Goal: Information Seeking & Learning: Find specific fact

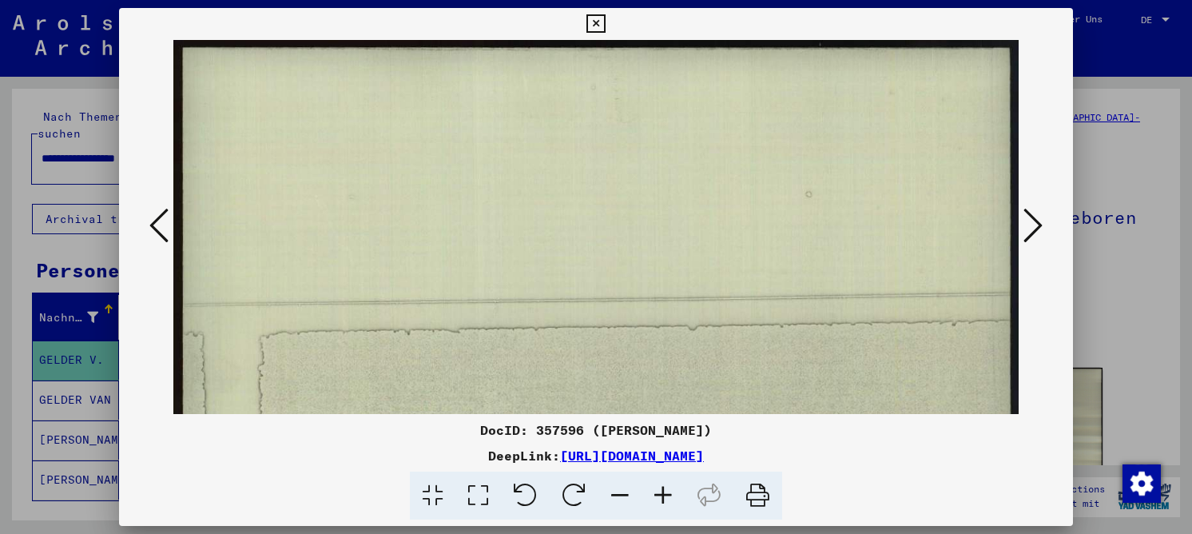
scroll to position [634, 0]
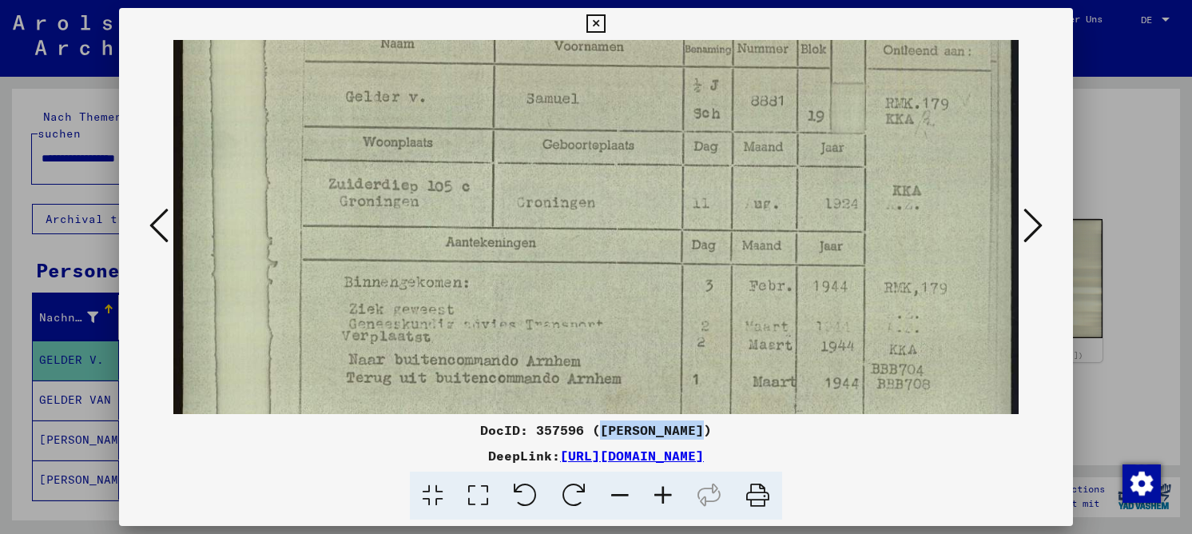
drag, startPoint x: 591, startPoint y: 424, endPoint x: 692, endPoint y: 433, distance: 101.8
click at [692, 433] on div "DocID: 357596 (SAMUEL GELDER V.)" at bounding box center [596, 429] width 954 height 19
copy div "SAMUEL GELDER"
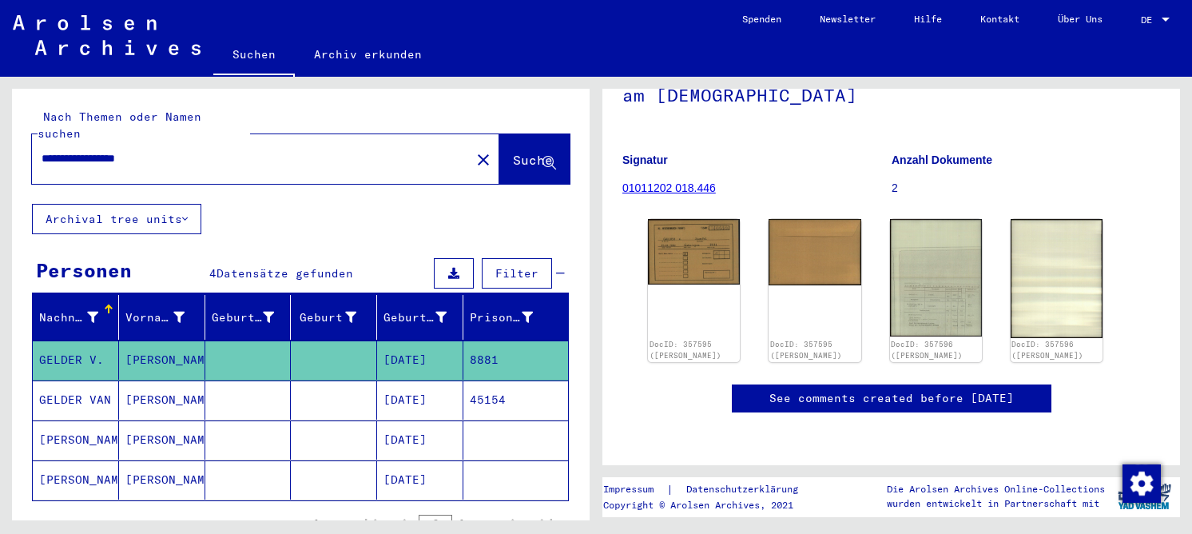
click at [413, 427] on mat-cell "08/11/1924" at bounding box center [420, 439] width 86 height 39
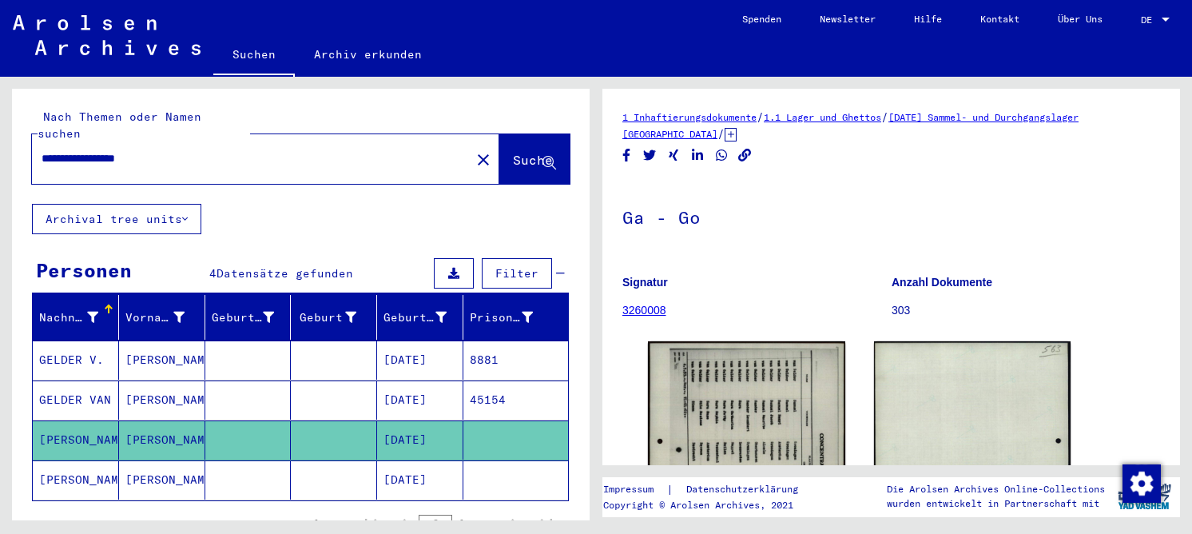
click at [314, 460] on mat-cell at bounding box center [334, 479] width 86 height 39
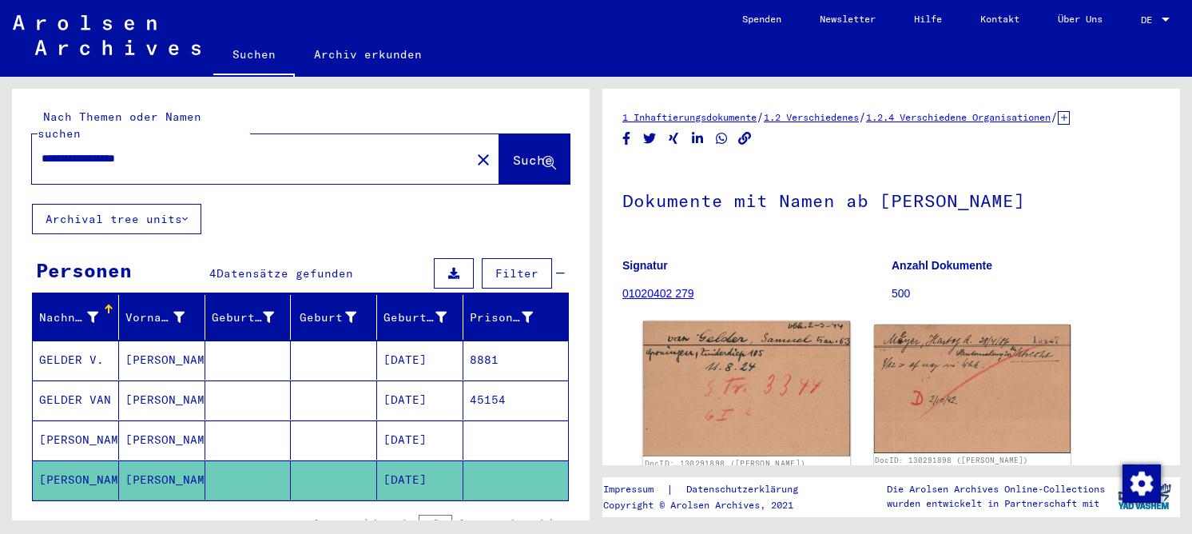
click at [696, 350] on img at bounding box center [746, 388] width 207 height 135
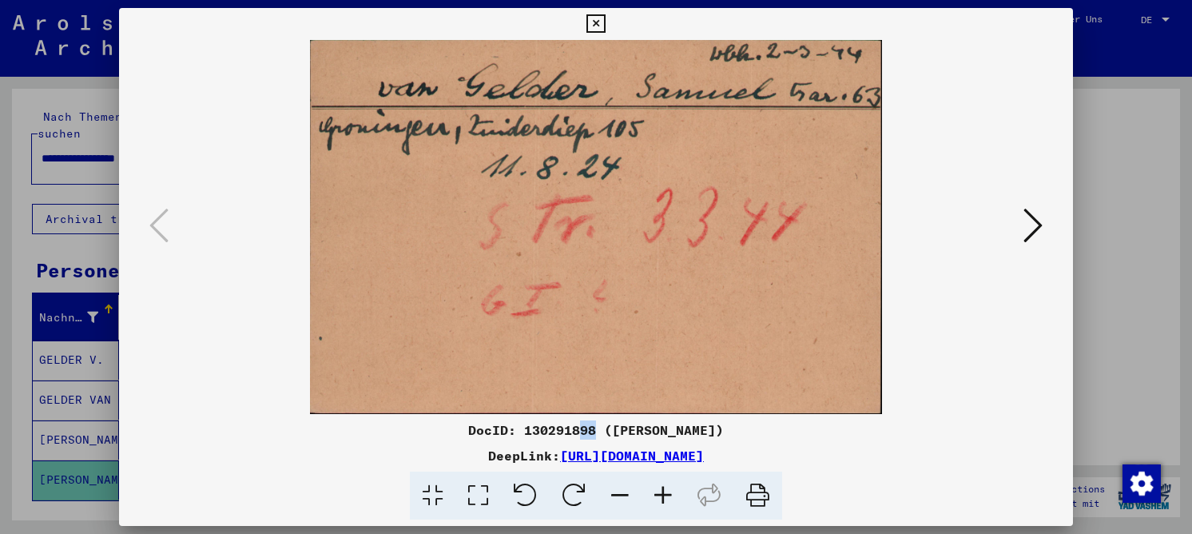
drag, startPoint x: 577, startPoint y: 427, endPoint x: 565, endPoint y: 428, distance: 12.9
click at [565, 428] on div "DocID: 130291898 (Samuel VAN GELDER)" at bounding box center [596, 429] width 954 height 19
click at [603, 430] on div "DocID: 130291898 (Samuel VAN GELDER)" at bounding box center [596, 429] width 954 height 19
drag, startPoint x: 598, startPoint y: 433, endPoint x: 728, endPoint y: 422, distance: 130.7
click at [728, 422] on div "DocID: 130291898 (Samuel VAN GELDER)" at bounding box center [596, 429] width 954 height 19
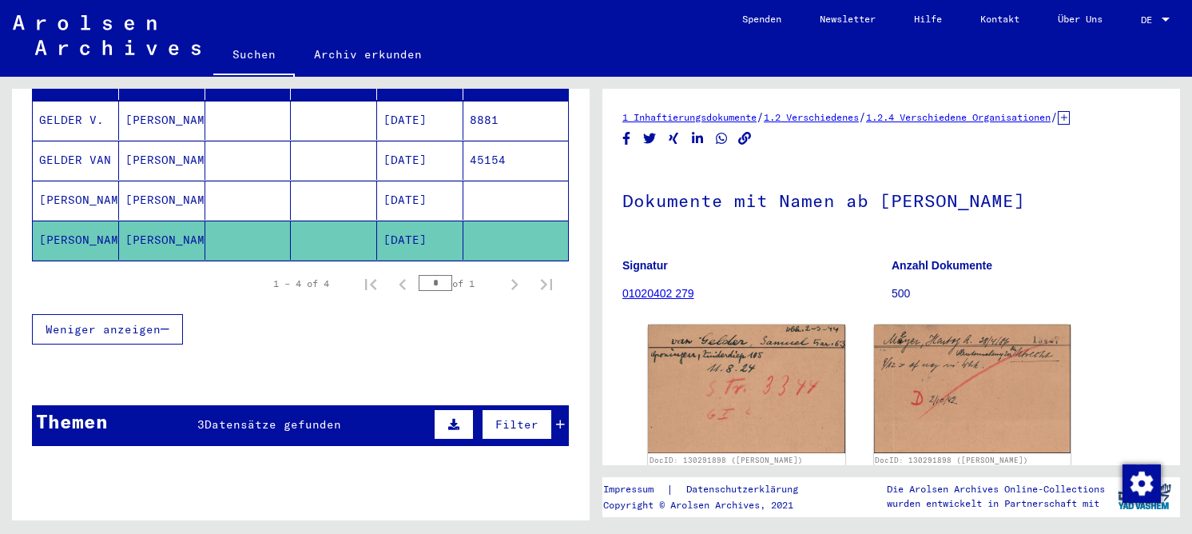
scroll to position [80, 0]
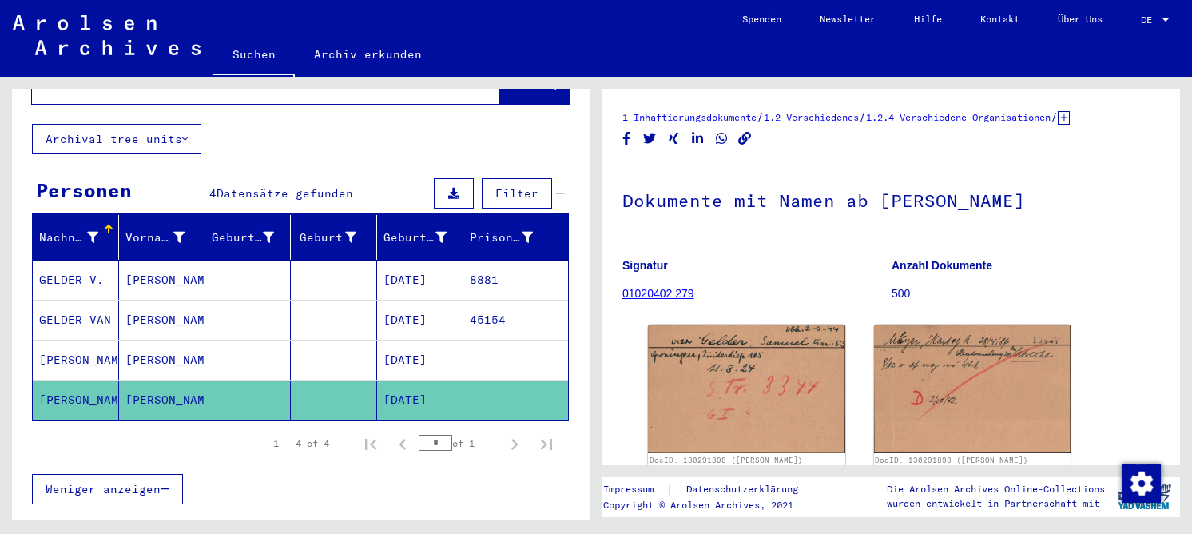
click at [481, 351] on mat-cell at bounding box center [515, 359] width 105 height 39
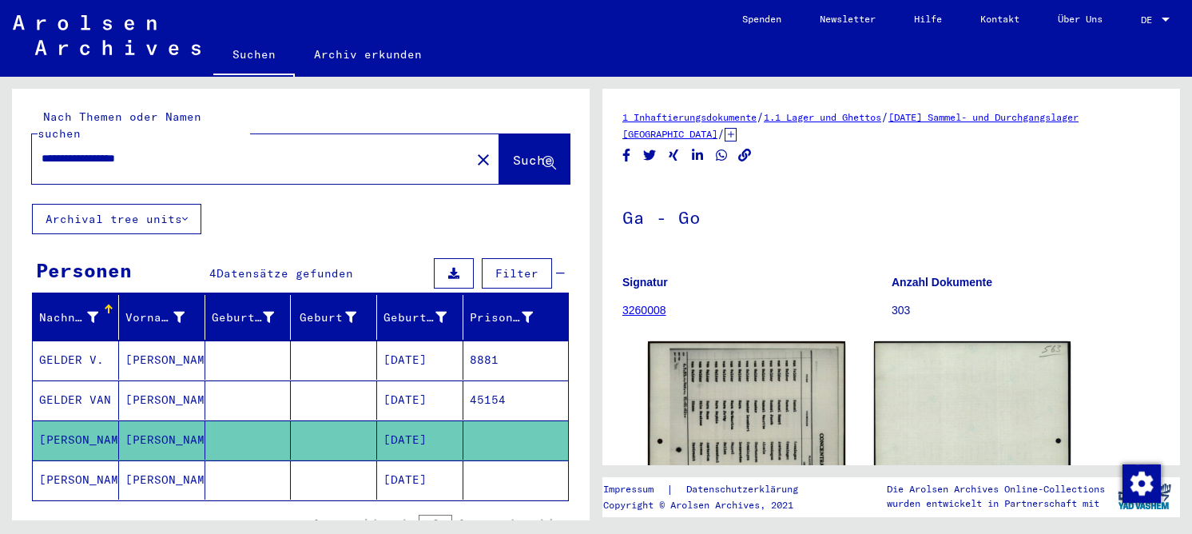
drag, startPoint x: 238, startPoint y: 145, endPoint x: 26, endPoint y: 145, distance: 211.7
click at [26, 145] on div "**********" at bounding box center [300, 146] width 577 height 115
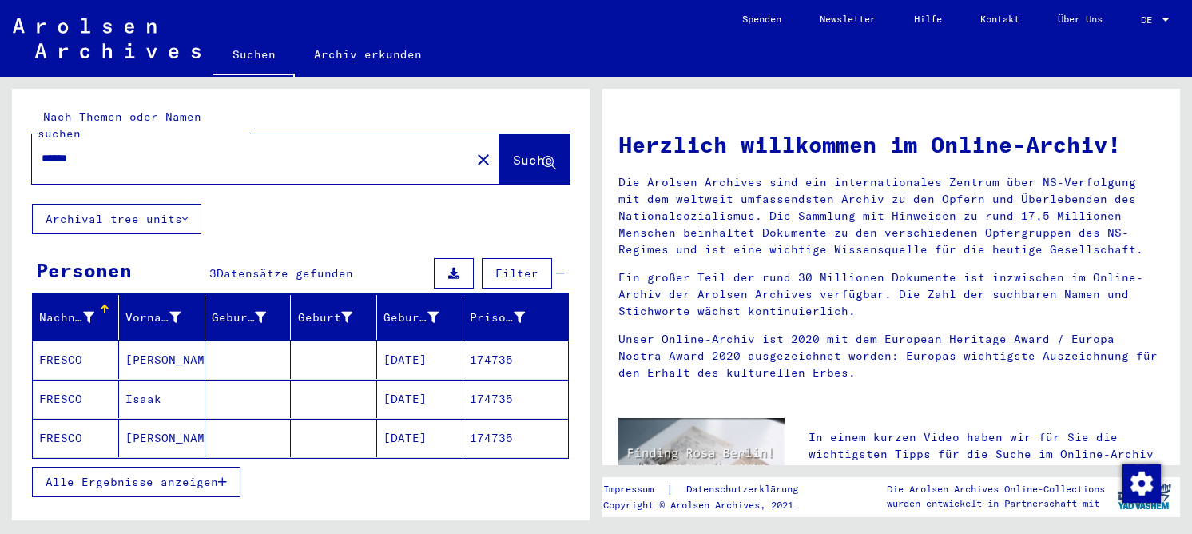
click at [291, 421] on mat-cell at bounding box center [334, 438] width 86 height 38
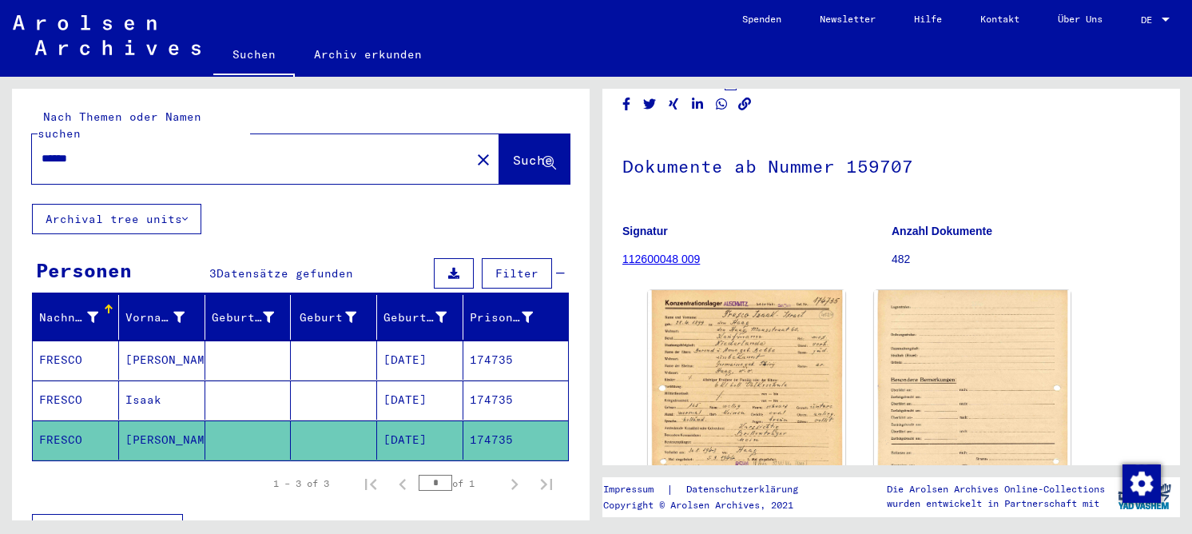
scroll to position [80, 0]
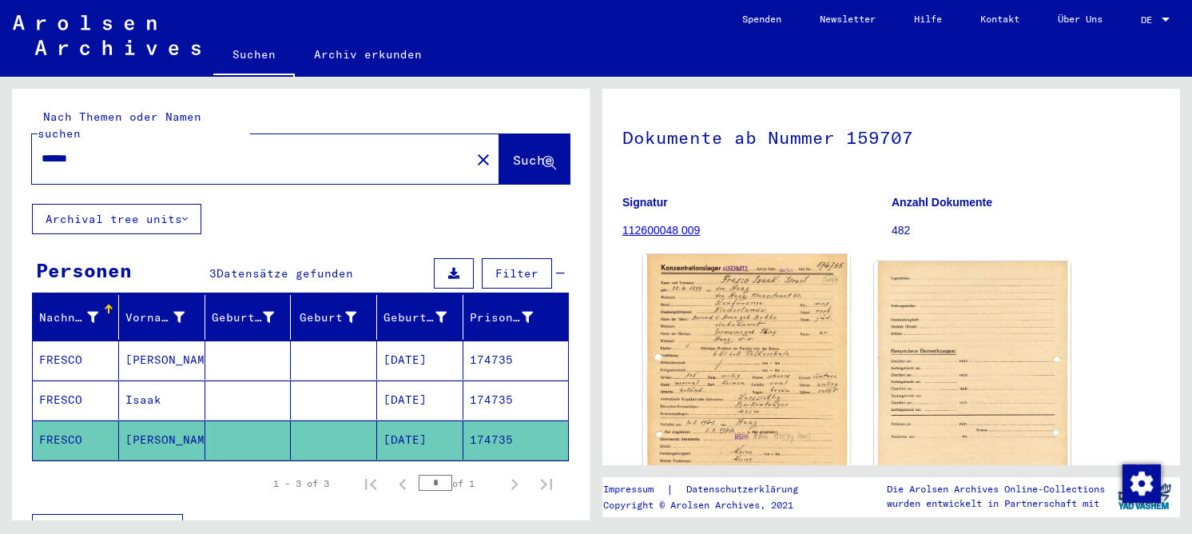
click at [785, 346] on img at bounding box center [746, 396] width 207 height 284
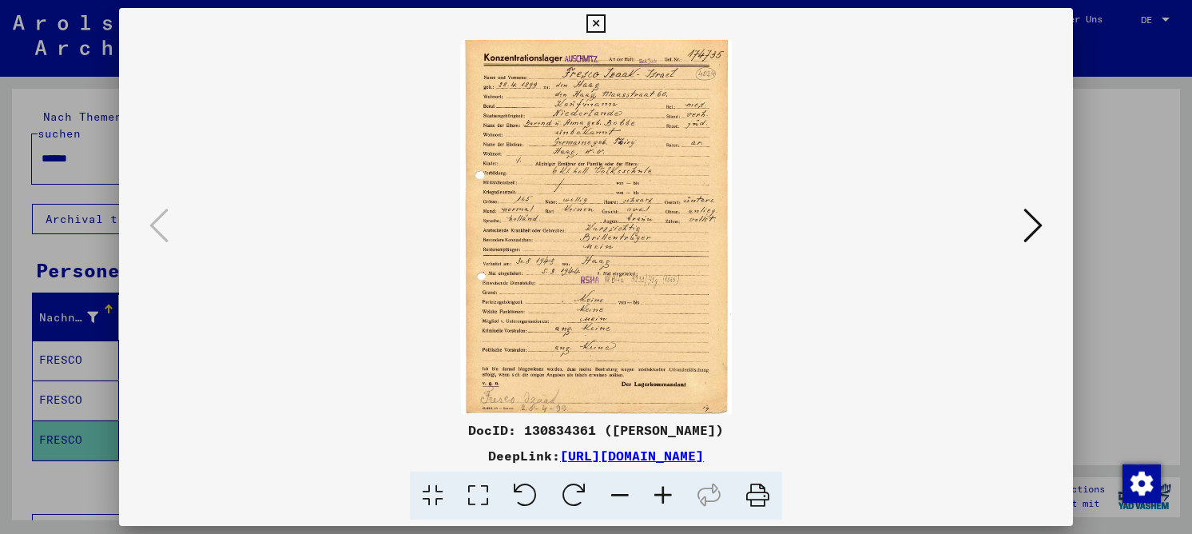
click at [489, 503] on icon at bounding box center [478, 495] width 46 height 49
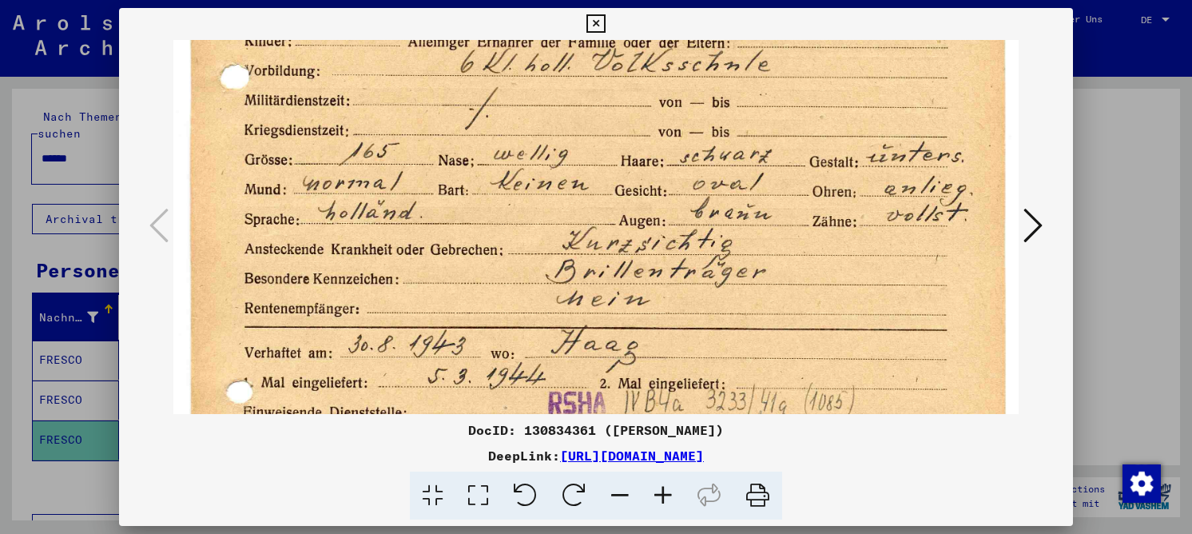
drag, startPoint x: 511, startPoint y: 349, endPoint x: 524, endPoint y: 24, distance: 325.3
click at [518, 0] on html "Suchen Archiv erkunden Spenden Newsletter Hilfe Kontakt Über Uns Suchen Archiv …" at bounding box center [596, 267] width 1192 height 534
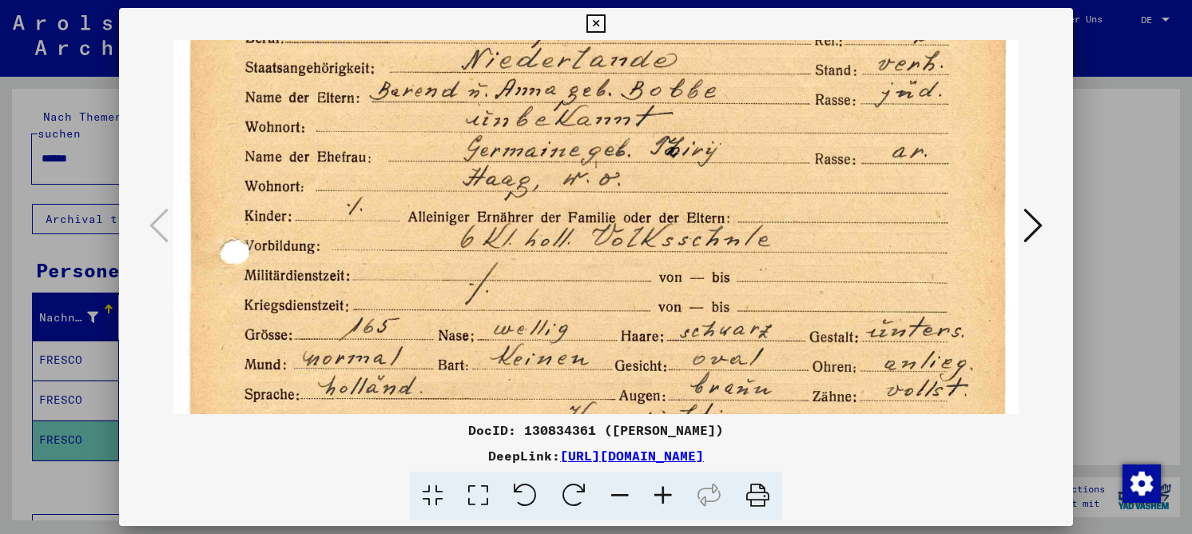
drag, startPoint x: 546, startPoint y: 83, endPoint x: 545, endPoint y: 220, distance: 137.4
click at [546, 291] on img at bounding box center [595, 413] width 845 height 1162
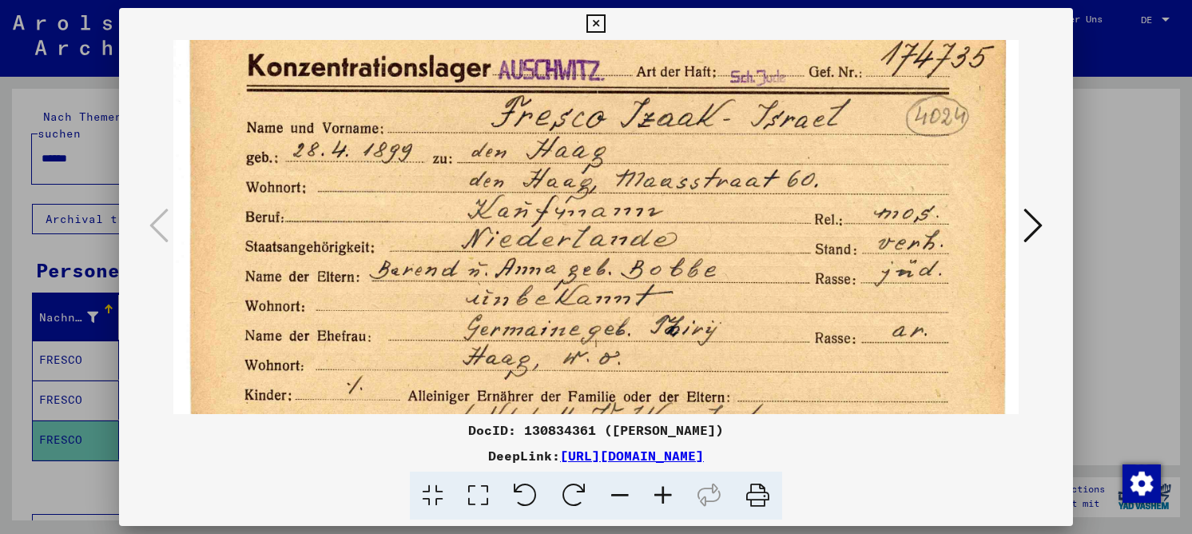
drag, startPoint x: 534, startPoint y: 107, endPoint x: 550, endPoint y: 288, distance: 181.9
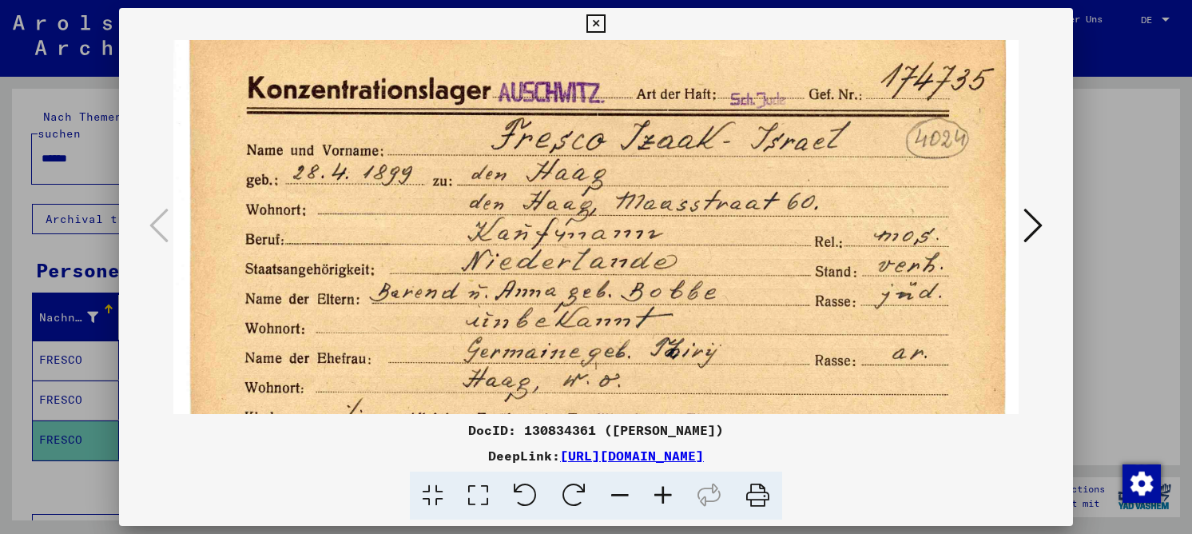
scroll to position [0, 0]
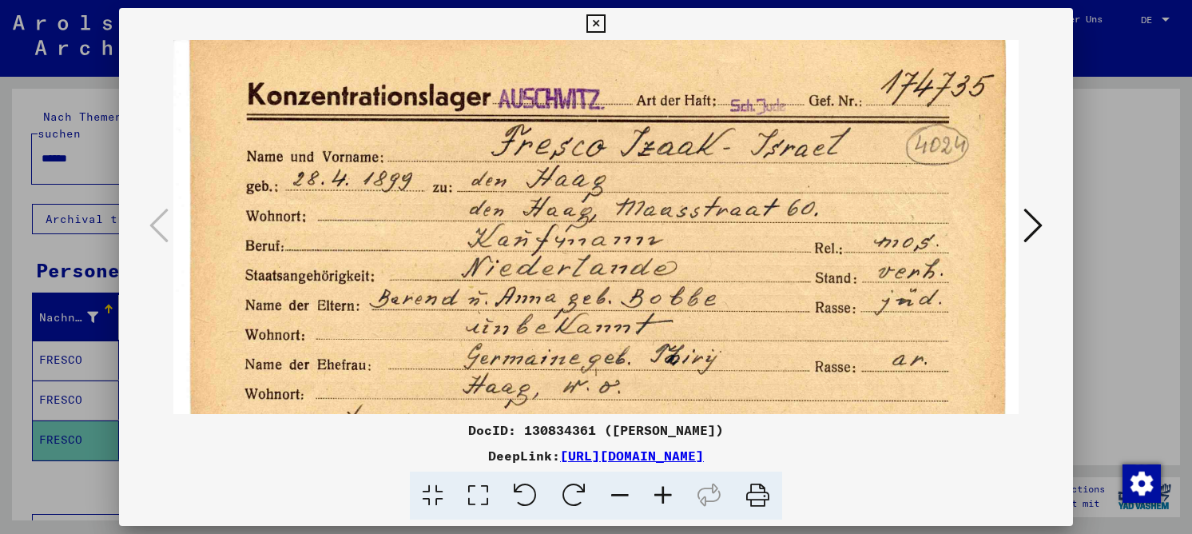
drag, startPoint x: 550, startPoint y: 148, endPoint x: 543, endPoint y: 209, distance: 61.9
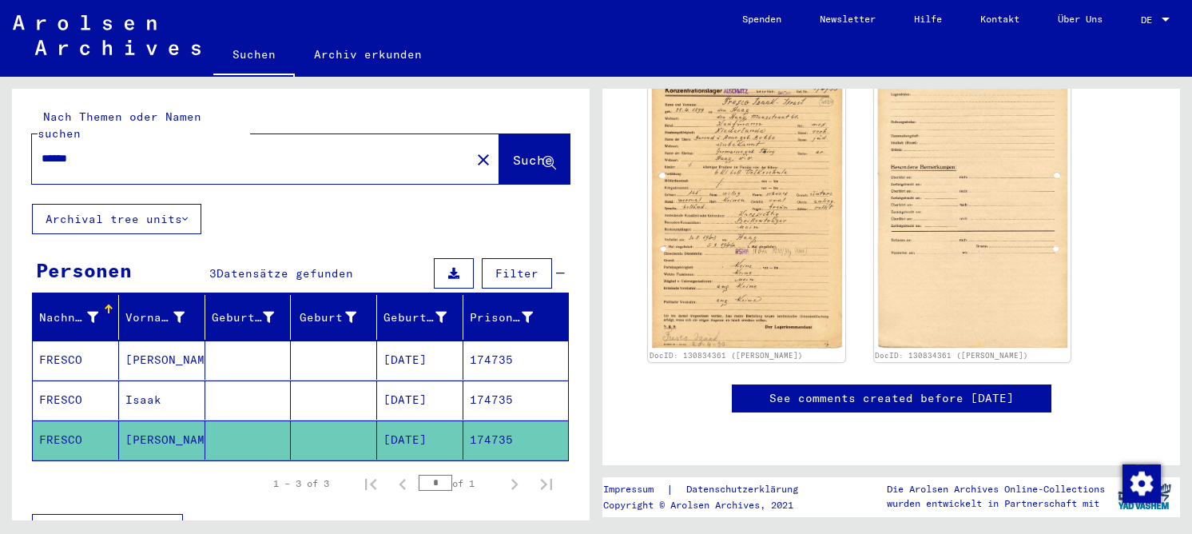
scroll to position [399, 0]
click at [333, 348] on mat-cell at bounding box center [334, 359] width 86 height 39
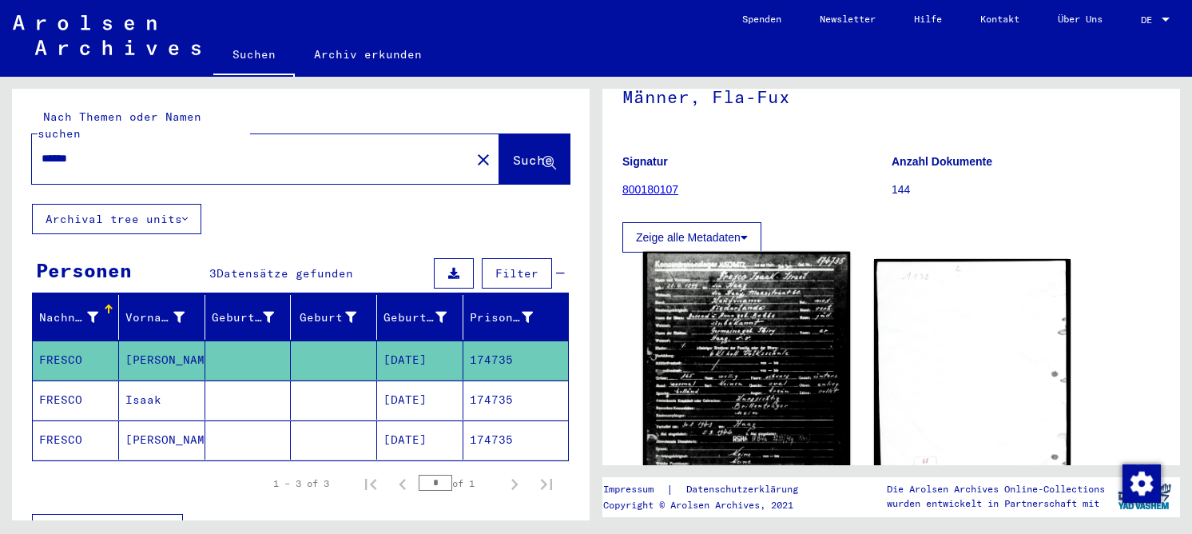
scroll to position [399, 0]
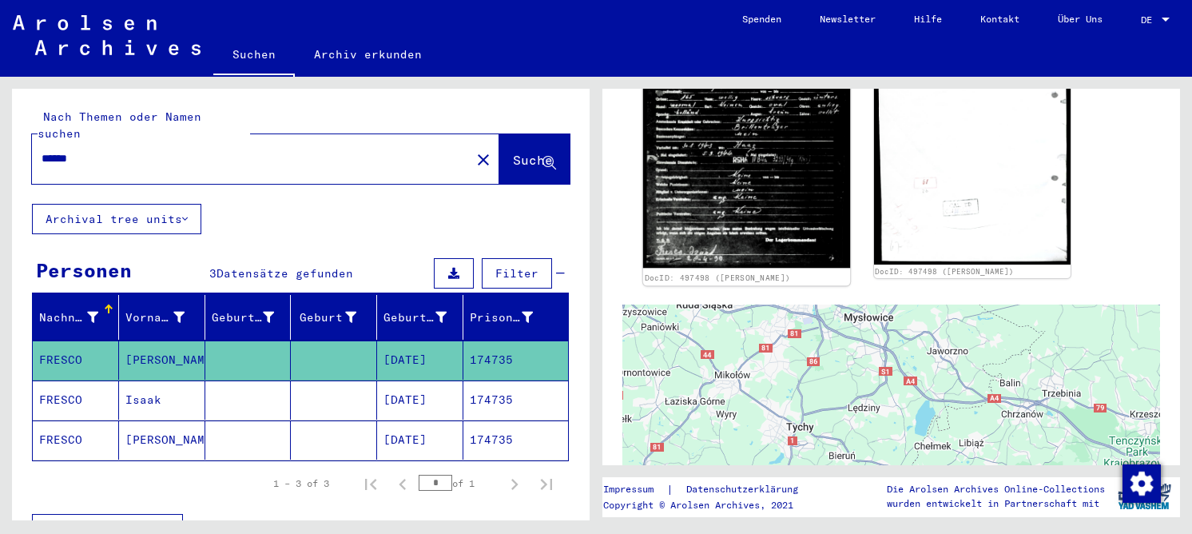
click at [748, 221] on img at bounding box center [746, 121] width 207 height 296
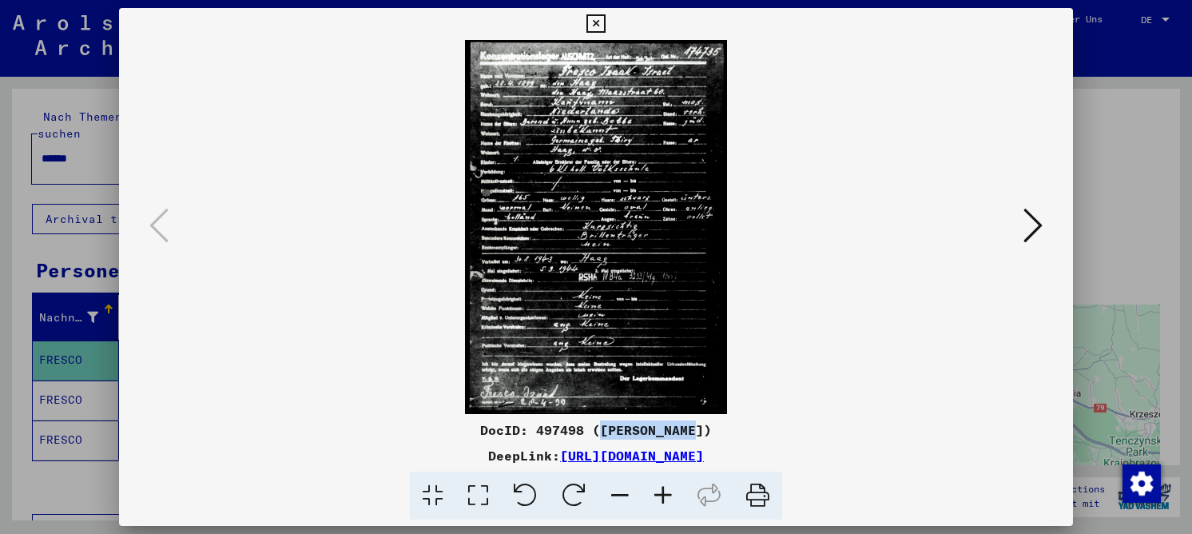
drag, startPoint x: 605, startPoint y: 431, endPoint x: 701, endPoint y: 428, distance: 95.9
click at [701, 428] on div "DocID: 497498 (Izaak FRESCO)" at bounding box center [596, 429] width 954 height 19
copy div "Izaak FRESCO"
click at [600, 22] on icon at bounding box center [595, 23] width 18 height 19
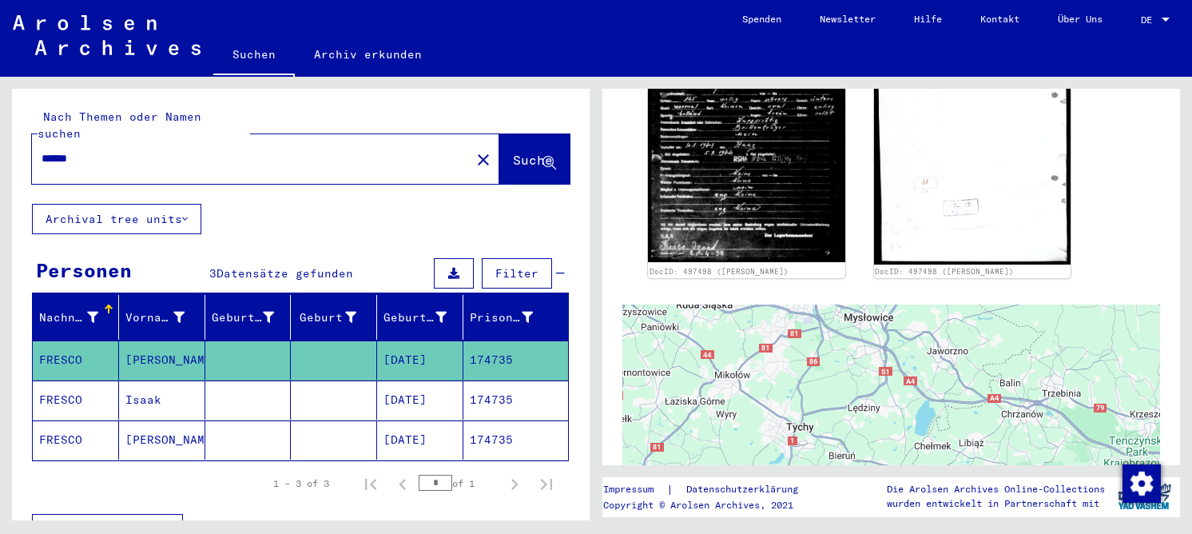
drag, startPoint x: 99, startPoint y: 137, endPoint x: 9, endPoint y: 143, distance: 90.5
click at [9, 143] on div "Nach Themen oder Namen suchen ****** close Suche Archival tree units Personen 3…" at bounding box center [298, 298] width 596 height 443
paste input "******"
type input "**********"
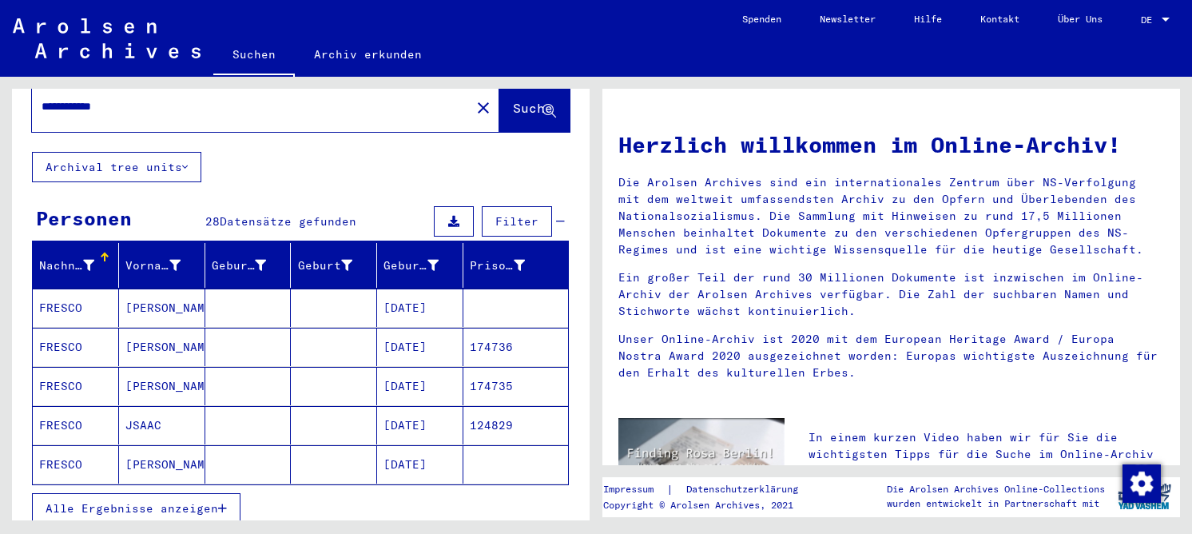
scroll to position [80, 0]
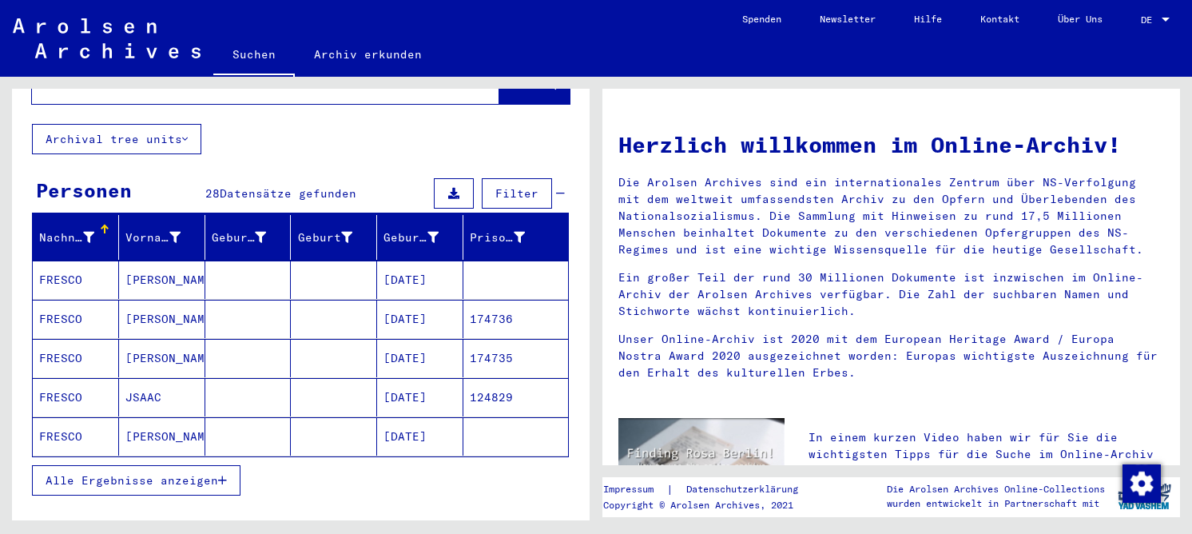
click at [377, 303] on mat-cell "12/28/1907" at bounding box center [420, 319] width 86 height 38
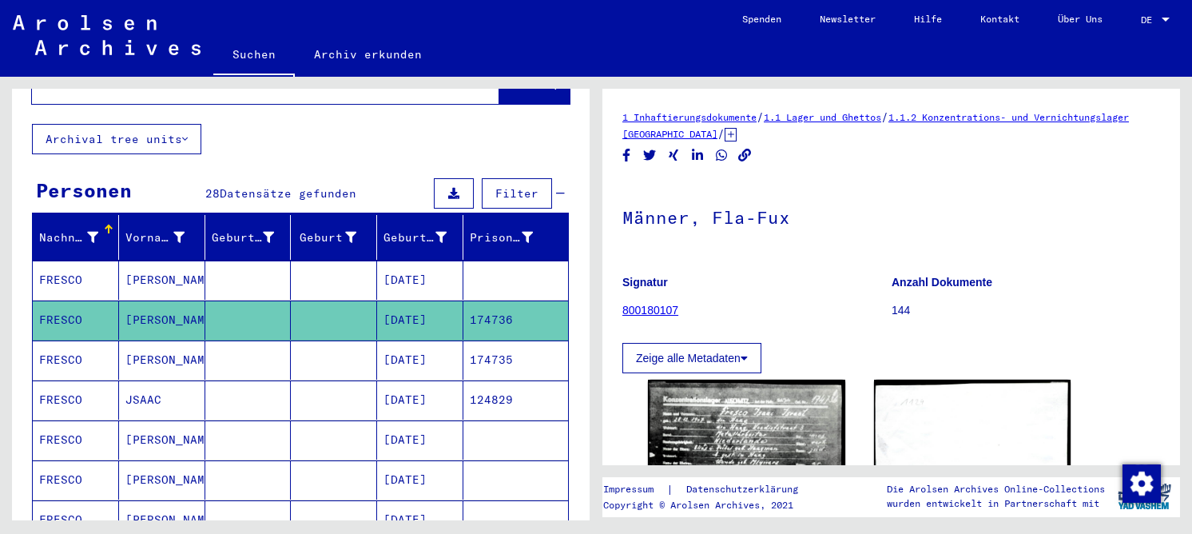
click at [395, 343] on mat-cell "04/28/1899" at bounding box center [420, 359] width 86 height 39
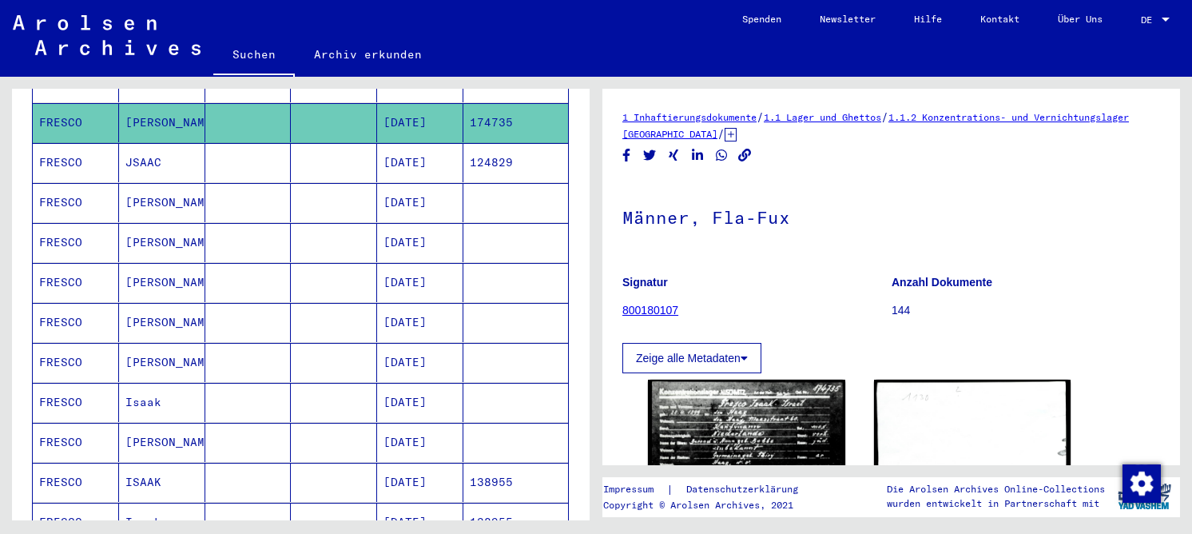
scroll to position [319, 0]
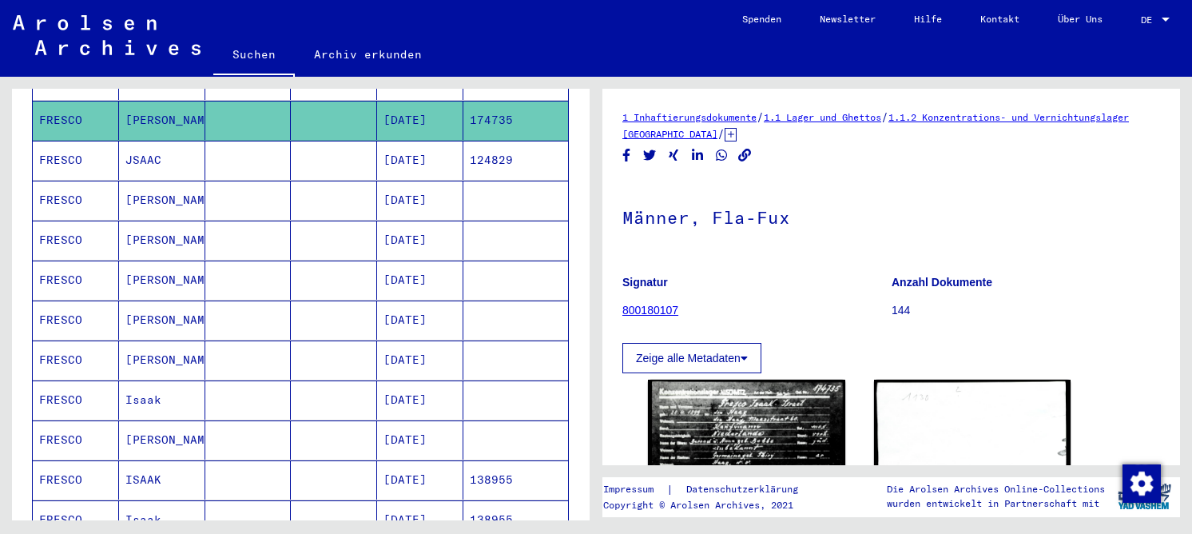
click at [431, 460] on mat-cell "04/28/1899" at bounding box center [420, 479] width 86 height 39
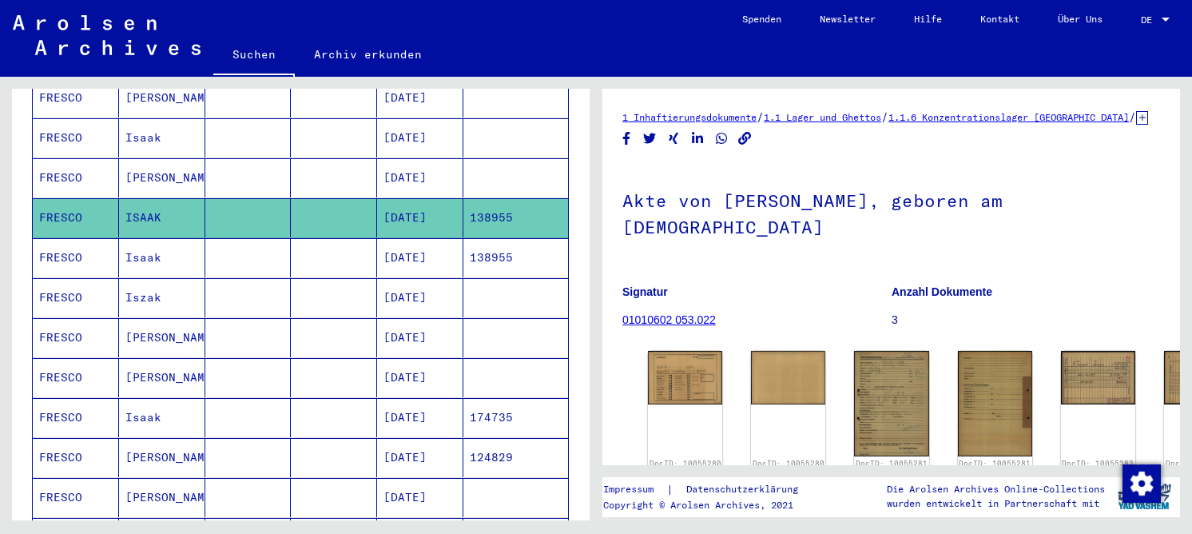
scroll to position [639, 0]
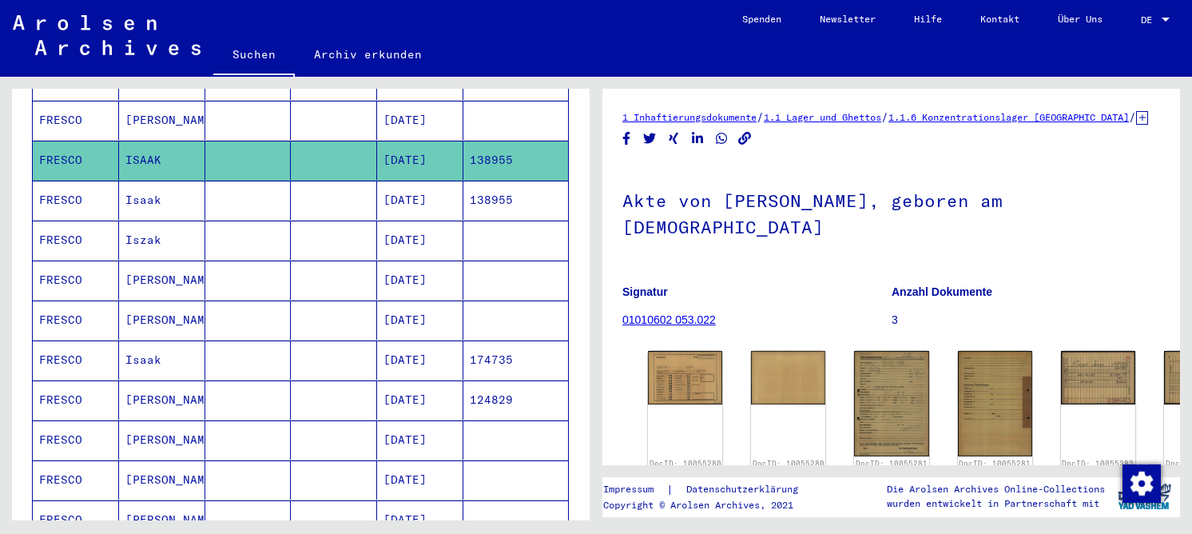
click at [433, 303] on mat-cell "04/28/1899" at bounding box center [420, 319] width 86 height 39
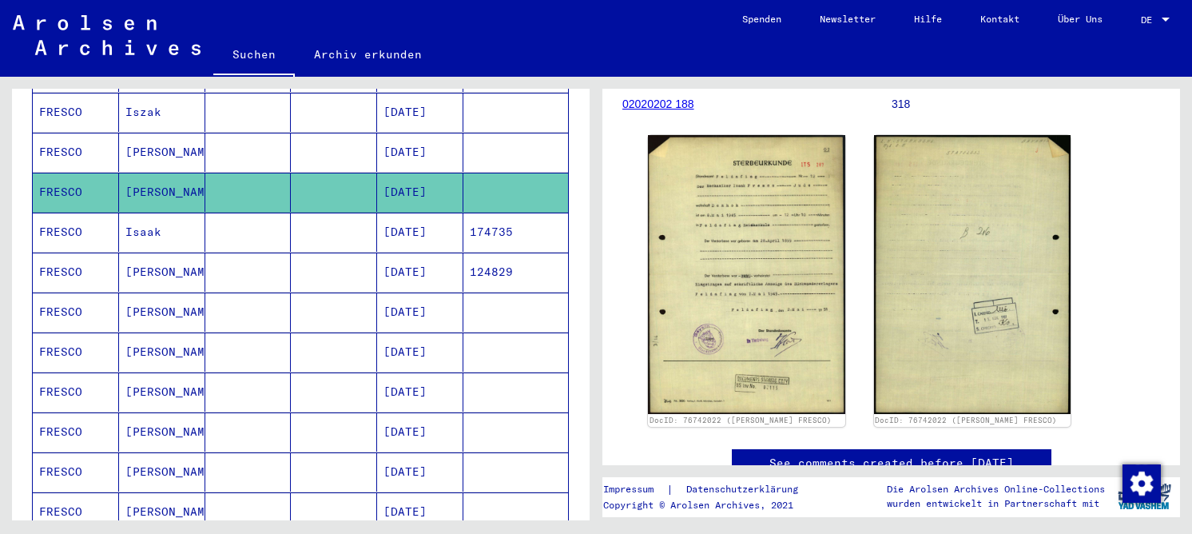
scroll to position [799, 0]
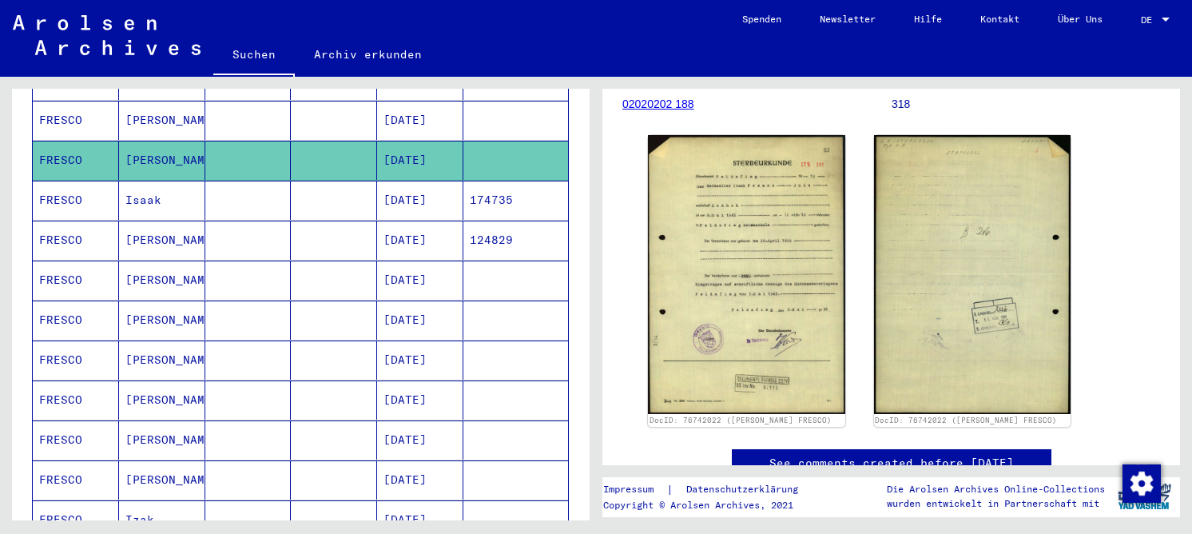
click at [422, 468] on mat-cell "04/28/1899" at bounding box center [420, 479] width 86 height 39
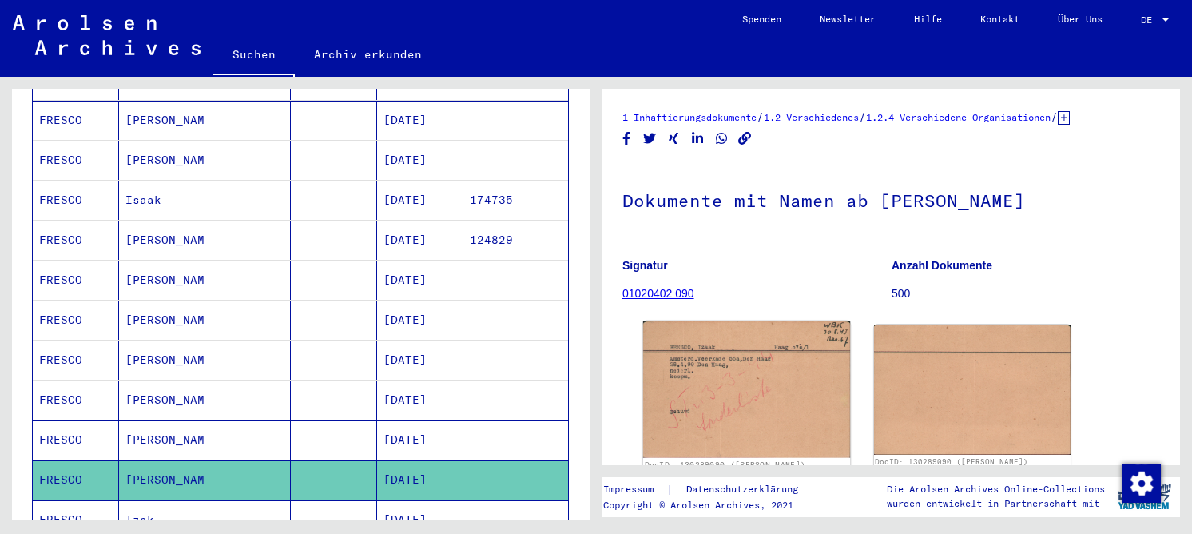
click at [760, 381] on img at bounding box center [746, 389] width 207 height 137
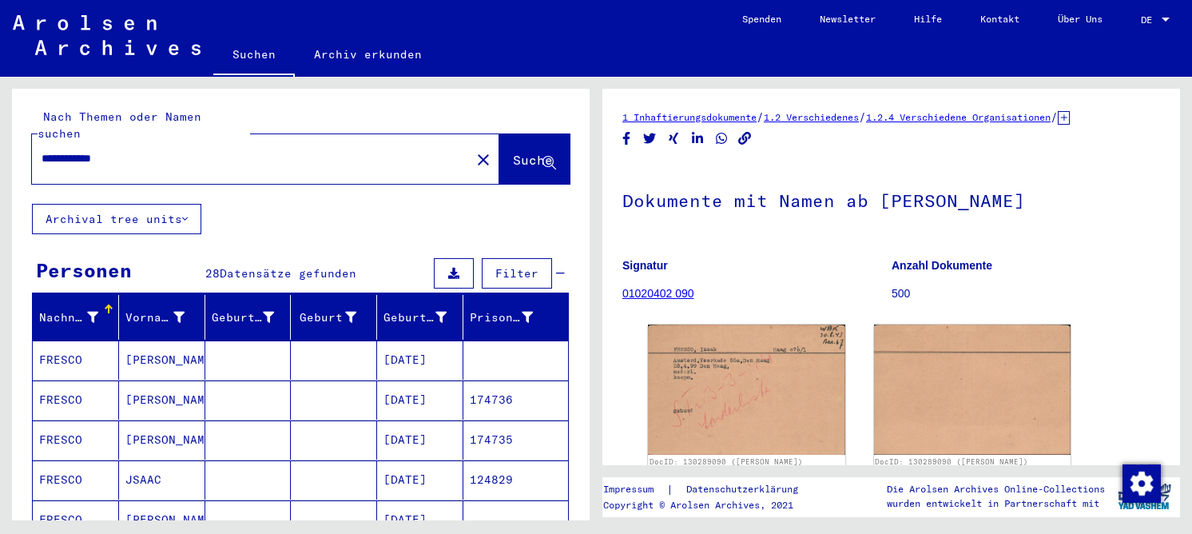
drag, startPoint x: 255, startPoint y: 138, endPoint x: 46, endPoint y: 150, distance: 209.6
click at [5, 140] on div "**********" at bounding box center [298, 298] width 596 height 443
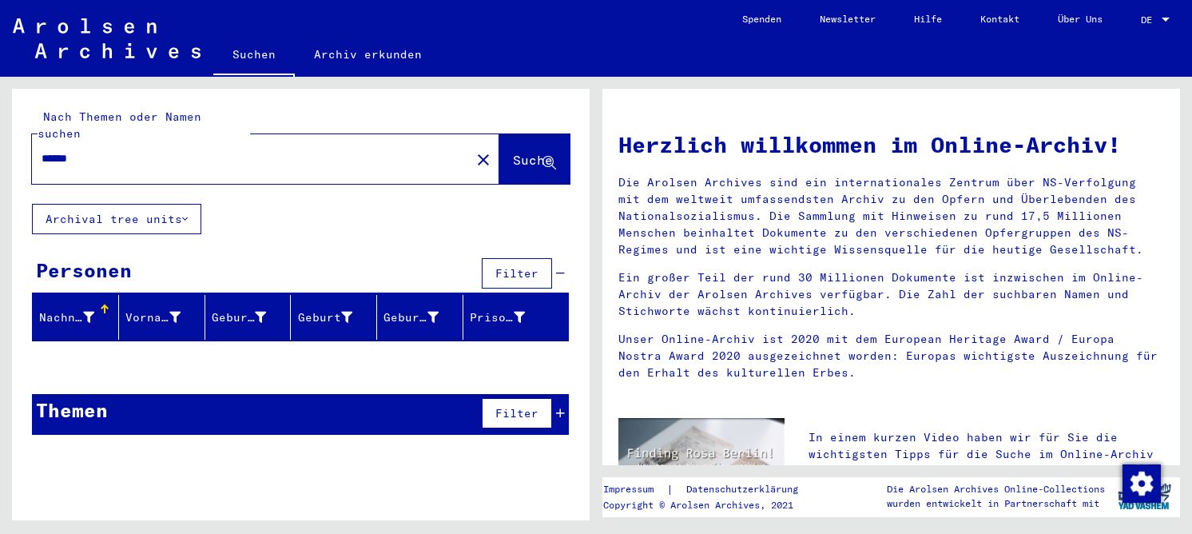
drag, startPoint x: 132, startPoint y: 135, endPoint x: 19, endPoint y: 149, distance: 113.5
click at [19, 149] on div "Nach Themen oder Namen suchen ****** close Suche" at bounding box center [300, 146] width 577 height 115
type input "*****"
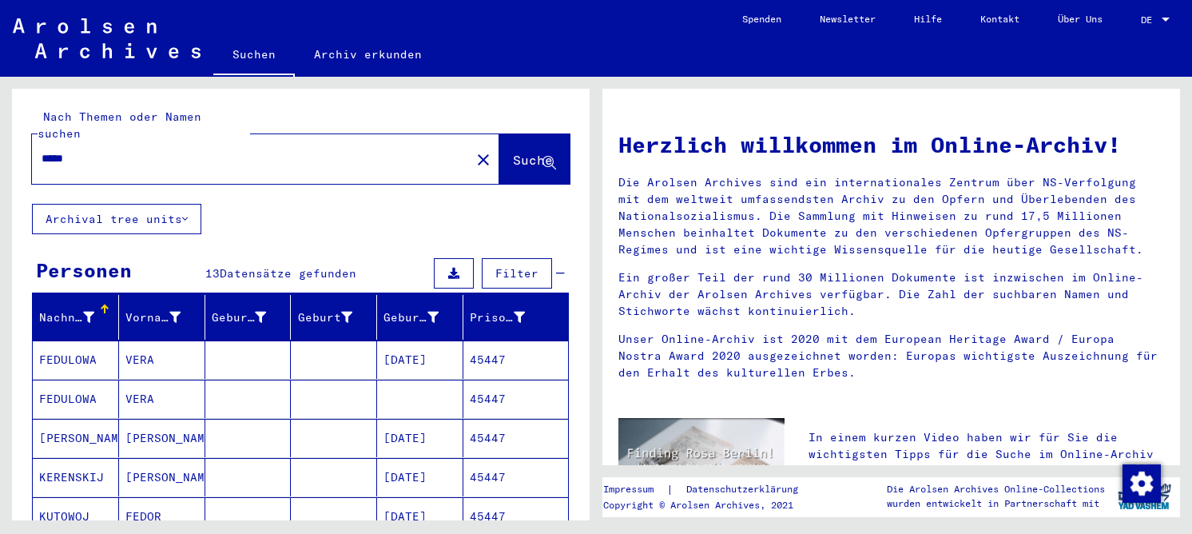
click at [62, 419] on mat-cell "KERENSKI" at bounding box center [76, 438] width 86 height 38
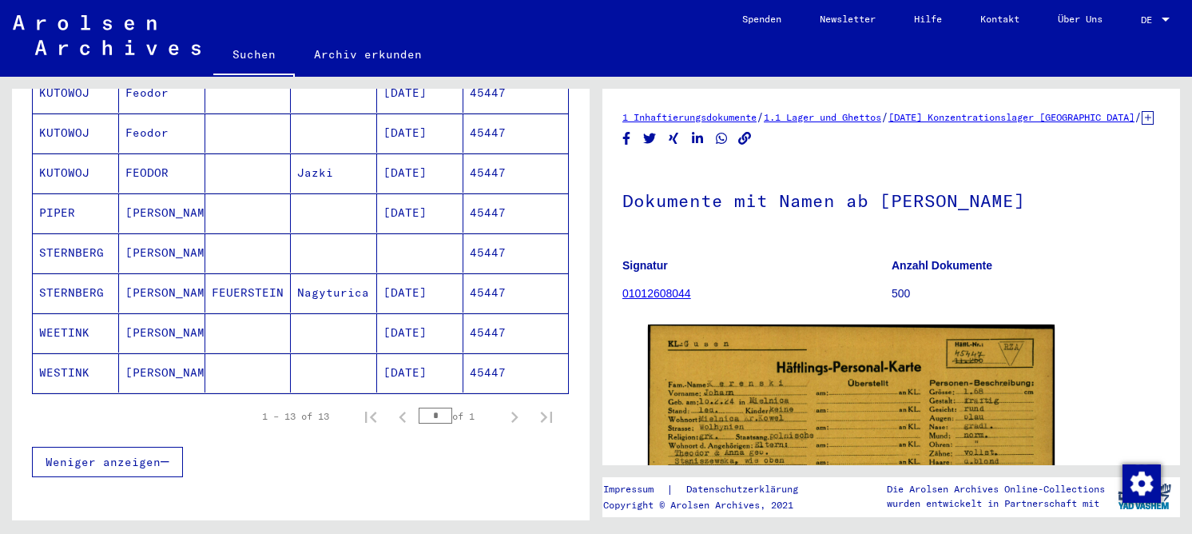
scroll to position [479, 0]
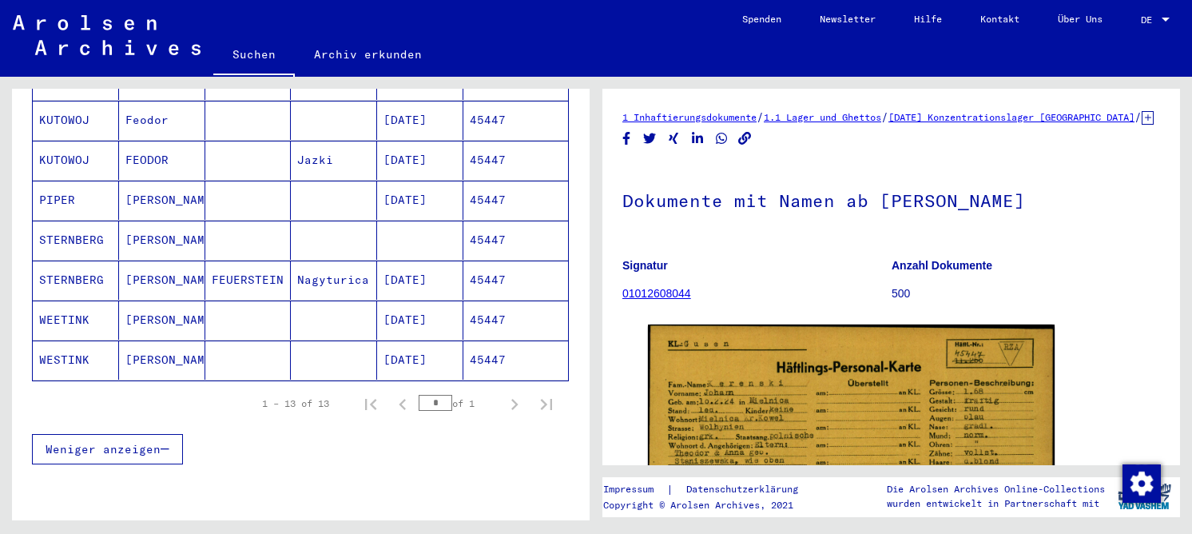
click at [80, 306] on mat-cell "WEETINK" at bounding box center [76, 319] width 86 height 39
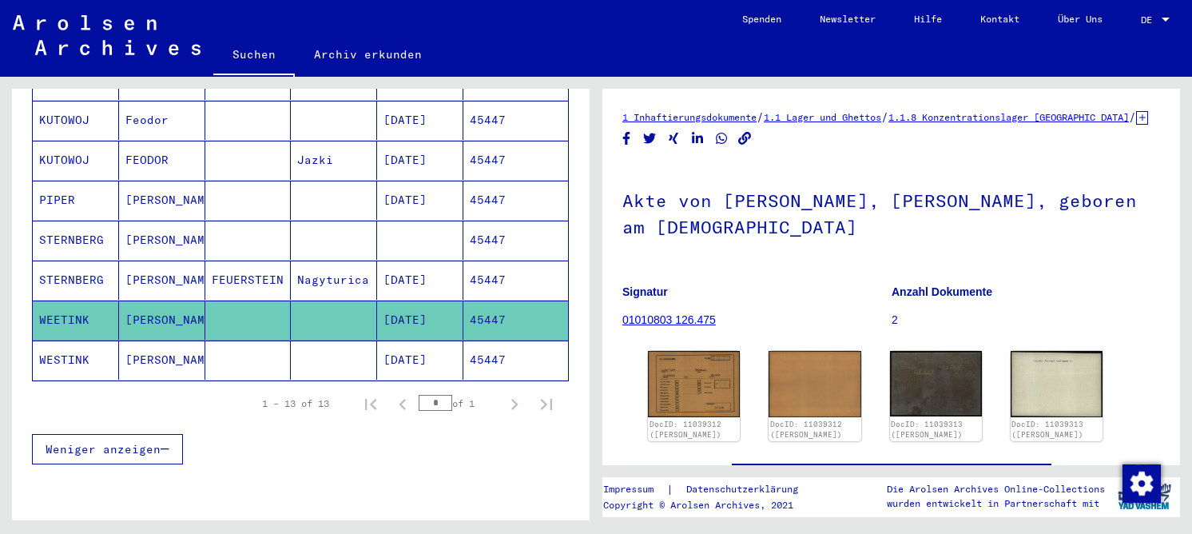
click at [409, 345] on mat-cell "11/22/1917" at bounding box center [420, 359] width 86 height 39
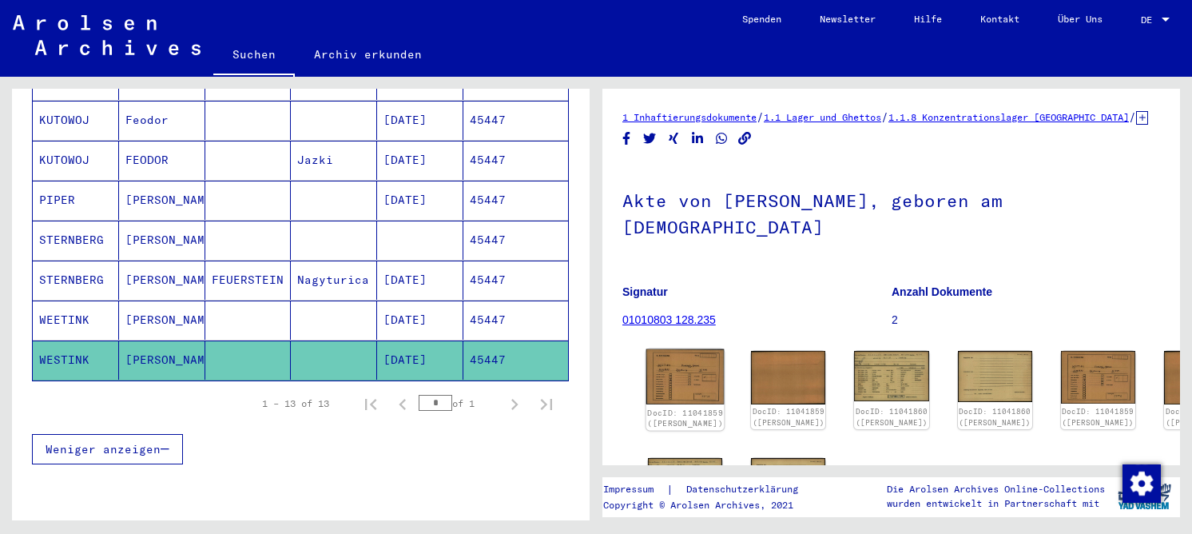
click at [687, 383] on img at bounding box center [685, 376] width 78 height 55
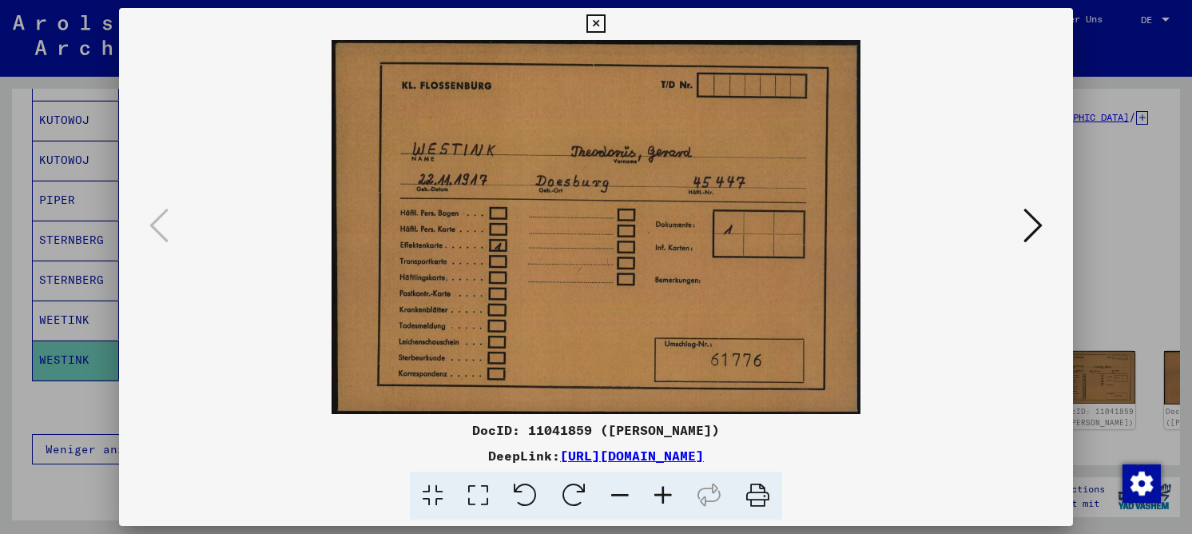
click at [1018, 228] on img at bounding box center [595, 227] width 845 height 374
click at [1038, 232] on icon at bounding box center [1032, 225] width 19 height 38
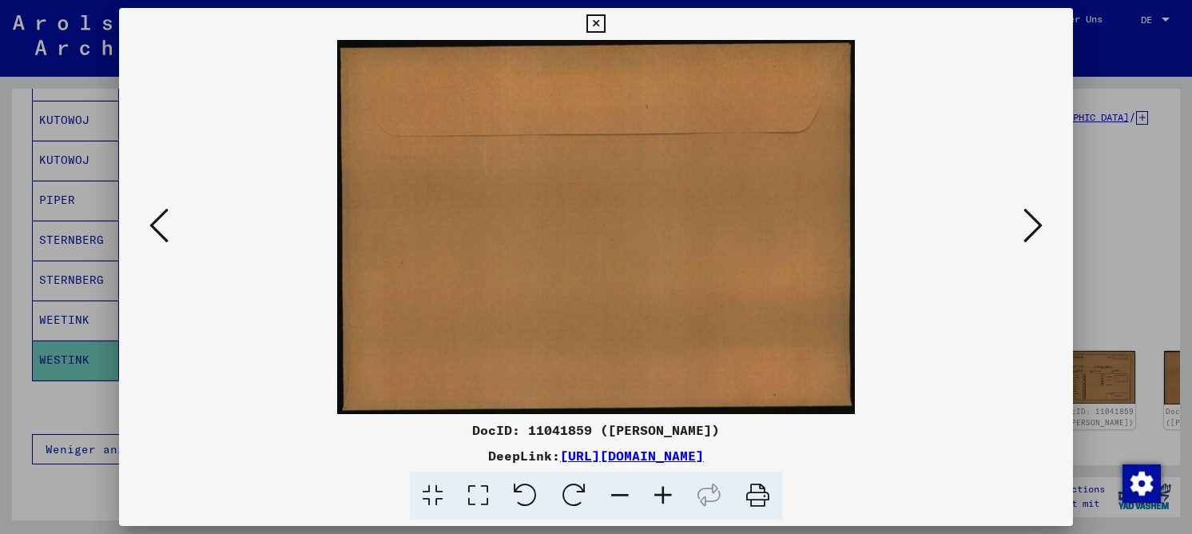
click at [1037, 232] on icon at bounding box center [1032, 225] width 19 height 38
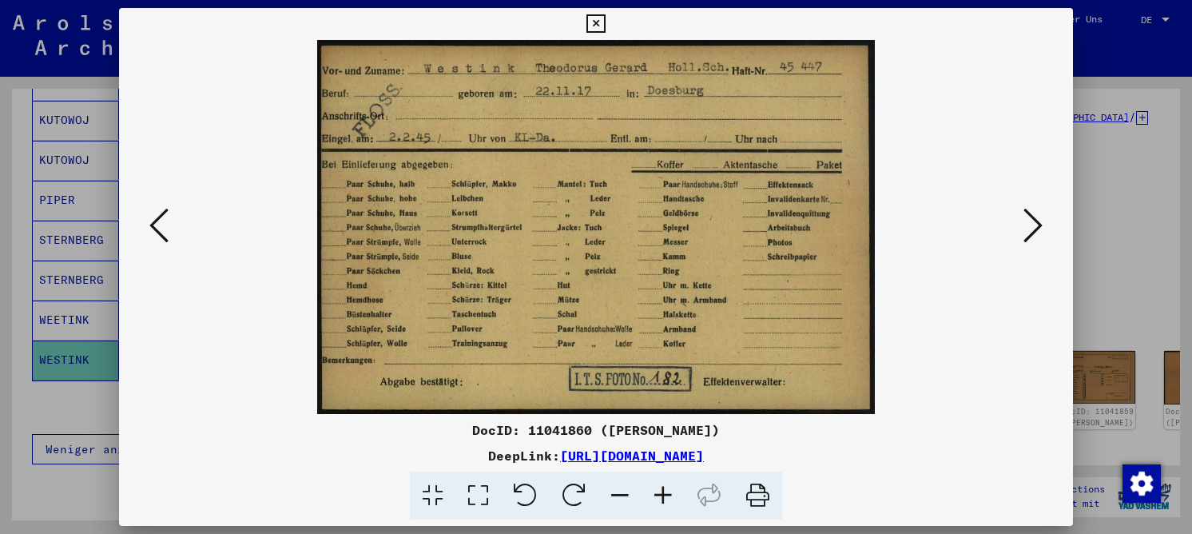
click at [1034, 227] on icon at bounding box center [1032, 225] width 19 height 38
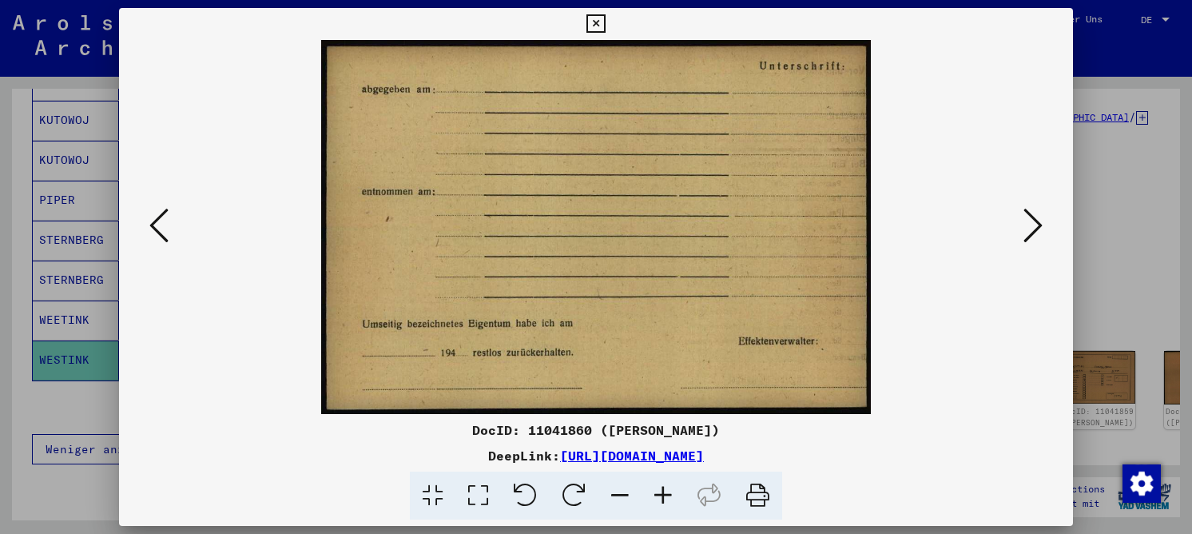
click at [1034, 227] on icon at bounding box center [1032, 225] width 19 height 38
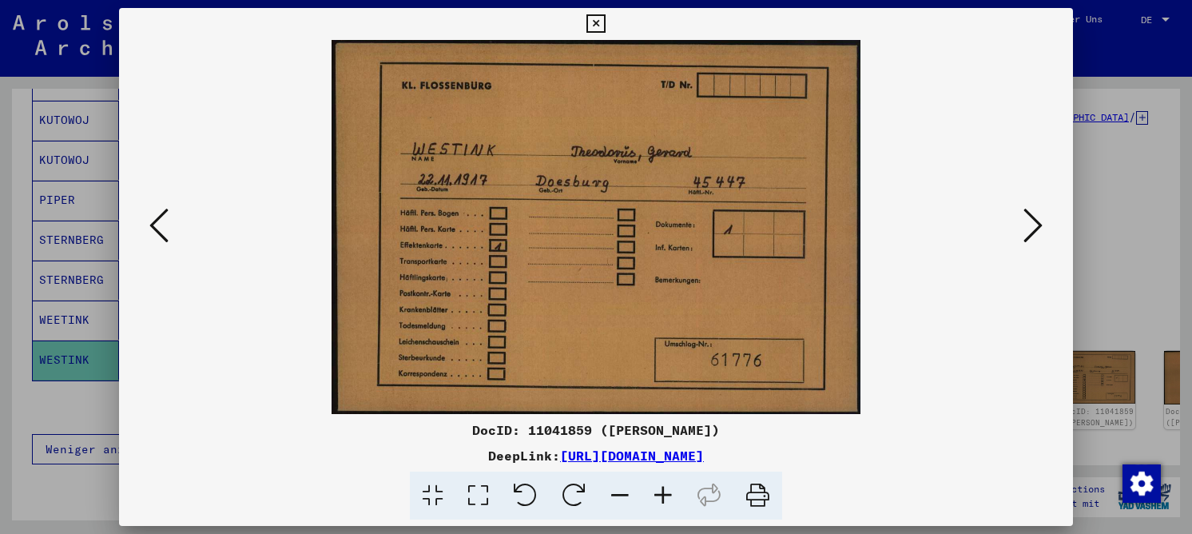
click at [1034, 227] on icon at bounding box center [1032, 225] width 19 height 38
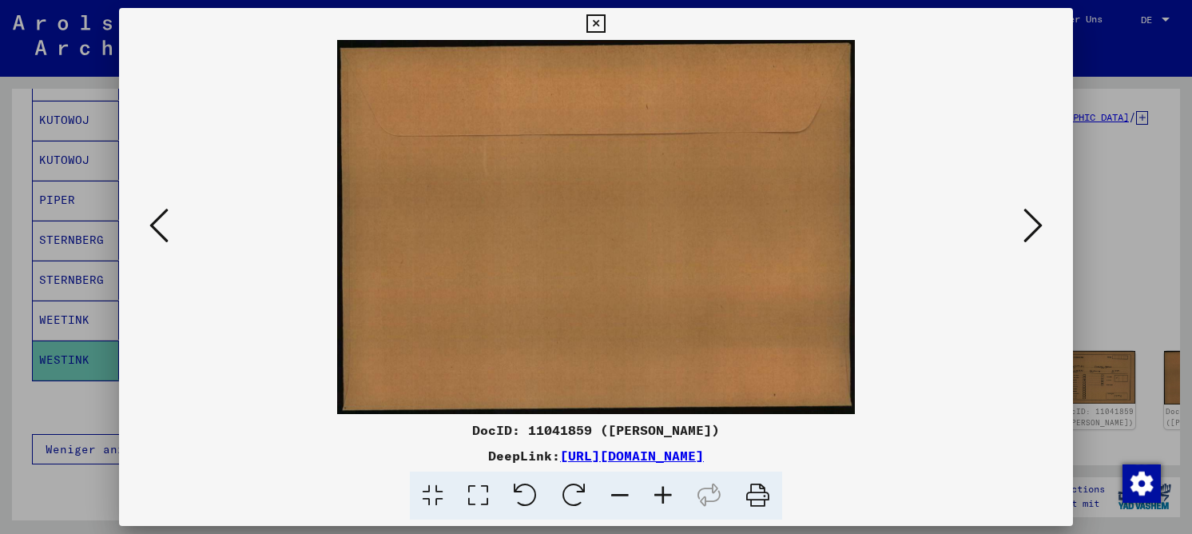
click at [1034, 227] on icon at bounding box center [1032, 225] width 19 height 38
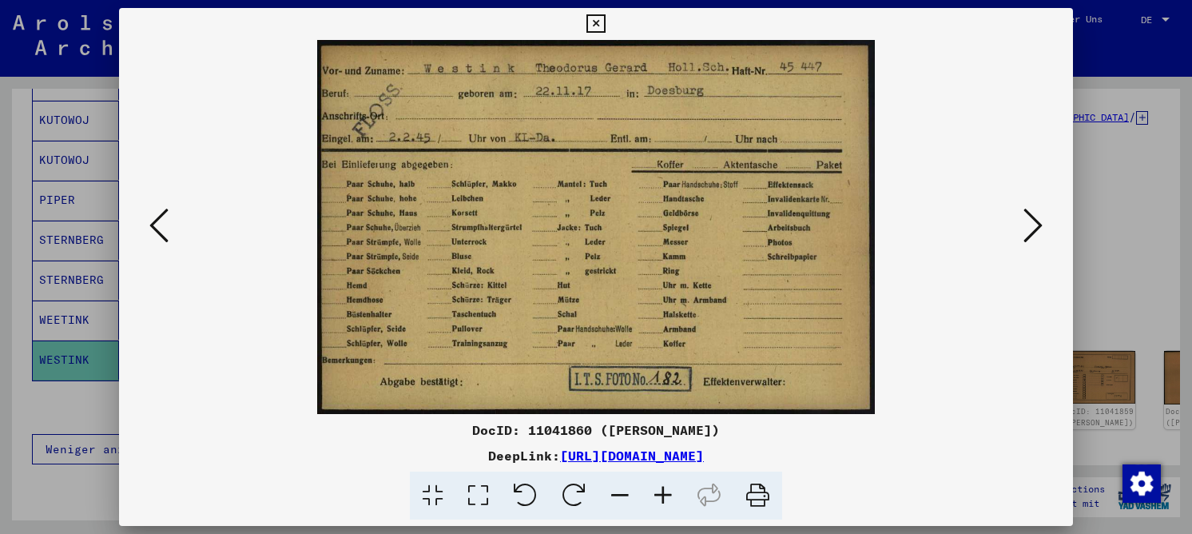
click at [593, 21] on icon at bounding box center [595, 23] width 18 height 19
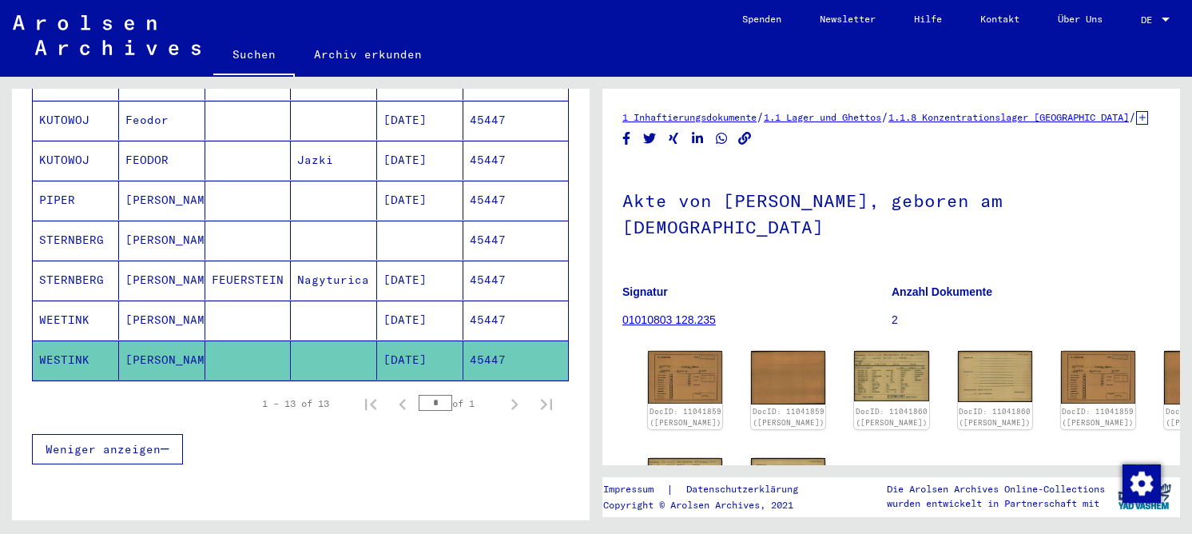
click at [413, 300] on mat-cell "11/22/1917" at bounding box center [420, 319] width 86 height 39
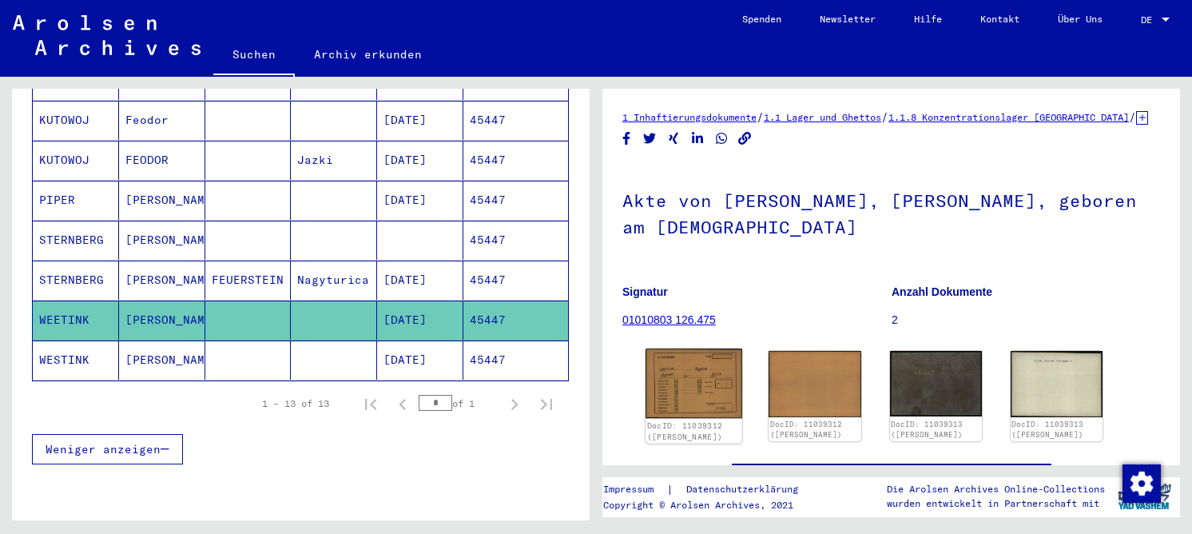
click at [698, 384] on img at bounding box center [693, 382] width 97 height 69
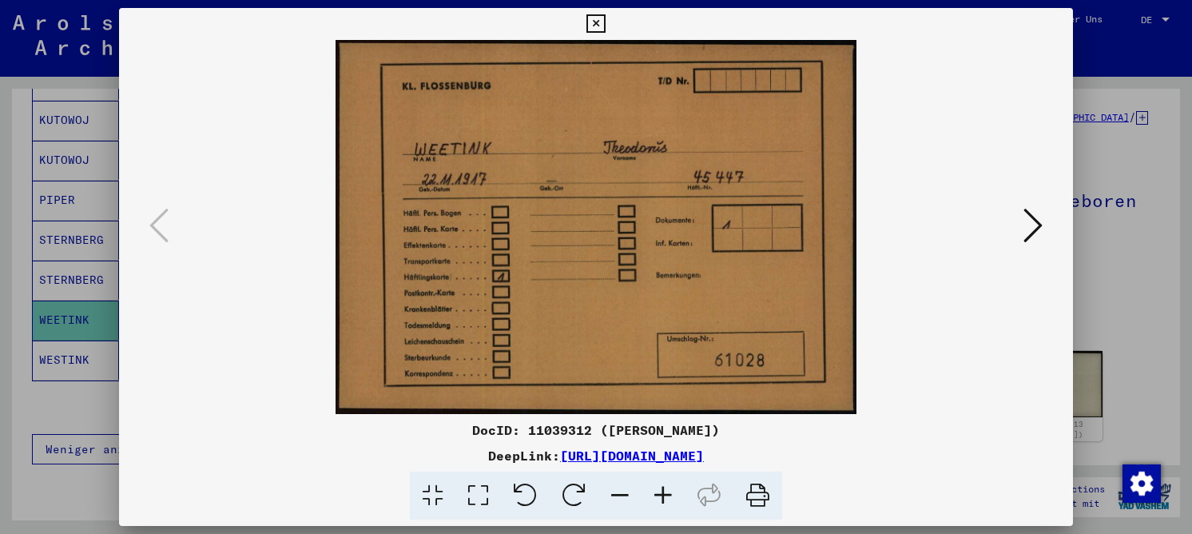
click at [1030, 231] on icon at bounding box center [1032, 225] width 19 height 38
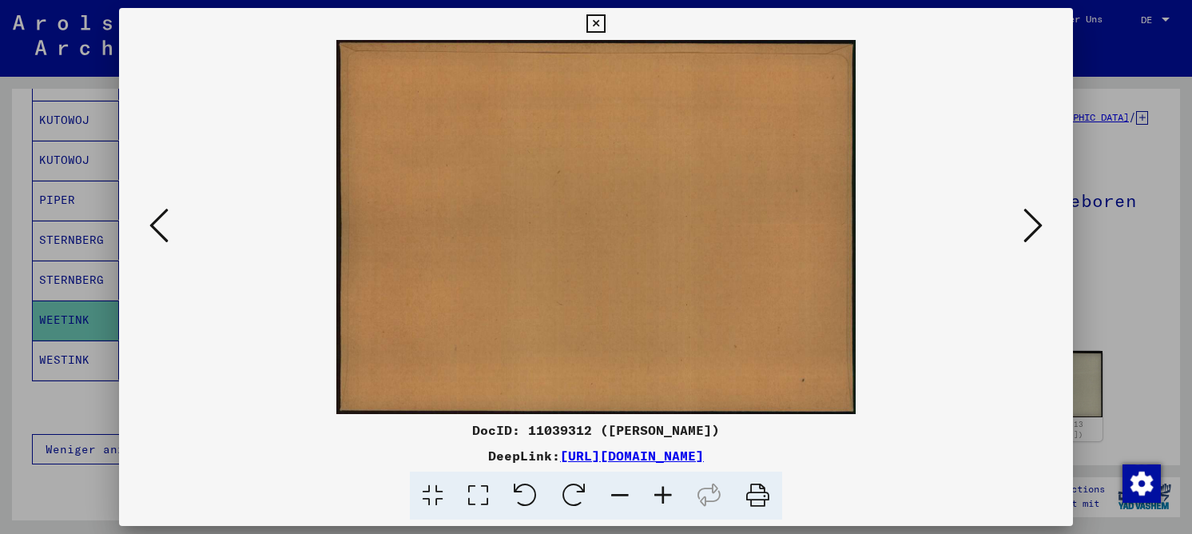
click at [1030, 231] on icon at bounding box center [1032, 225] width 19 height 38
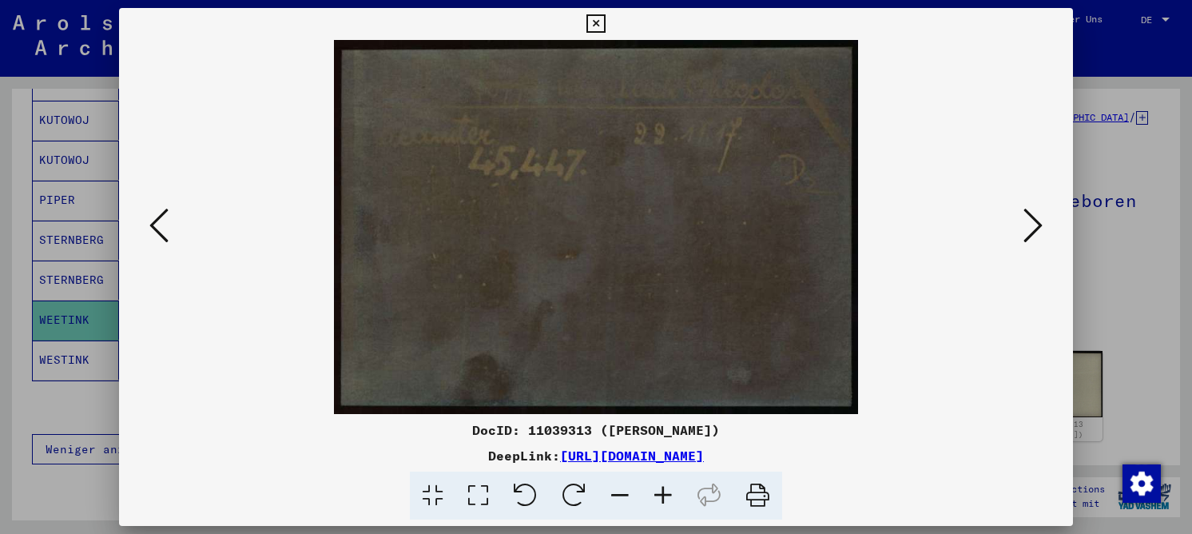
click at [1030, 231] on icon at bounding box center [1032, 225] width 19 height 38
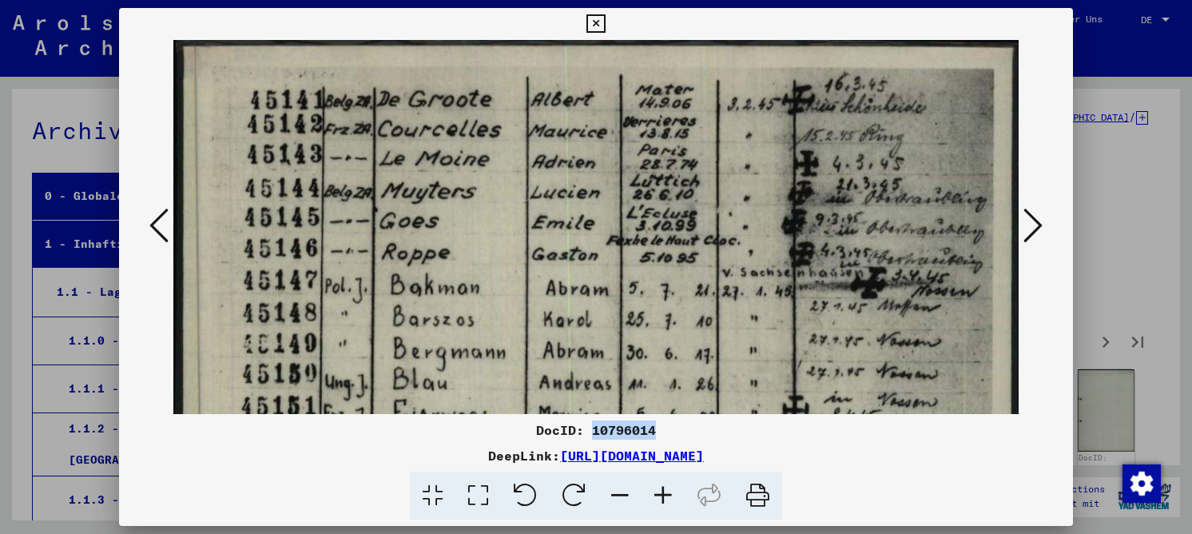
scroll to position [220, 0]
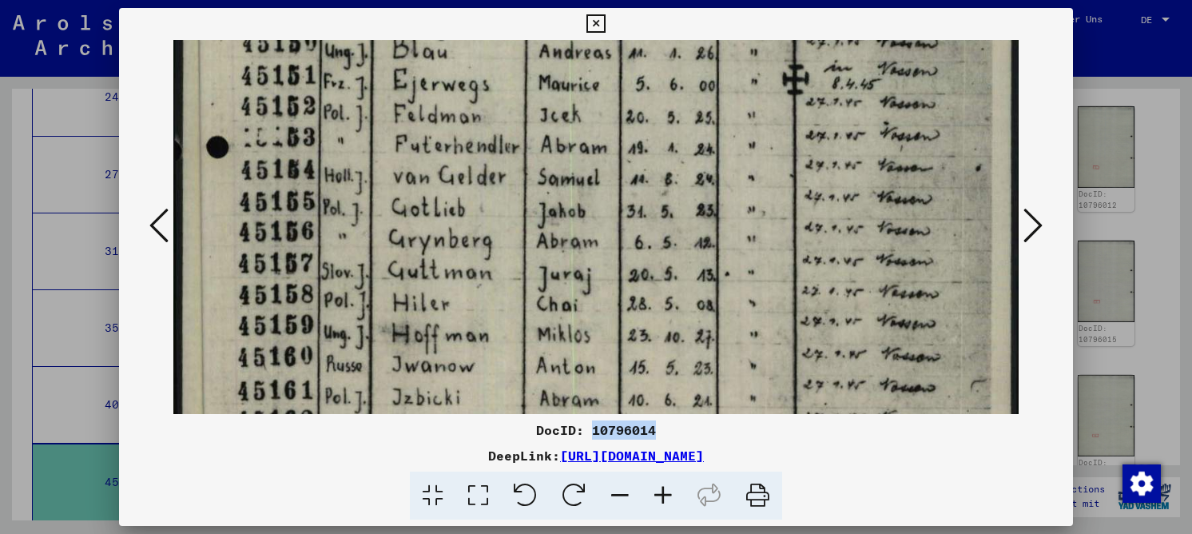
drag, startPoint x: 661, startPoint y: 275, endPoint x: 636, endPoint y: 164, distance: 113.9
click at [636, 164] on img at bounding box center [595, 305] width 845 height 1192
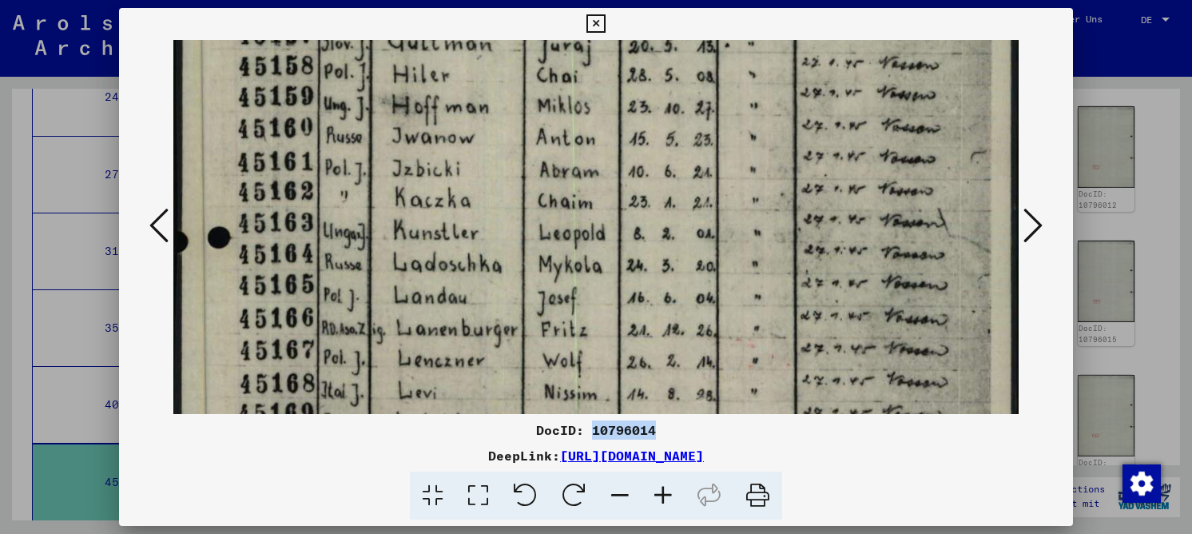
drag, startPoint x: 631, startPoint y: 278, endPoint x: 613, endPoint y: 61, distance: 218.0
click at [613, 61] on img at bounding box center [595, 77] width 845 height 1192
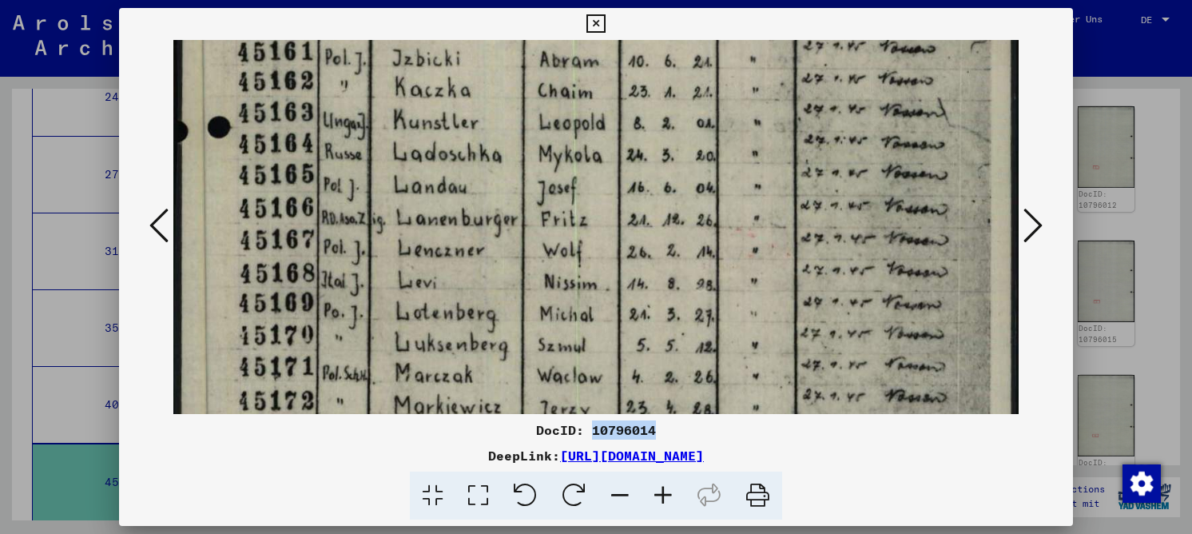
drag, startPoint x: 576, startPoint y: 267, endPoint x: 549, endPoint y: 157, distance: 113.5
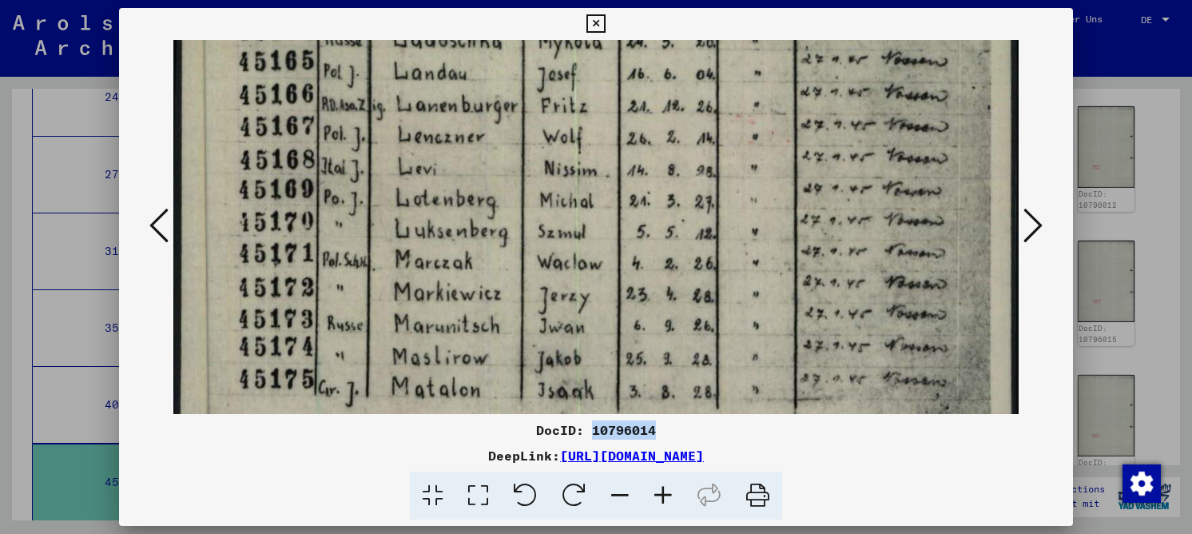
scroll to position [801, 0]
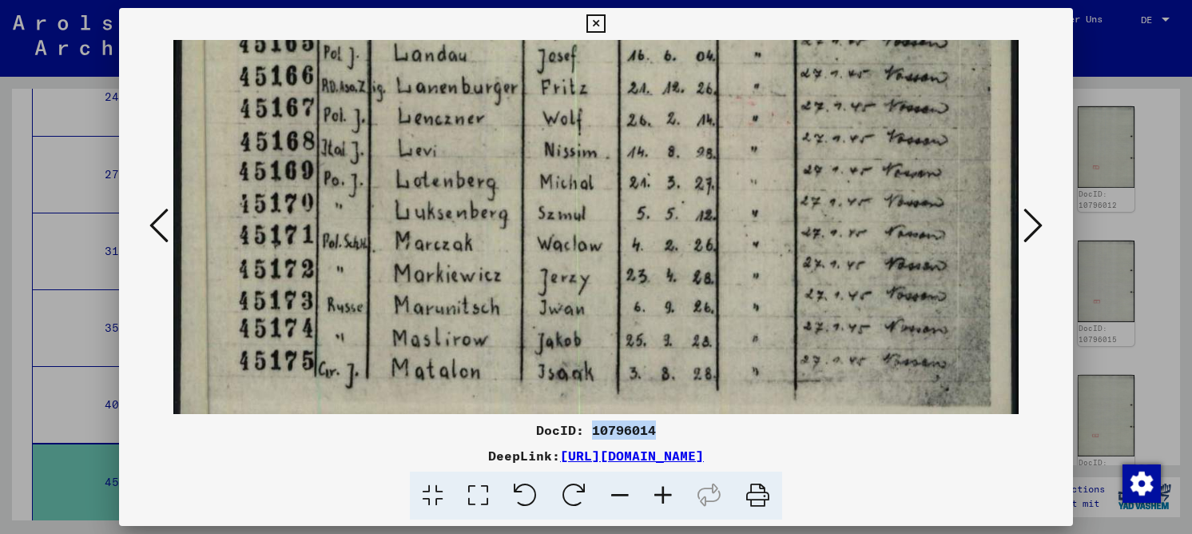
drag, startPoint x: 550, startPoint y: 280, endPoint x: 544, endPoint y: 161, distance: 120.0
click at [1040, 224] on icon at bounding box center [1032, 225] width 19 height 38
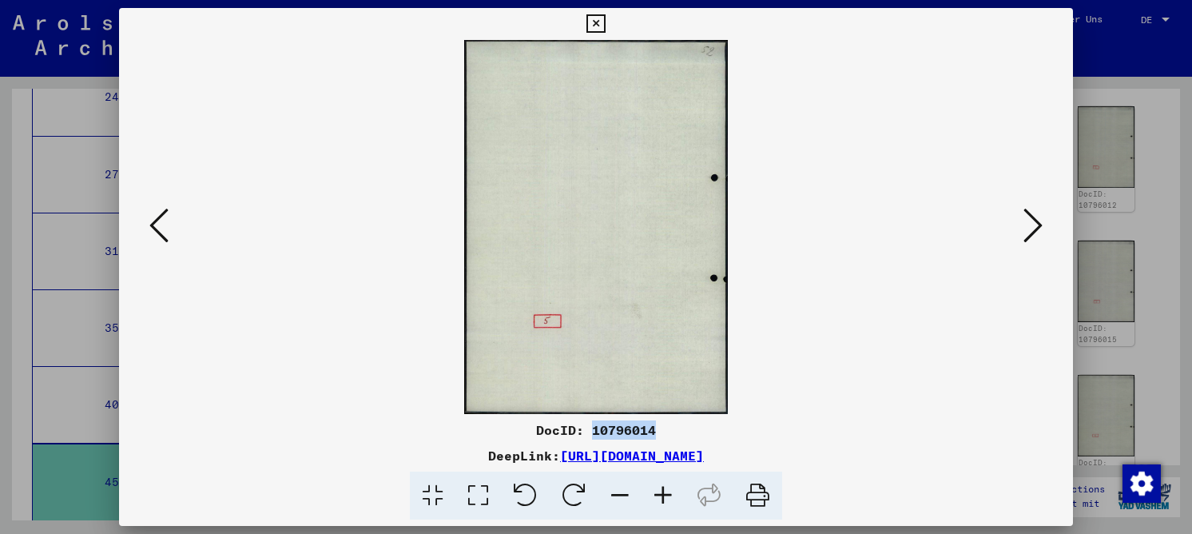
click at [1040, 224] on icon at bounding box center [1032, 225] width 19 height 38
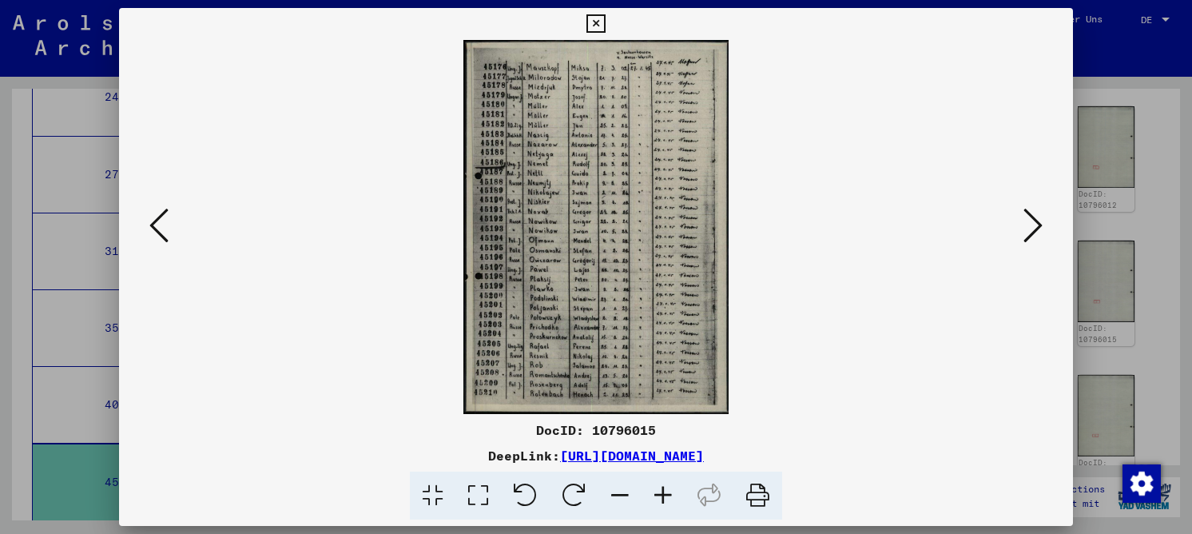
click at [494, 494] on icon at bounding box center [478, 495] width 46 height 49
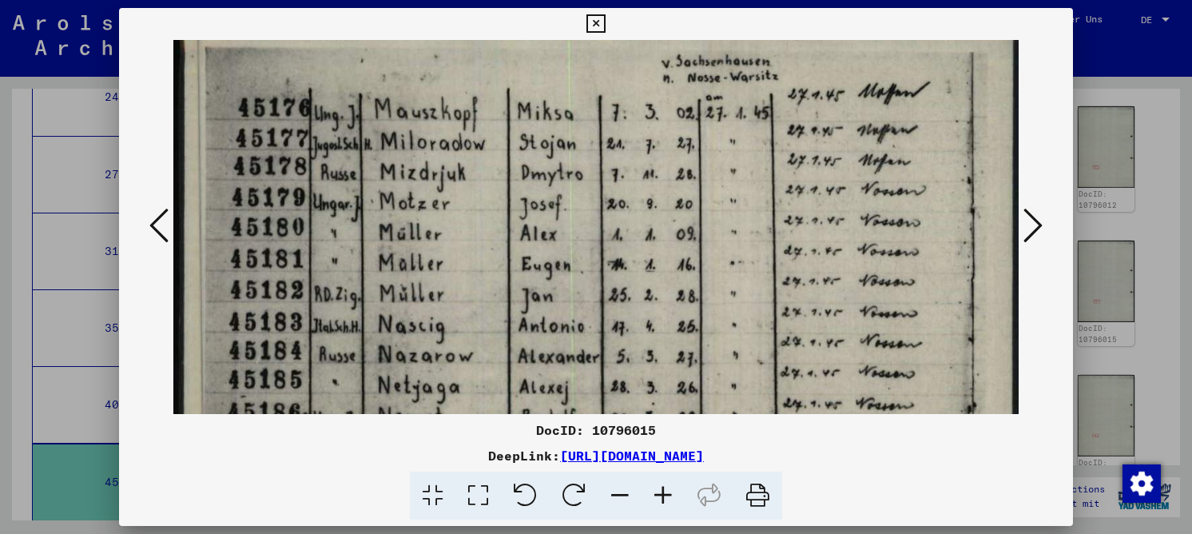
scroll to position [18, 0]
drag, startPoint x: 448, startPoint y: 300, endPoint x: 445, endPoint y: 282, distance: 18.6
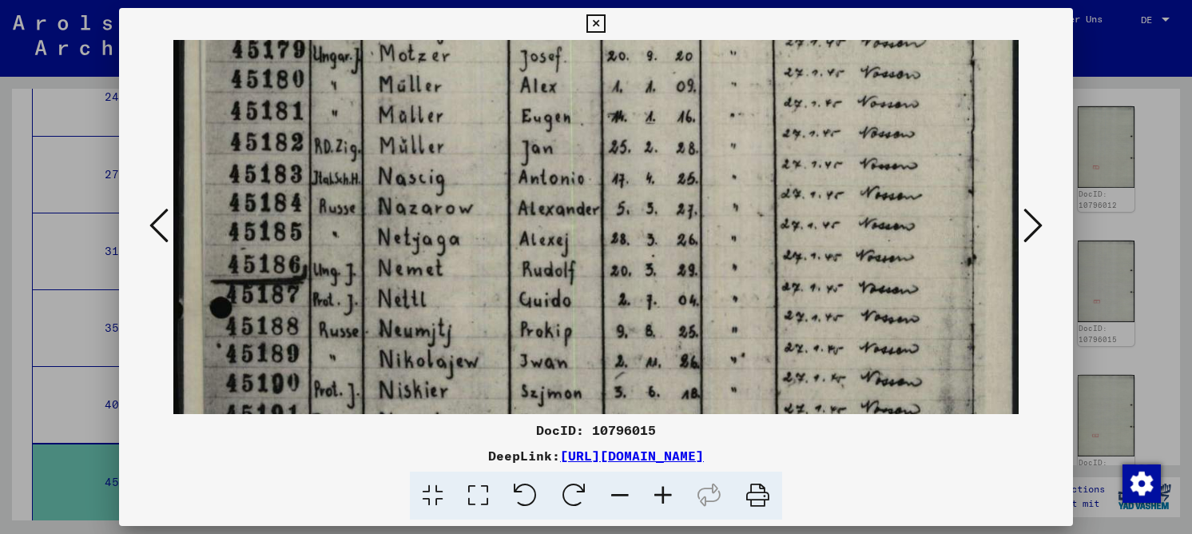
drag, startPoint x: 536, startPoint y: 346, endPoint x: 530, endPoint y: 199, distance: 147.1
click at [530, 199] on img at bounding box center [595, 471] width 845 height 1192
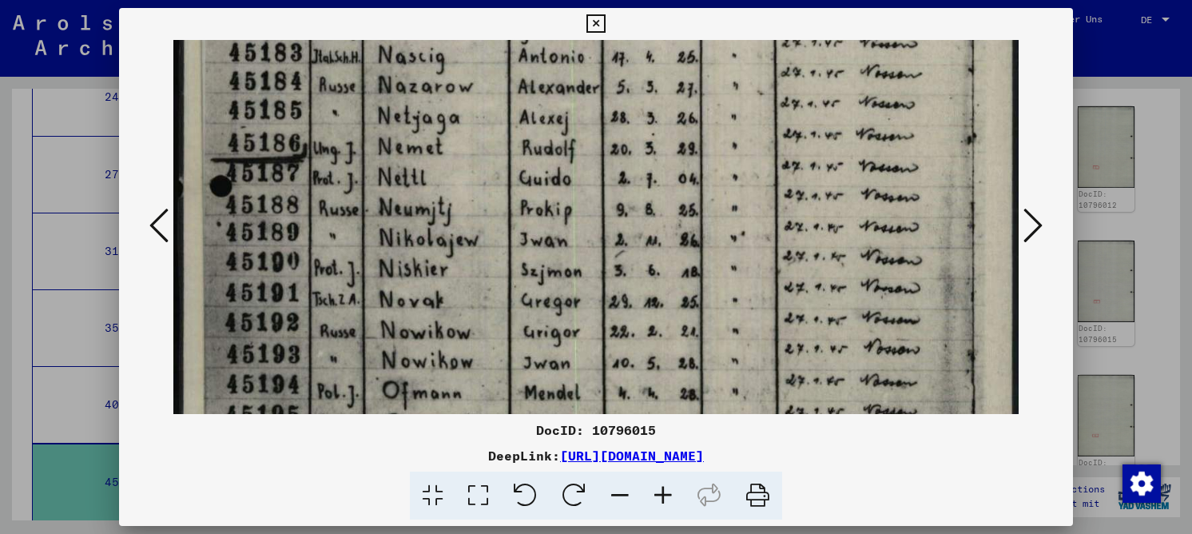
scroll to position [292, 0]
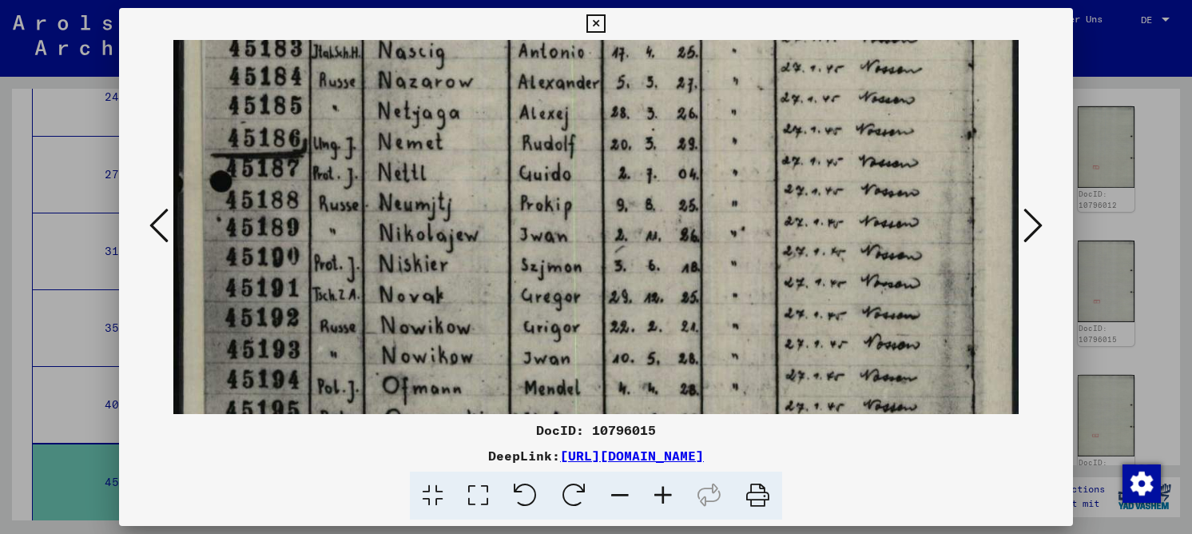
drag, startPoint x: 498, startPoint y: 294, endPoint x: 508, endPoint y: 183, distance: 111.5
click at [508, 183] on img at bounding box center [595, 344] width 845 height 1192
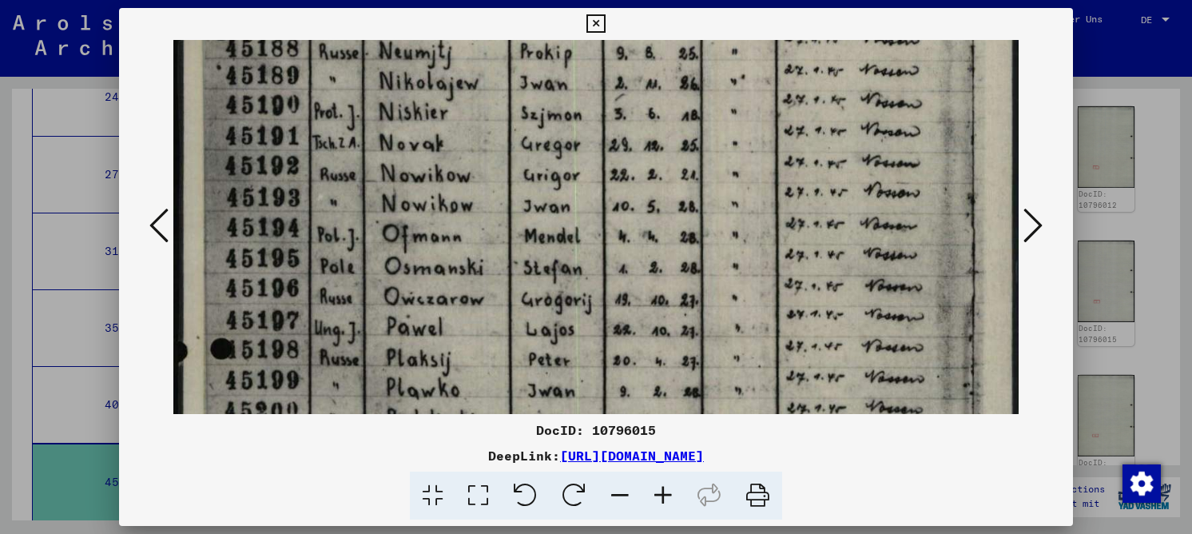
drag, startPoint x: 527, startPoint y: 328, endPoint x: 505, endPoint y: 177, distance: 152.6
click at [505, 177] on img at bounding box center [595, 193] width 845 height 1192
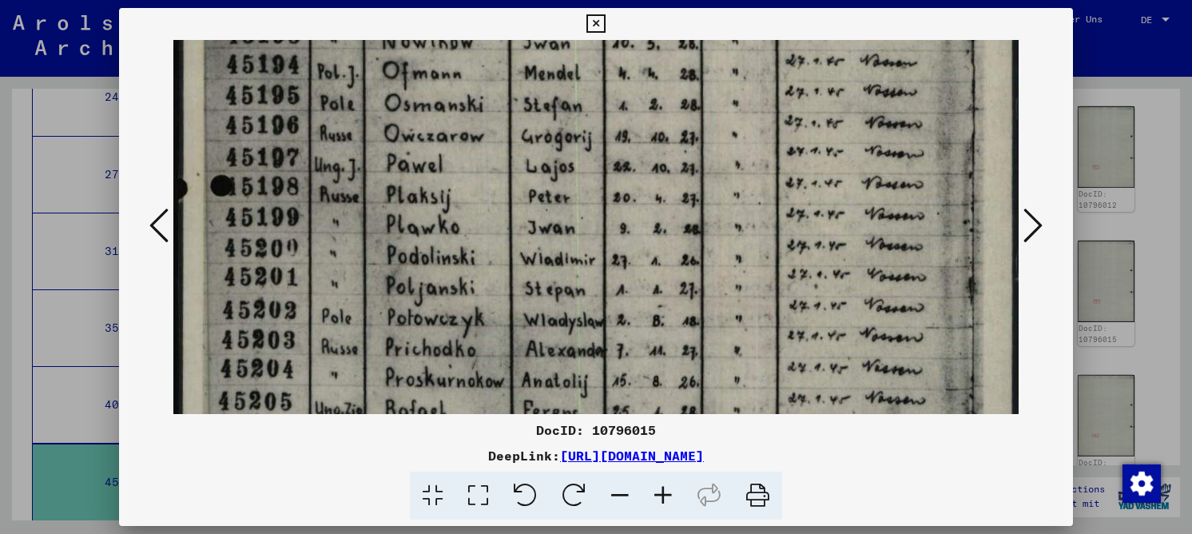
drag, startPoint x: 491, startPoint y: 260, endPoint x: 516, endPoint y: 132, distance: 131.0
click at [516, 125] on img at bounding box center [595, 30] width 845 height 1192
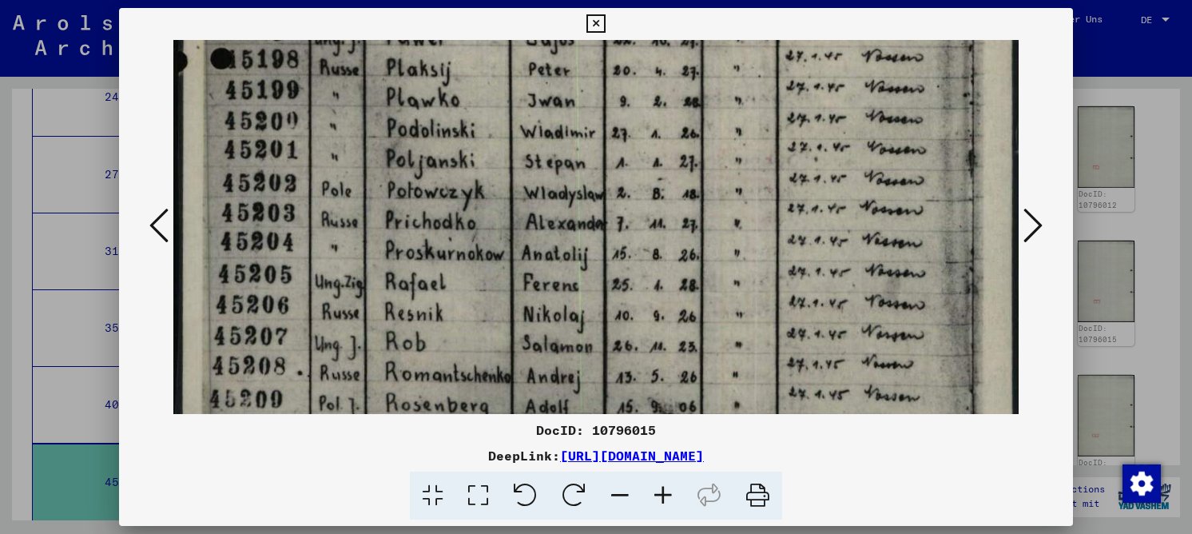
drag, startPoint x: 516, startPoint y: 209, endPoint x: 527, endPoint y: 153, distance: 57.8
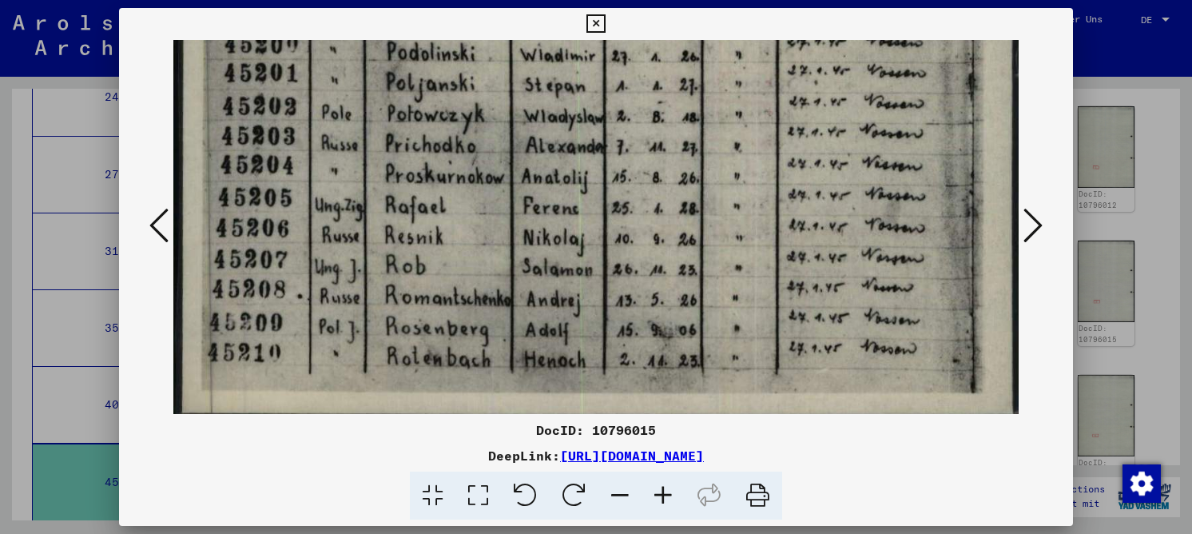
scroll to position [819, 0]
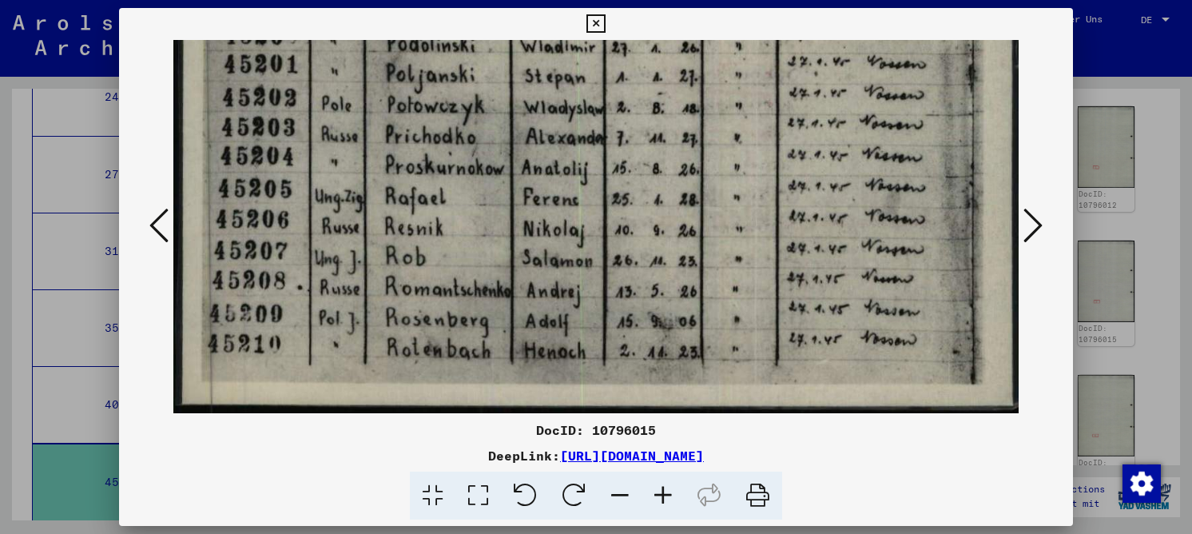
drag, startPoint x: 492, startPoint y: 268, endPoint x: 490, endPoint y: 180, distance: 87.9
click at [1029, 228] on icon at bounding box center [1032, 225] width 19 height 38
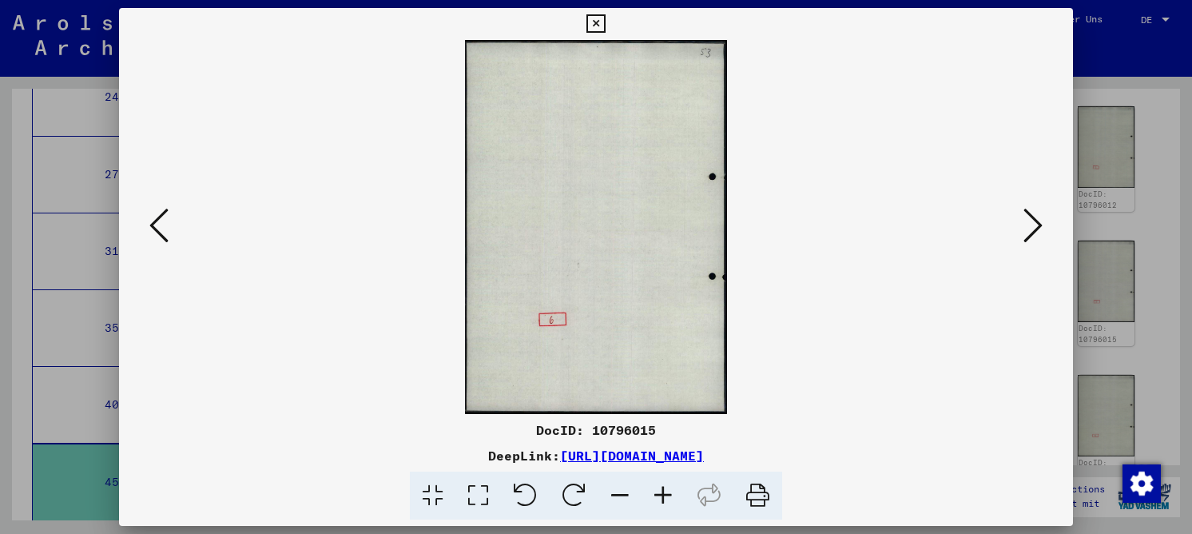
click at [1029, 228] on icon at bounding box center [1032, 225] width 19 height 38
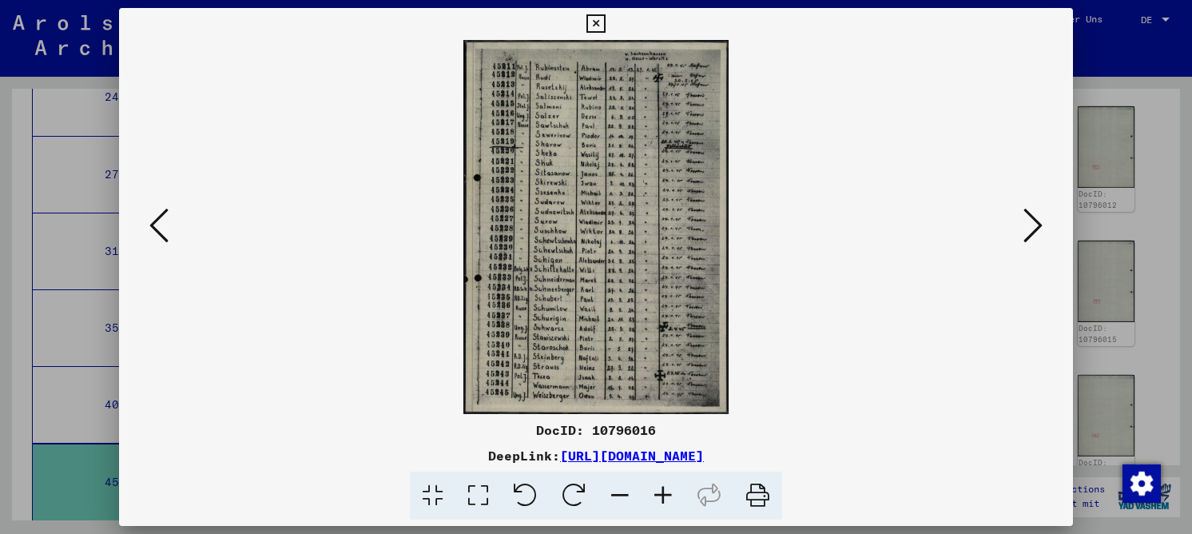
click at [478, 506] on icon at bounding box center [478, 495] width 46 height 49
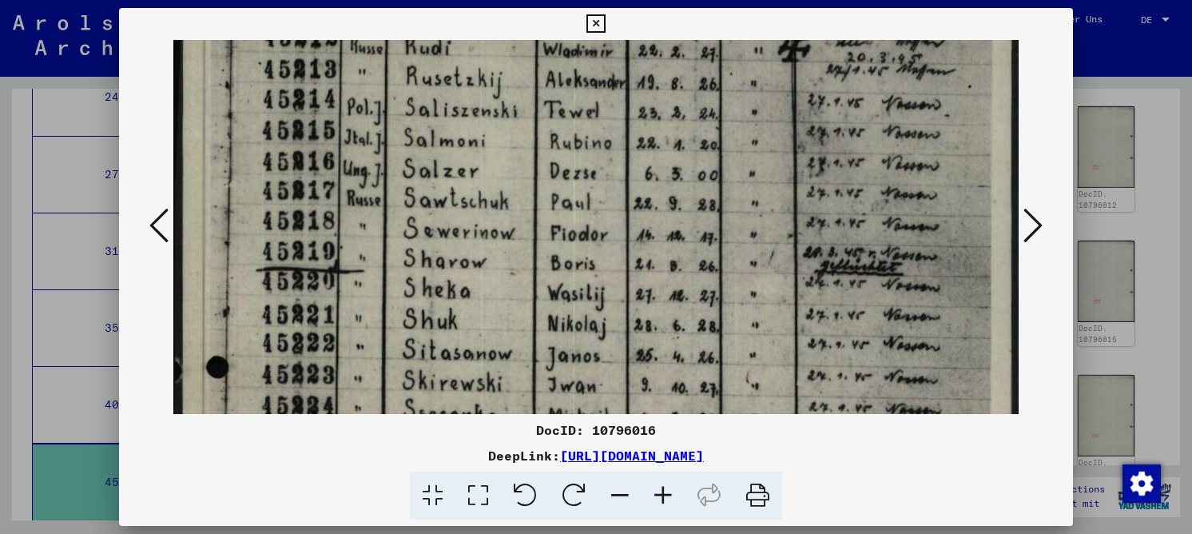
drag, startPoint x: 456, startPoint y: 300, endPoint x: 463, endPoint y: 187, distance: 113.6
click at [463, 187] on img at bounding box center [595, 524] width 845 height 1192
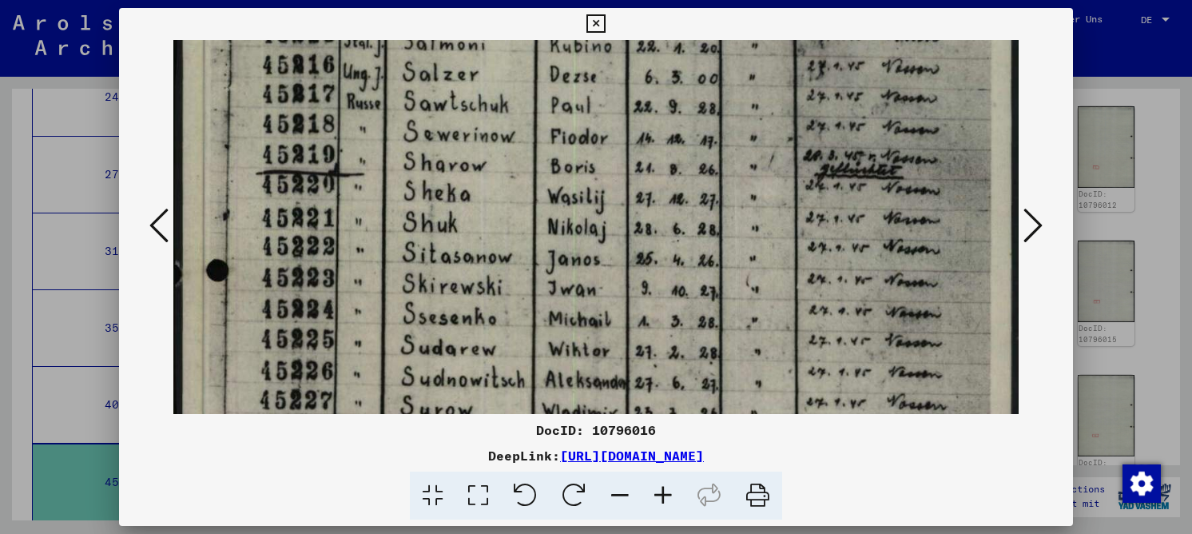
drag, startPoint x: 508, startPoint y: 331, endPoint x: 511, endPoint y: 239, distance: 92.7
click at [511, 239] on img at bounding box center [595, 427] width 845 height 1192
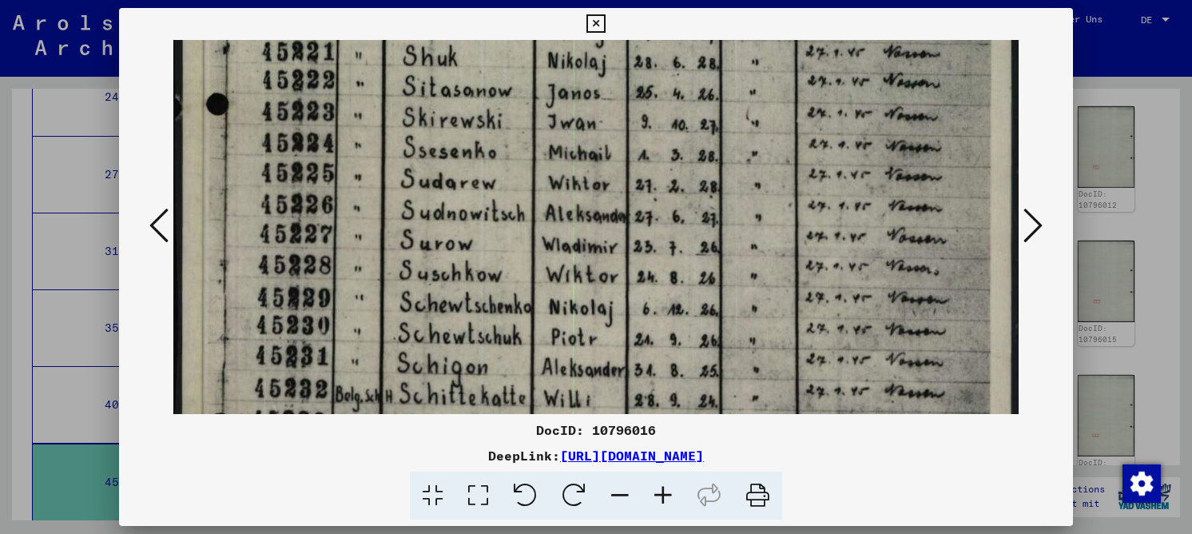
drag, startPoint x: 520, startPoint y: 310, endPoint x: 541, endPoint y: 157, distance: 154.8
click at [541, 157] on img at bounding box center [595, 261] width 845 height 1192
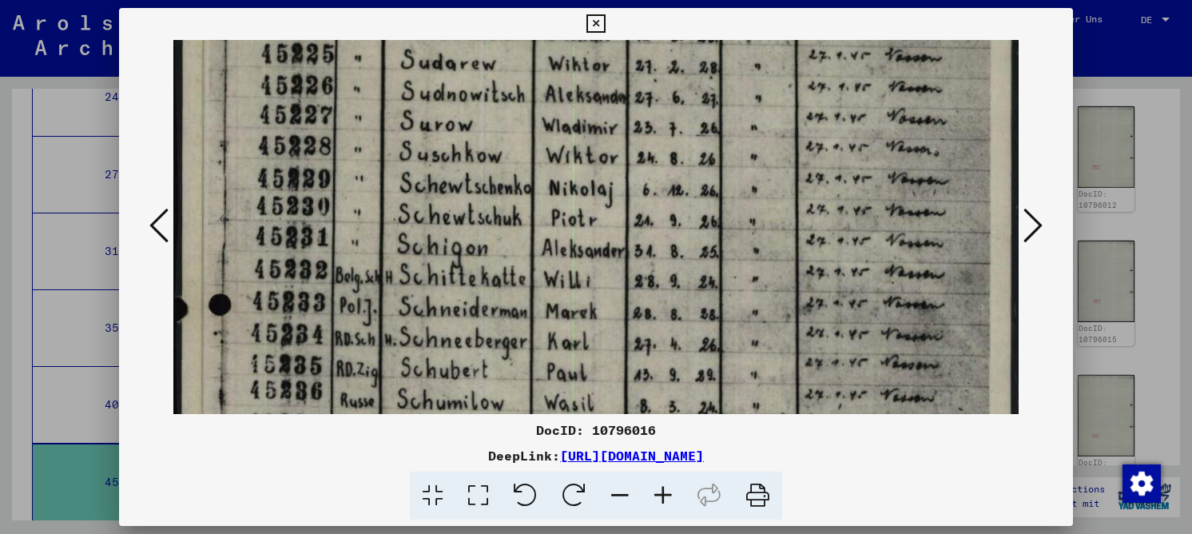
drag, startPoint x: 577, startPoint y: 268, endPoint x: 588, endPoint y: 196, distance: 72.7
click at [588, 196] on img at bounding box center [595, 142] width 845 height 1192
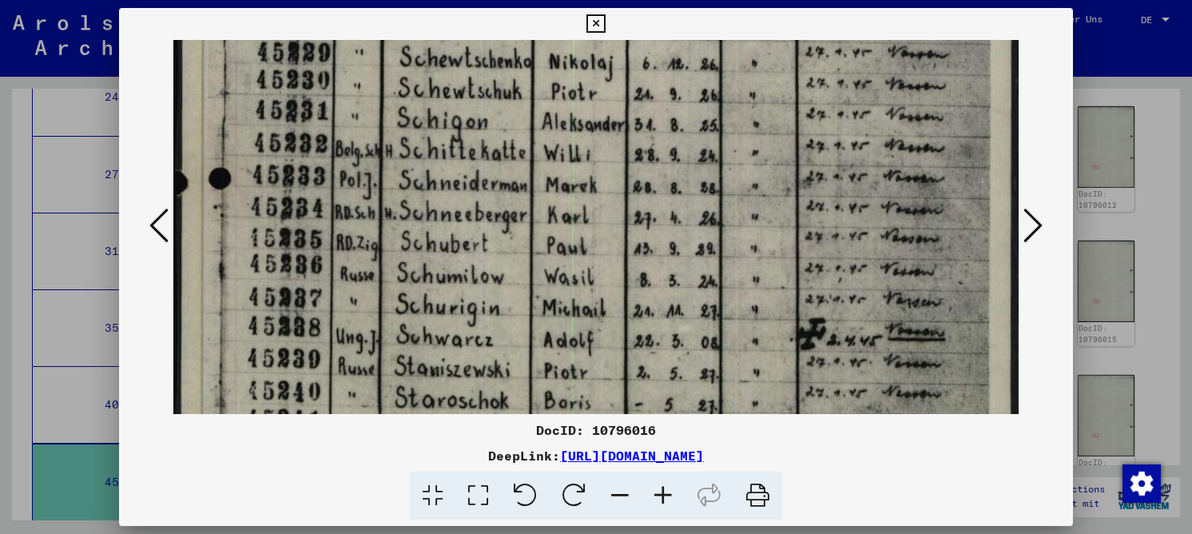
drag, startPoint x: 581, startPoint y: 294, endPoint x: 593, endPoint y: 168, distance: 126.8
click at [593, 168] on img at bounding box center [595, 16] width 845 height 1192
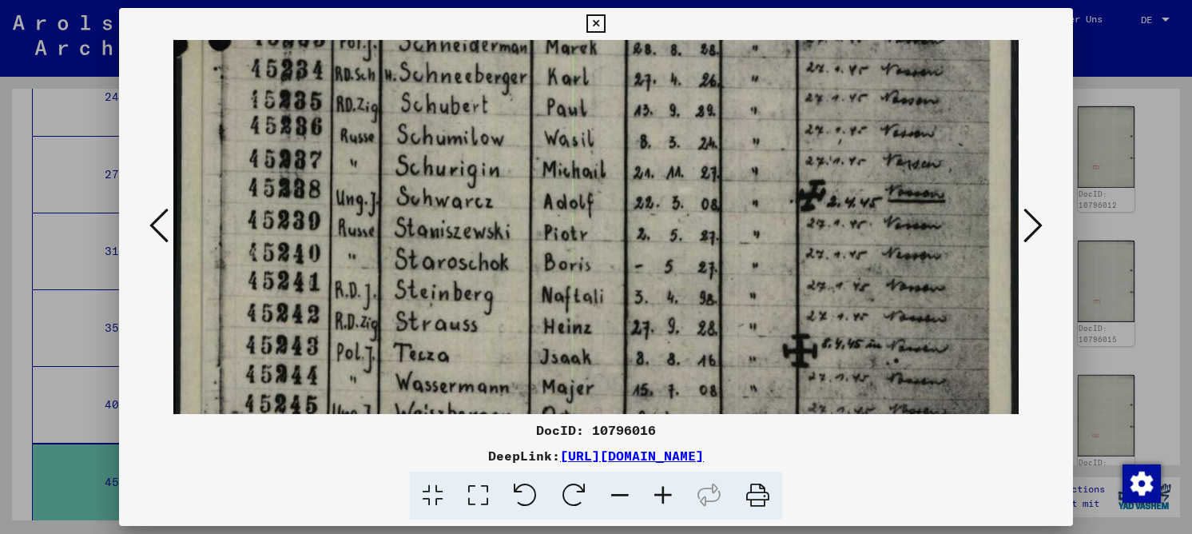
drag, startPoint x: 633, startPoint y: 288, endPoint x: 670, endPoint y: 169, distance: 124.0
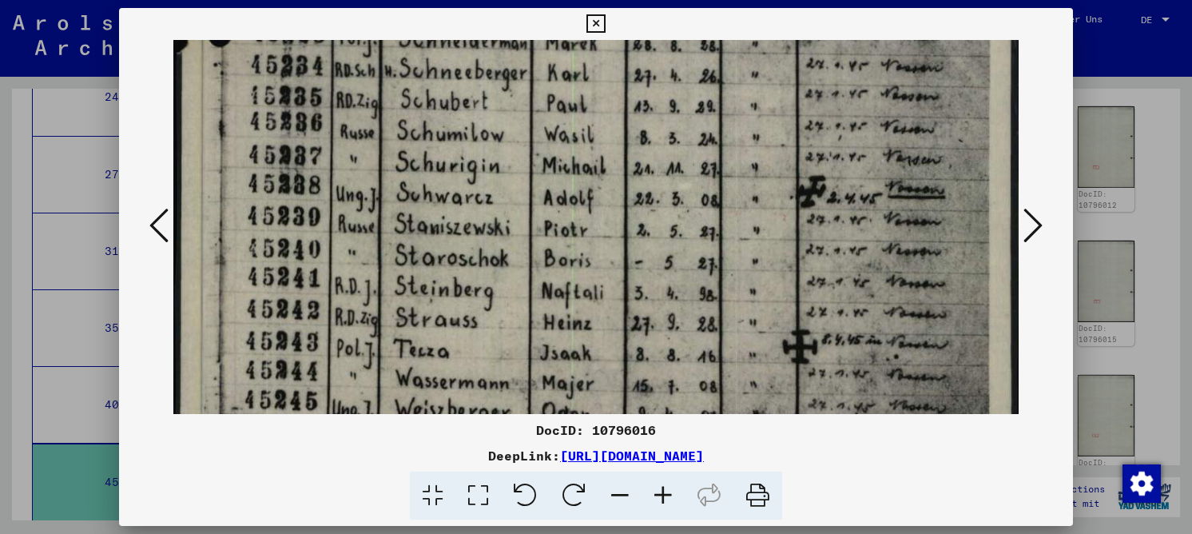
scroll to position [819, 0]
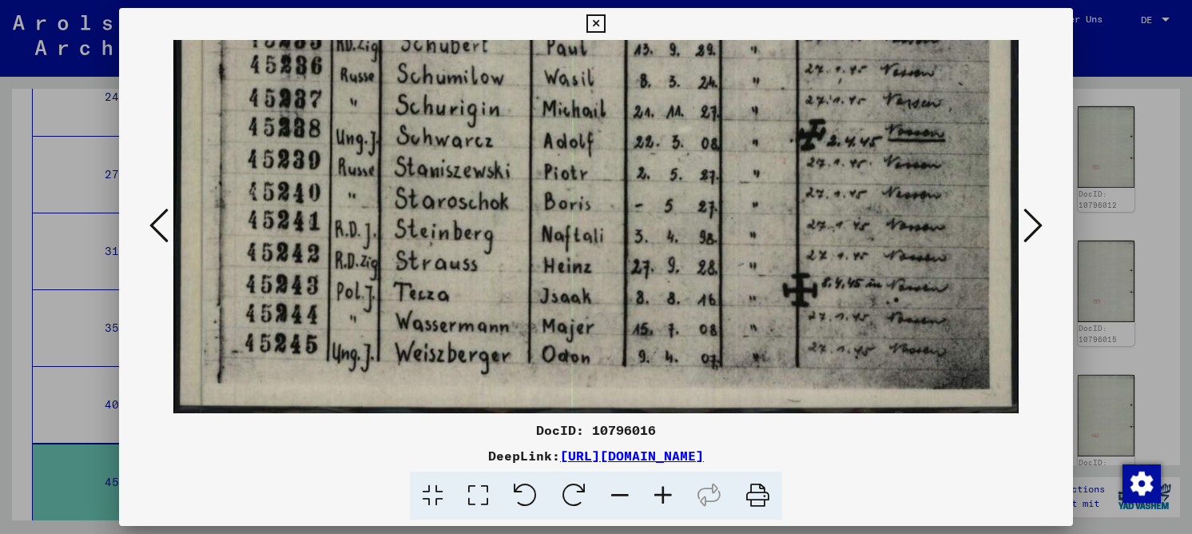
drag, startPoint x: 677, startPoint y: 239, endPoint x: 677, endPoint y: 153, distance: 85.5
click at [1030, 226] on icon at bounding box center [1032, 225] width 19 height 38
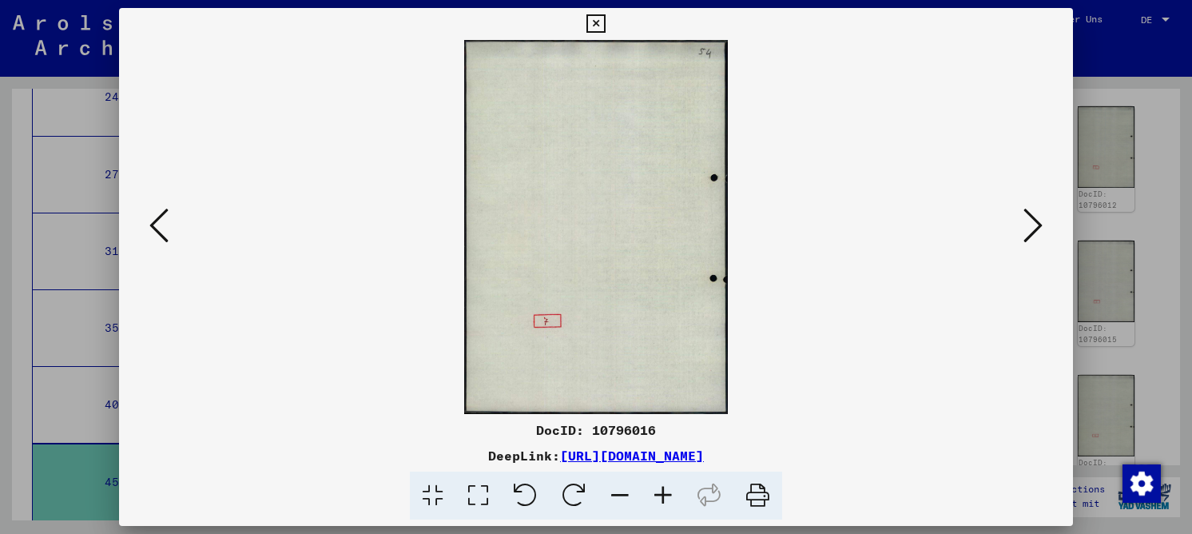
click at [1030, 226] on icon at bounding box center [1032, 225] width 19 height 38
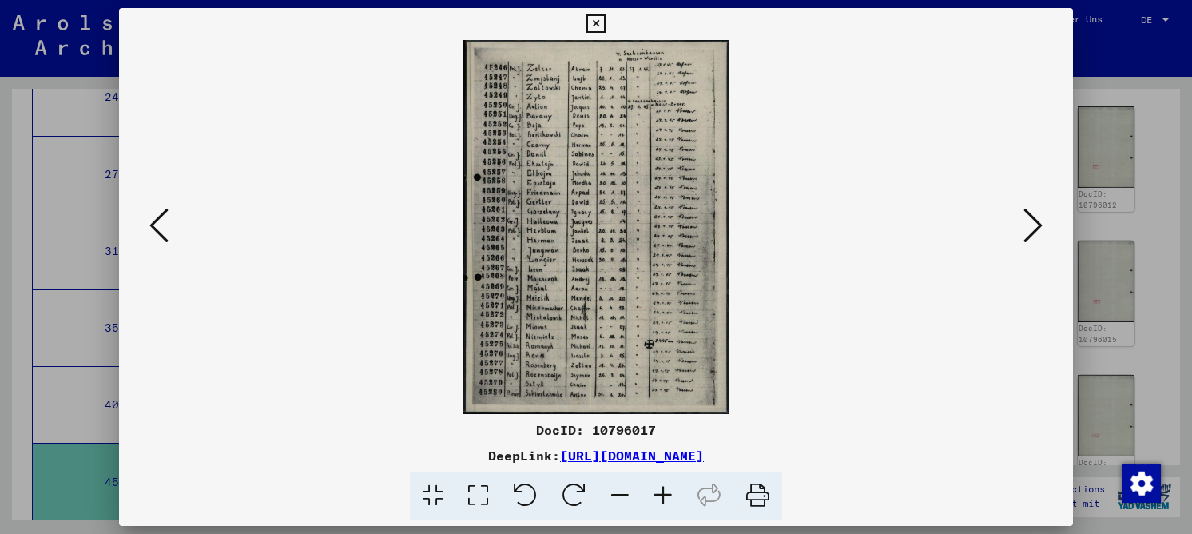
click at [486, 506] on icon at bounding box center [478, 495] width 46 height 49
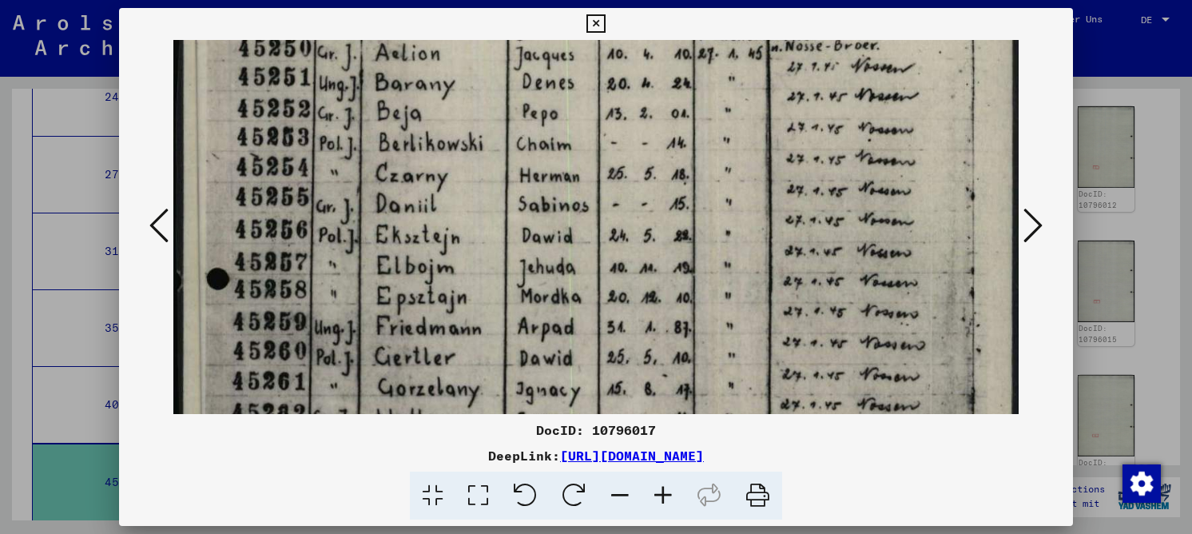
drag, startPoint x: 387, startPoint y: 346, endPoint x: 356, endPoint y: 147, distance: 201.2
click at [356, 147] on img at bounding box center [595, 437] width 845 height 1192
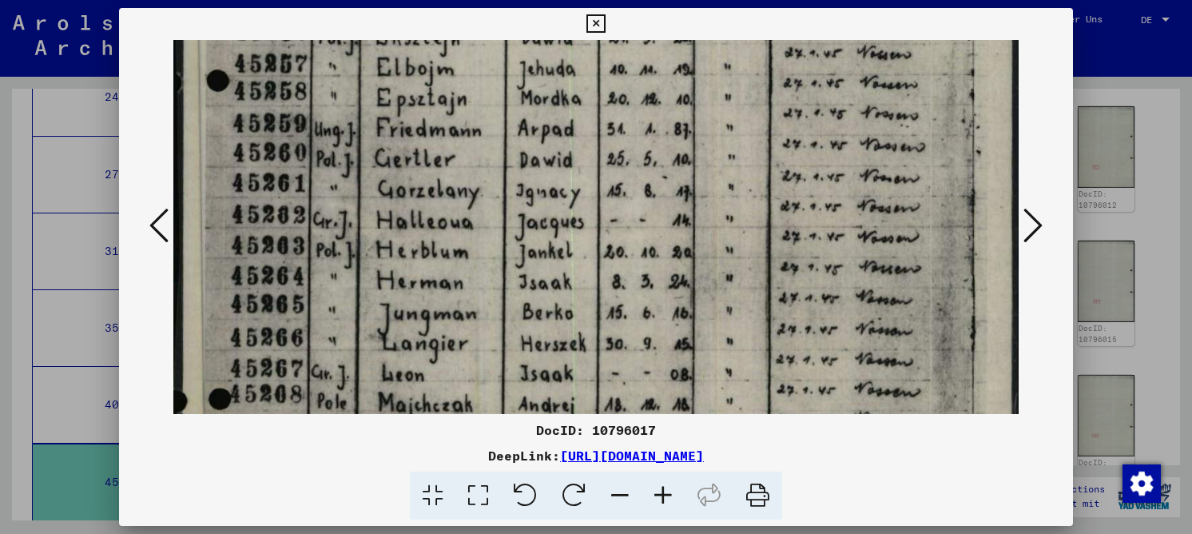
scroll to position [401, 0]
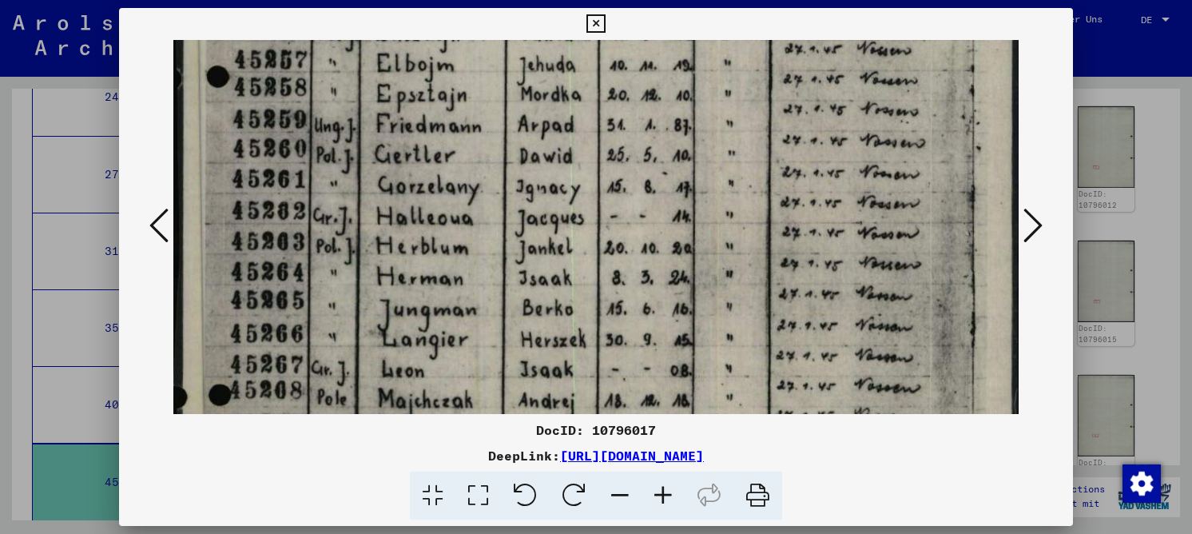
drag, startPoint x: 355, startPoint y: 188, endPoint x: 347, endPoint y: 119, distance: 69.9
click at [347, 119] on img at bounding box center [595, 235] width 845 height 1192
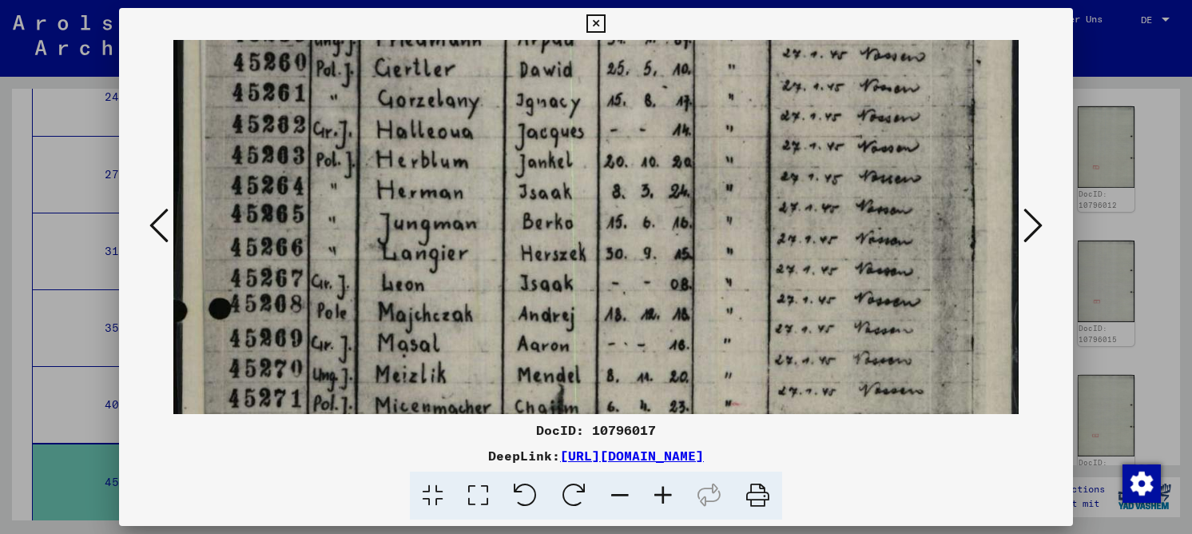
scroll to position [526, 0]
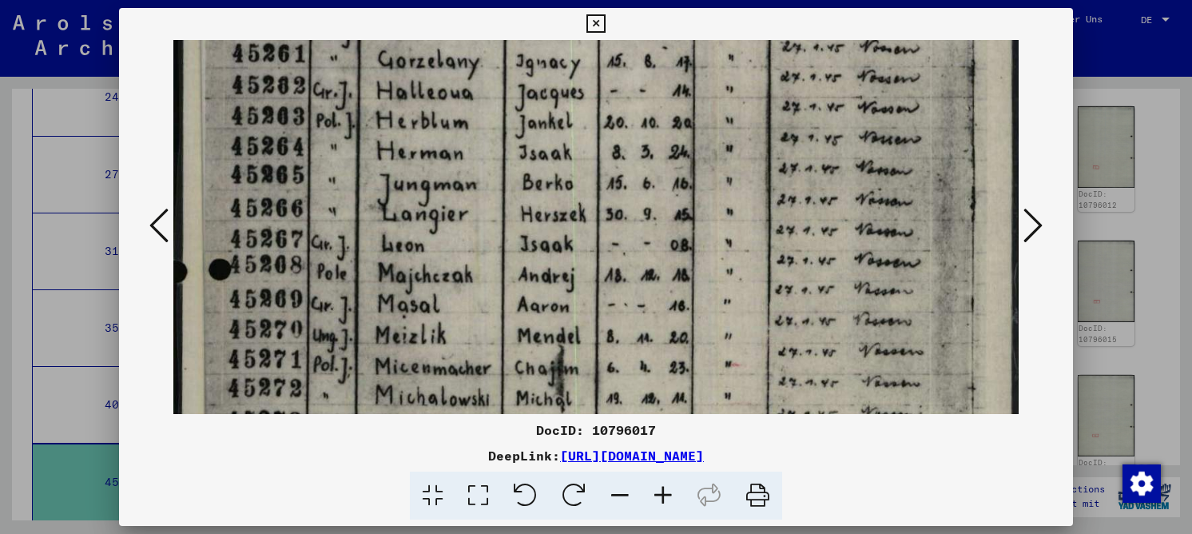
drag, startPoint x: 412, startPoint y: 285, endPoint x: 408, endPoint y: 160, distance: 125.5
click at [408, 160] on img at bounding box center [595, 110] width 845 height 1192
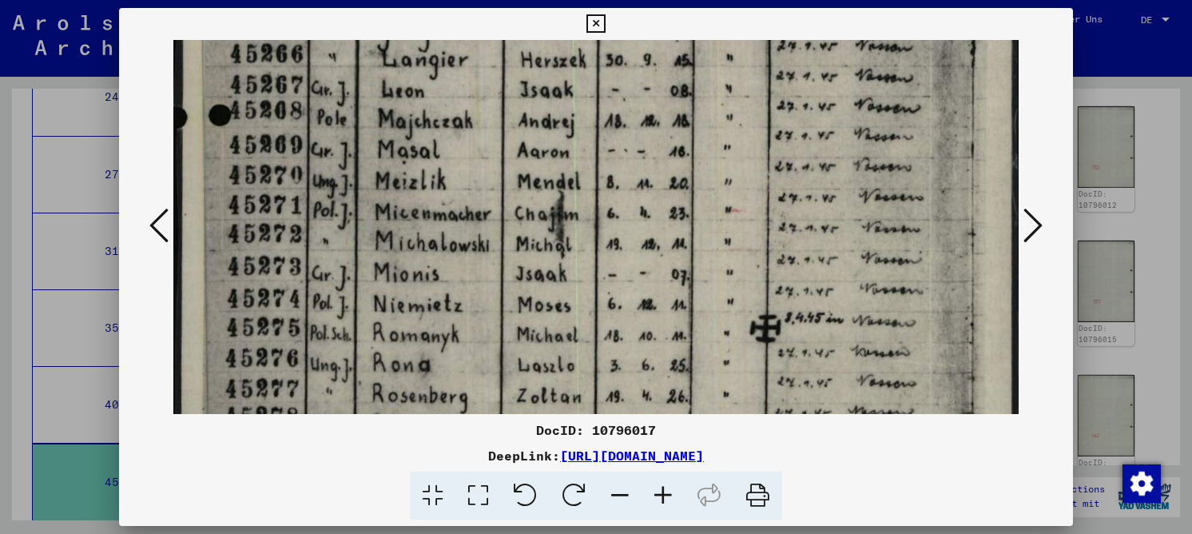
scroll to position [684, 0]
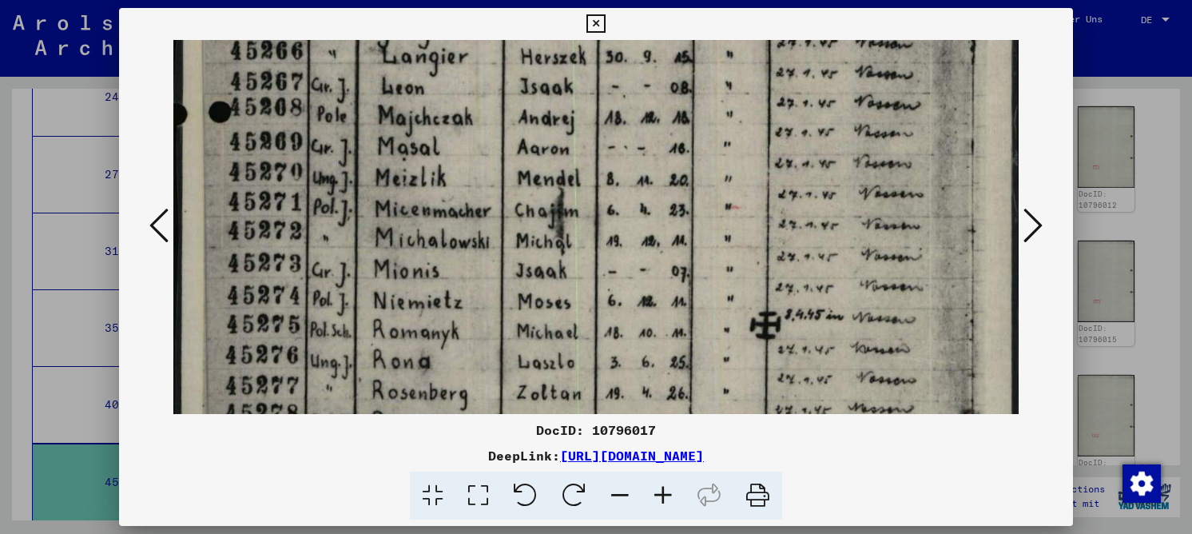
drag, startPoint x: 435, startPoint y: 232, endPoint x: 429, endPoint y: 145, distance: 87.3
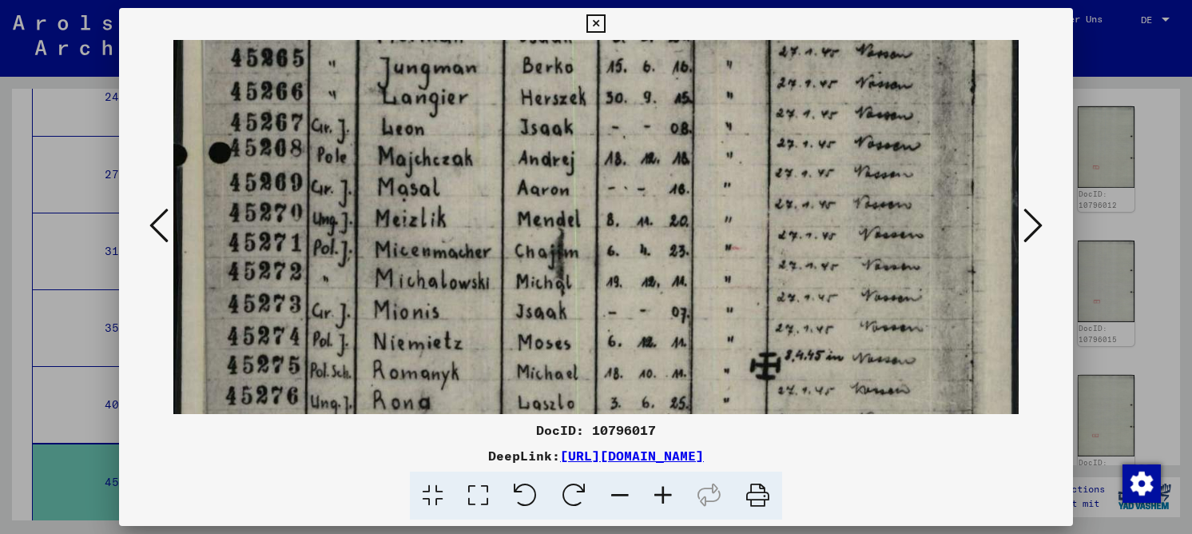
drag, startPoint x: 464, startPoint y: 273, endPoint x: 463, endPoint y: 319, distance: 45.5
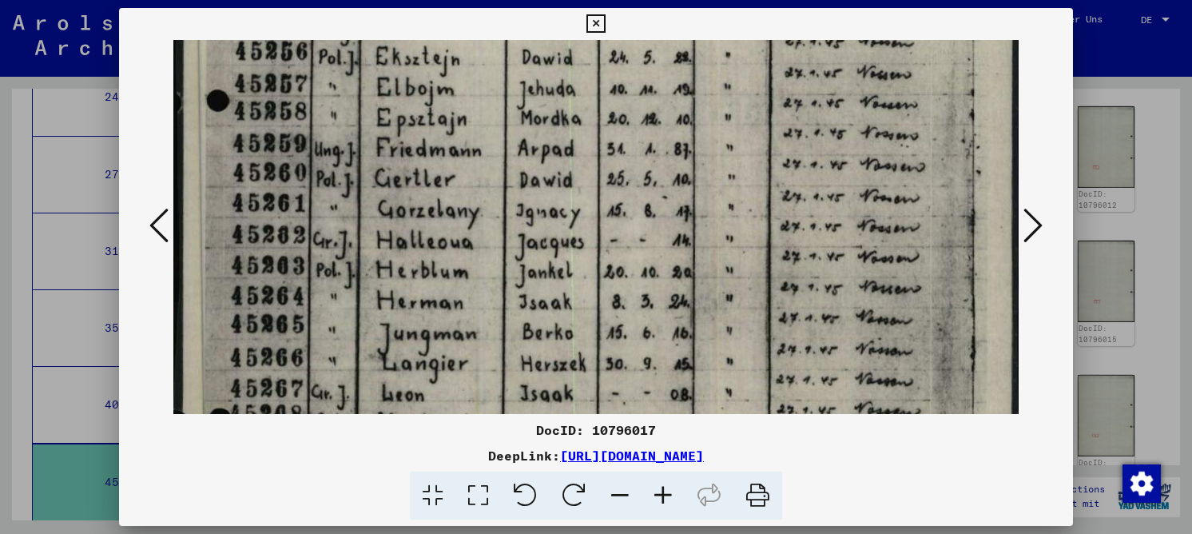
drag, startPoint x: 459, startPoint y: 159, endPoint x: 511, endPoint y: 322, distance: 171.0
click at [511, 351] on img at bounding box center [595, 259] width 845 height 1192
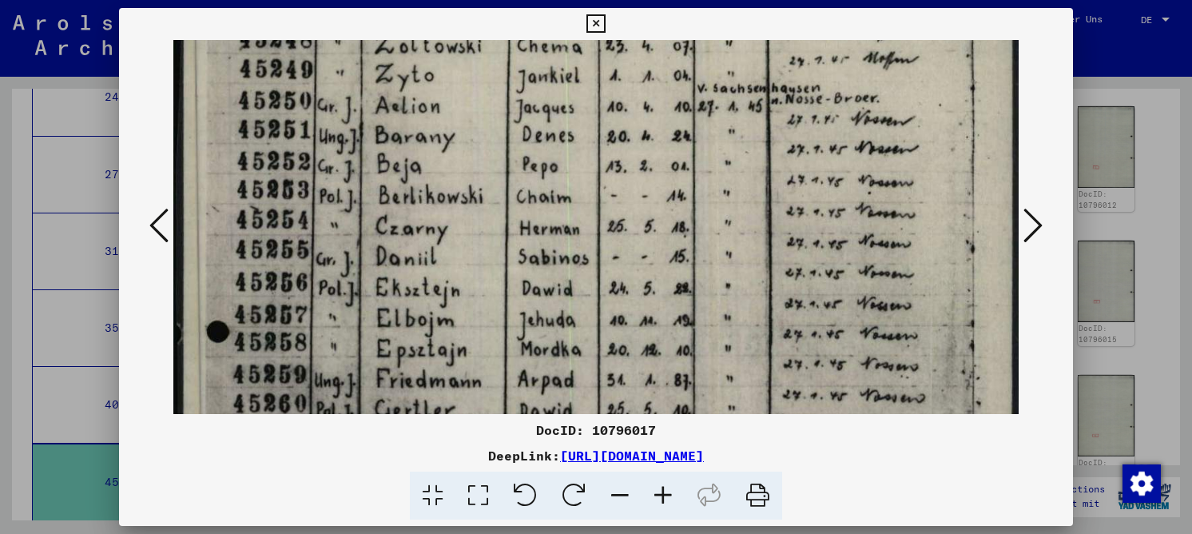
drag, startPoint x: 498, startPoint y: 177, endPoint x: 518, endPoint y: 375, distance: 199.9
click at [518, 386] on img at bounding box center [595, 490] width 845 height 1192
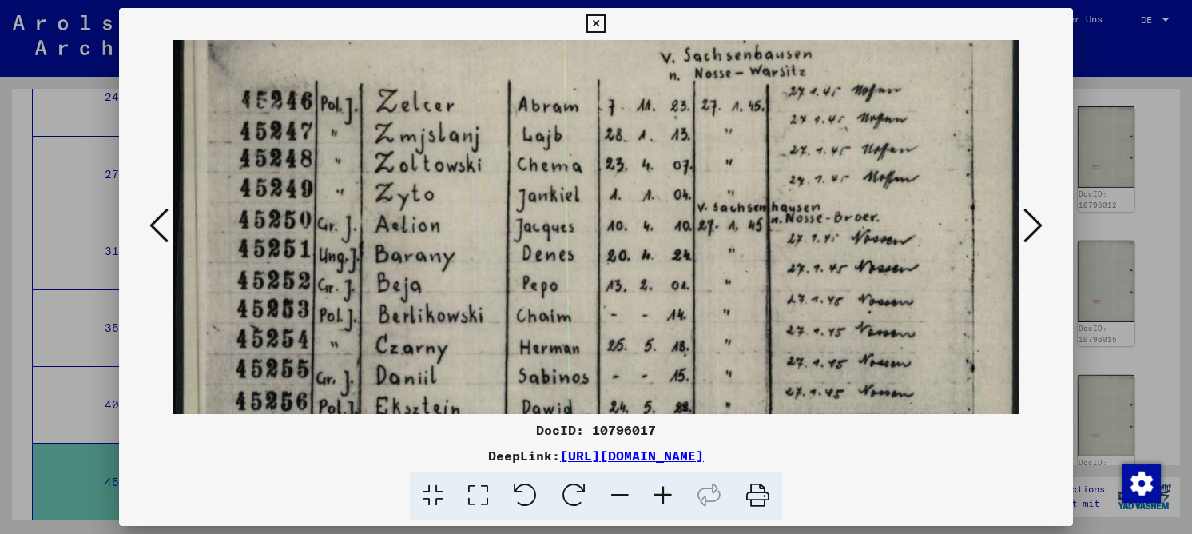
scroll to position [30, 0]
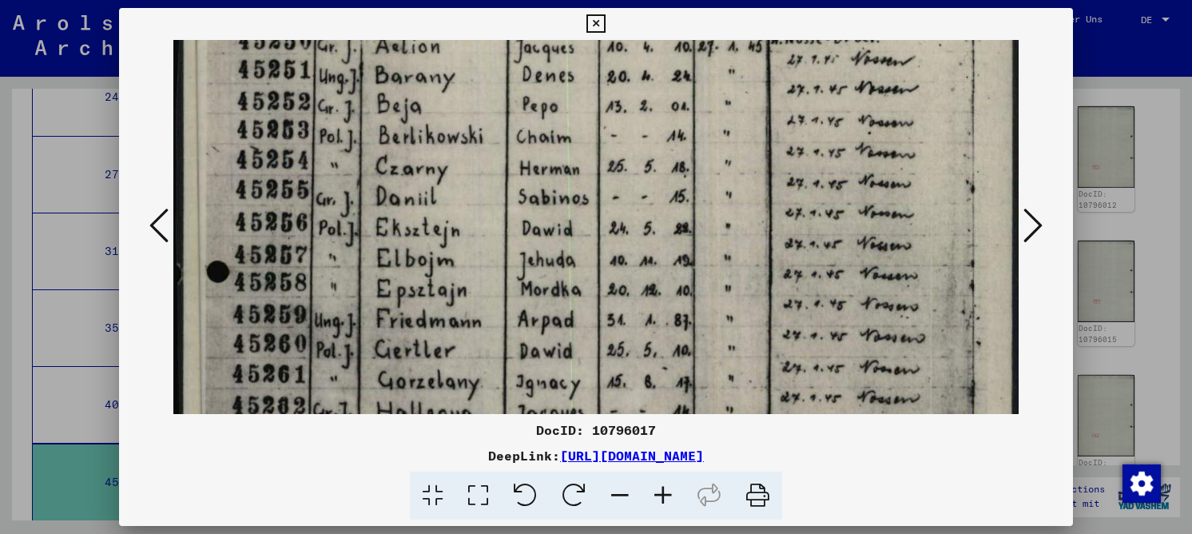
drag, startPoint x: 501, startPoint y: 184, endPoint x: 470, endPoint y: 125, distance: 65.7
click at [470, 125] on img at bounding box center [595, 430] width 845 height 1192
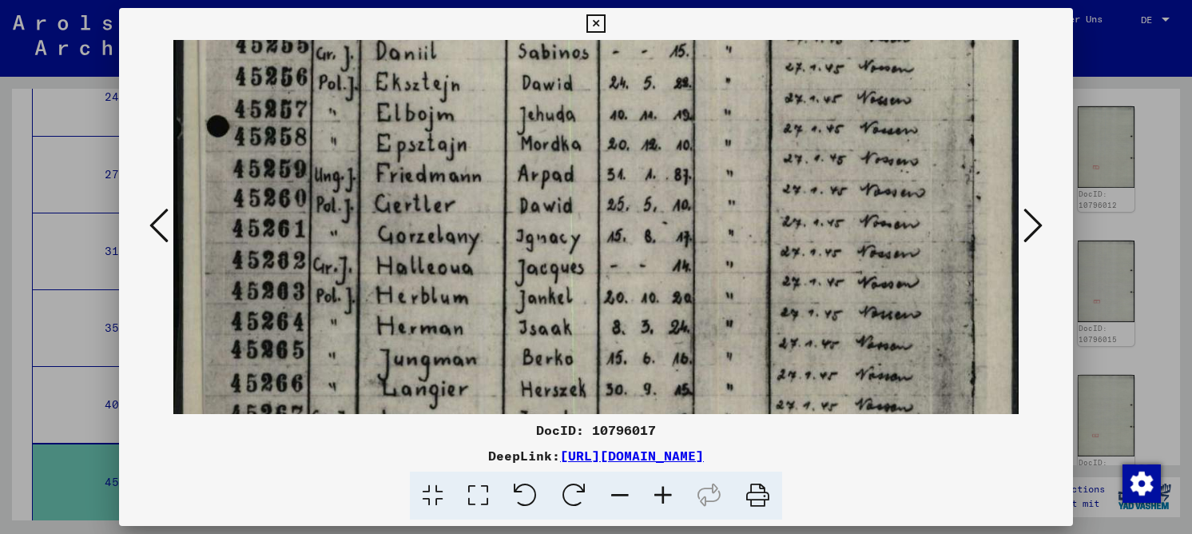
scroll to position [365, 0]
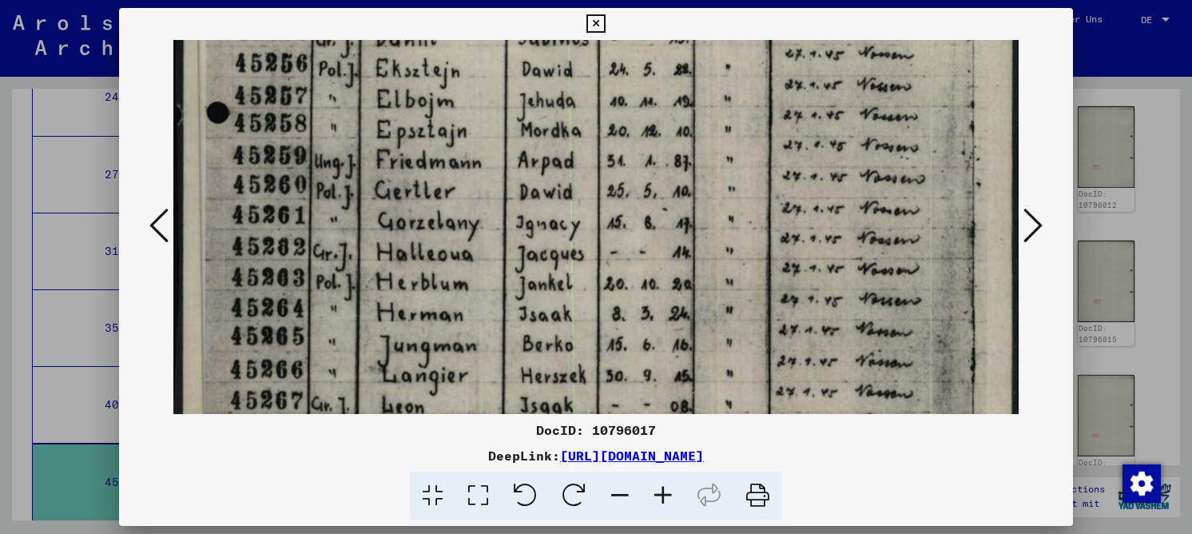
drag, startPoint x: 468, startPoint y: 240, endPoint x: 466, endPoint y: 81, distance: 159.0
click at [466, 81] on img at bounding box center [595, 271] width 845 height 1192
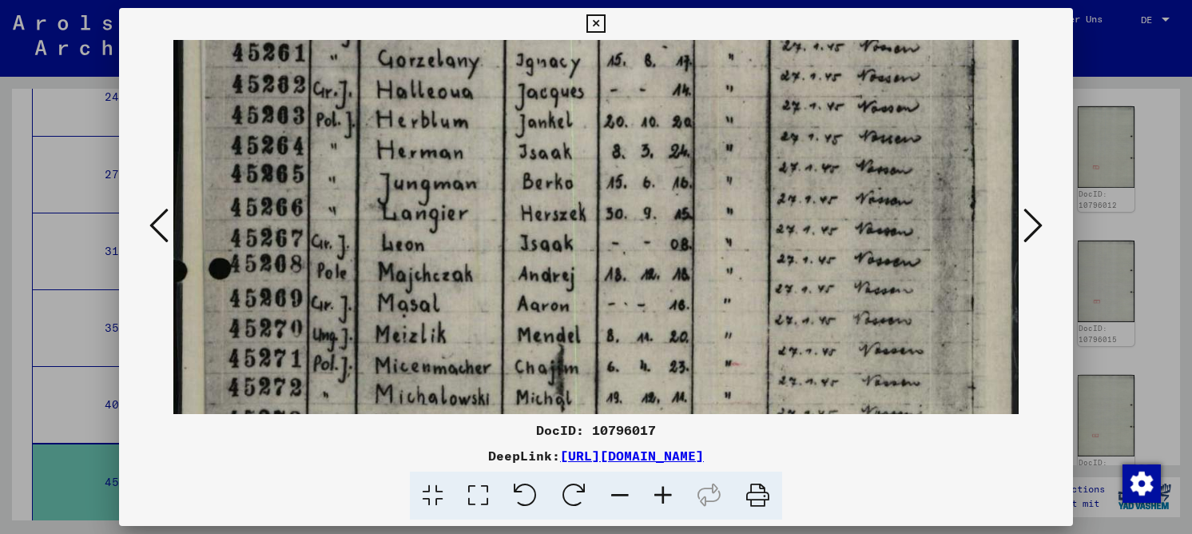
drag, startPoint x: 368, startPoint y: 287, endPoint x: 375, endPoint y: 125, distance: 162.3
click at [375, 125] on img at bounding box center [595, 109] width 845 height 1192
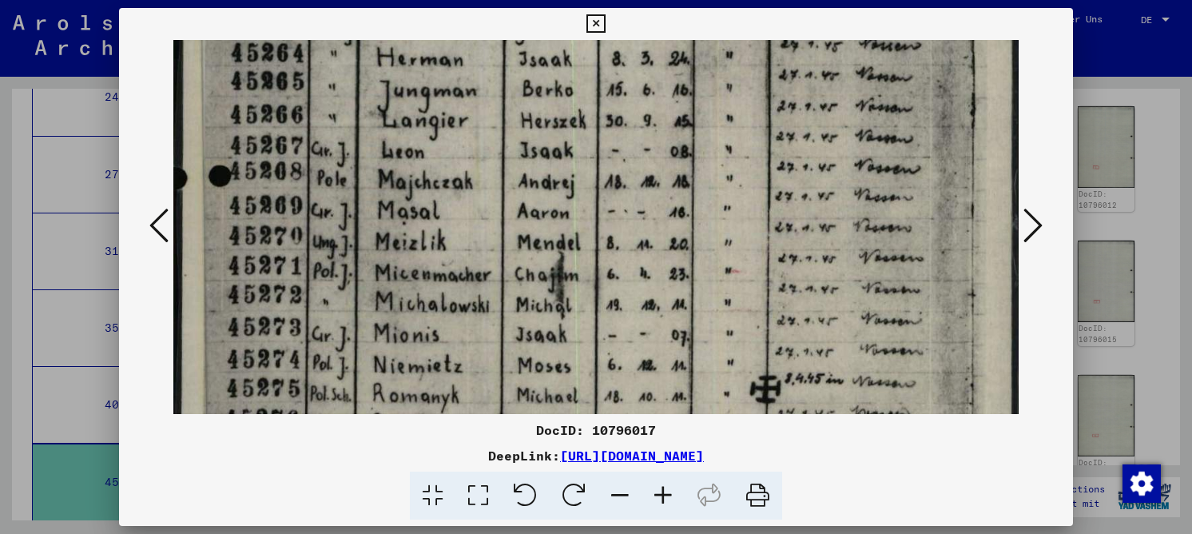
drag, startPoint x: 387, startPoint y: 295, endPoint x: 394, endPoint y: 202, distance: 92.9
click at [394, 202] on img at bounding box center [595, 16] width 845 height 1192
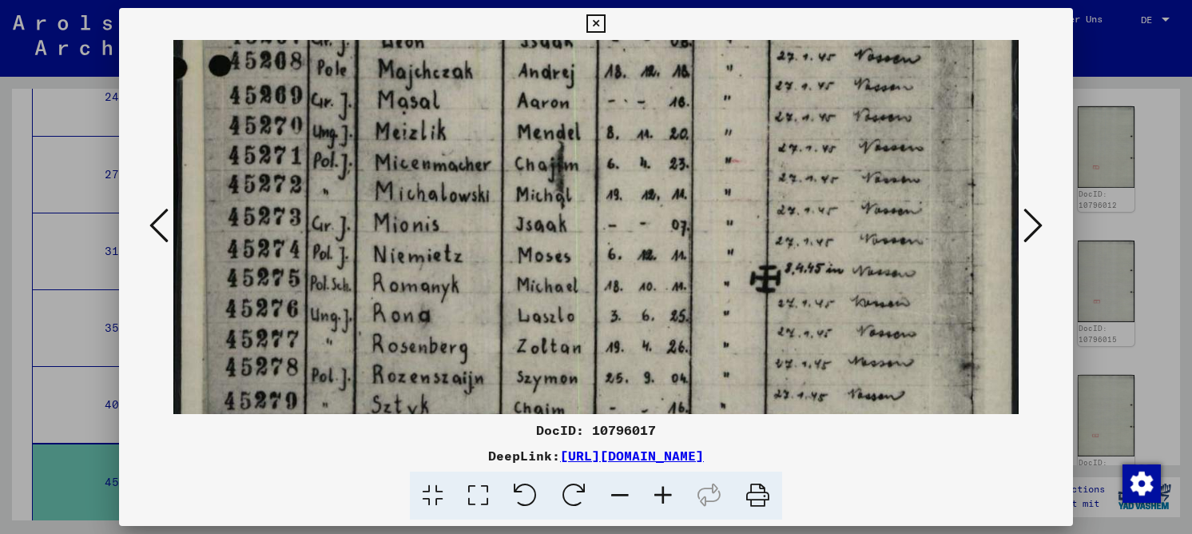
drag, startPoint x: 405, startPoint y: 288, endPoint x: 397, endPoint y: 197, distance: 91.4
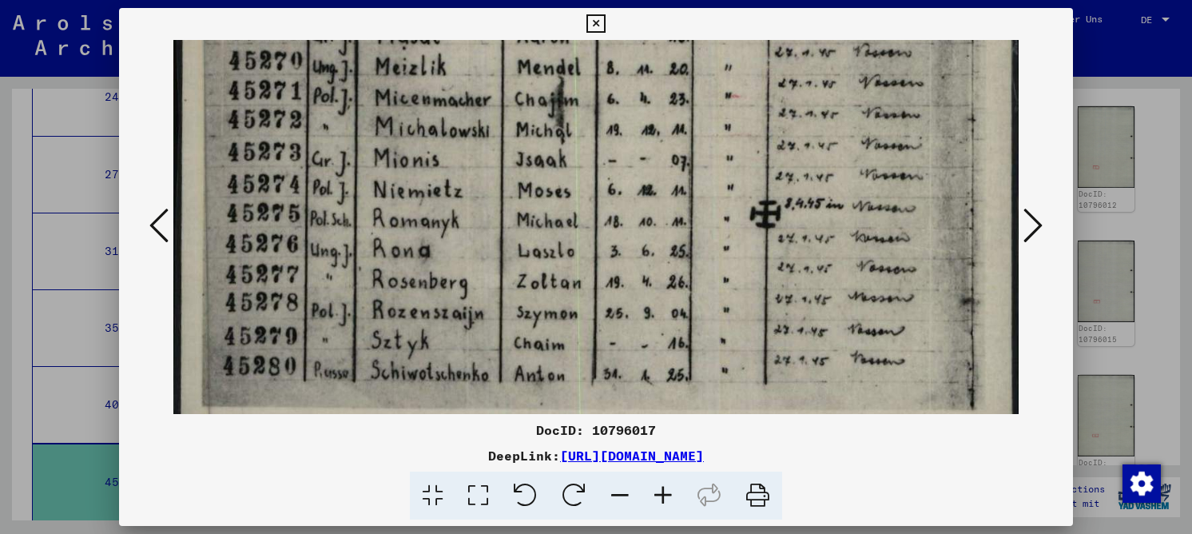
scroll to position [819, 0]
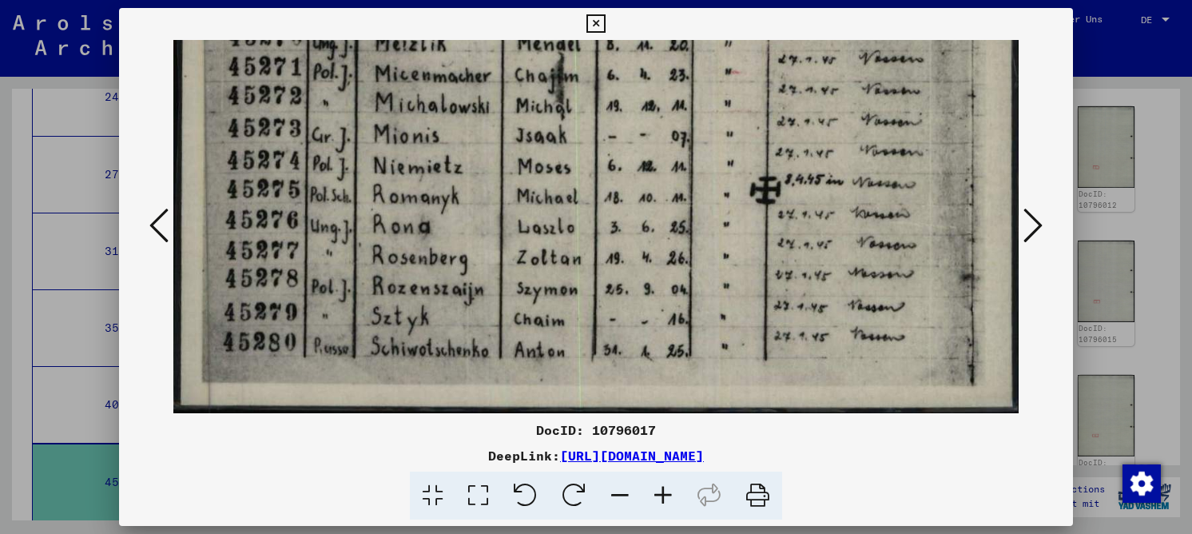
drag, startPoint x: 434, startPoint y: 320, endPoint x: 429, endPoint y: 232, distance: 88.8
click at [1026, 228] on icon at bounding box center [1032, 225] width 19 height 38
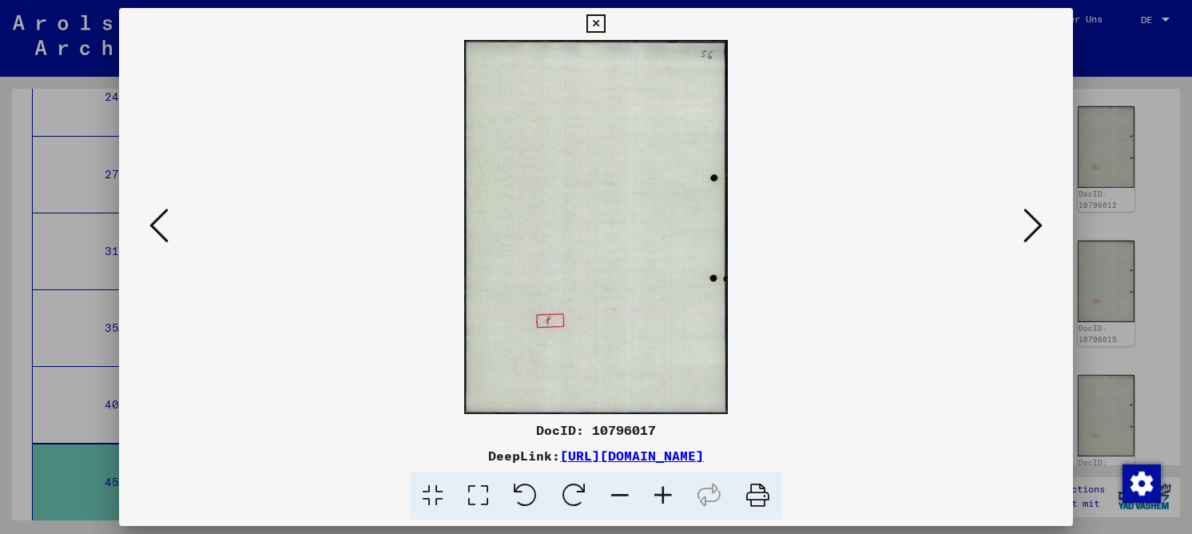
click at [1026, 225] on icon at bounding box center [1032, 225] width 19 height 38
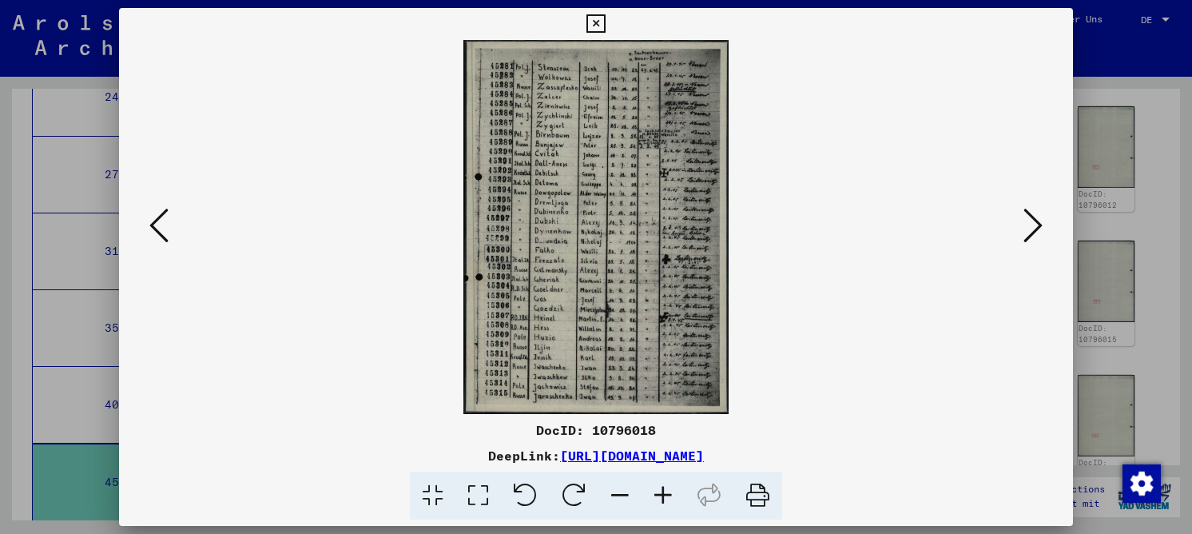
drag, startPoint x: 488, startPoint y: 490, endPoint x: 490, endPoint y: 469, distance: 20.8
click at [488, 489] on icon at bounding box center [478, 495] width 46 height 49
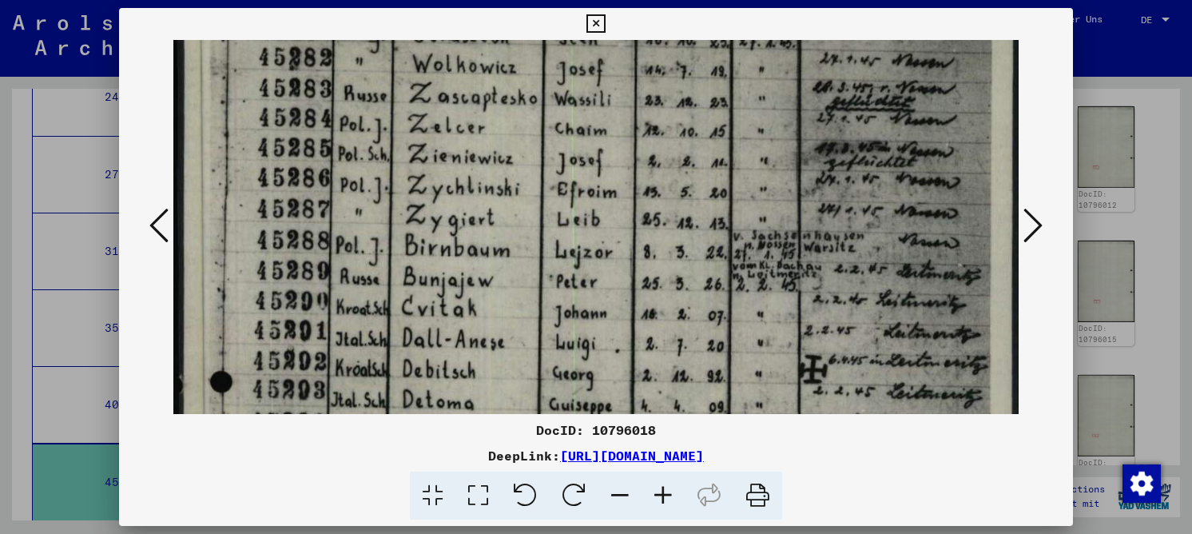
drag, startPoint x: 403, startPoint y: 304, endPoint x: 407, endPoint y: 221, distance: 83.2
click at [407, 221] on img at bounding box center [595, 542] width 845 height 1192
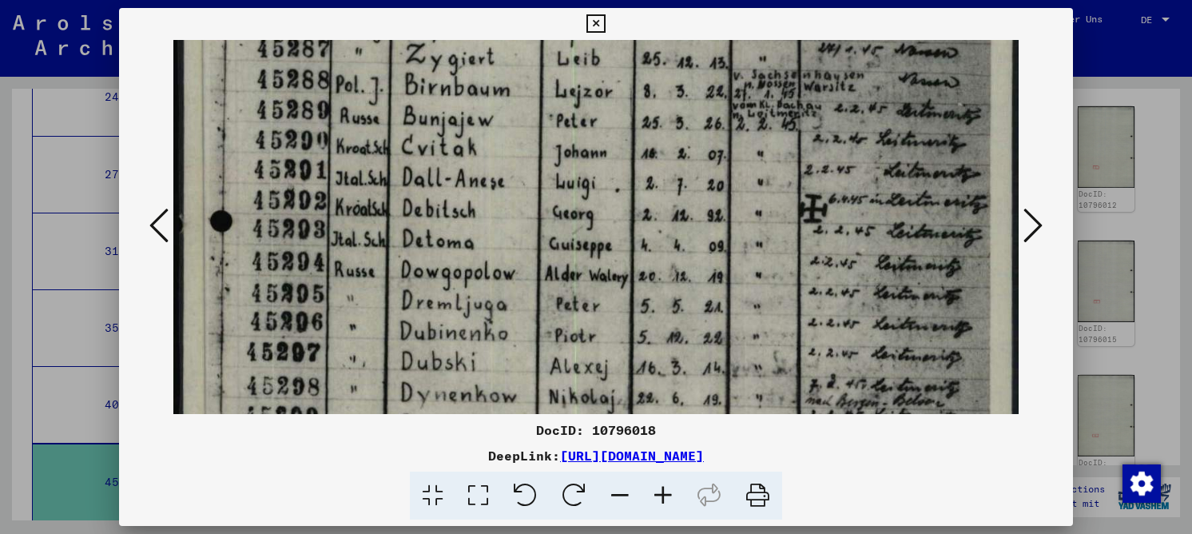
drag, startPoint x: 407, startPoint y: 312, endPoint x: 419, endPoint y: 151, distance: 161.7
click at [419, 151] on img at bounding box center [595, 381] width 845 height 1192
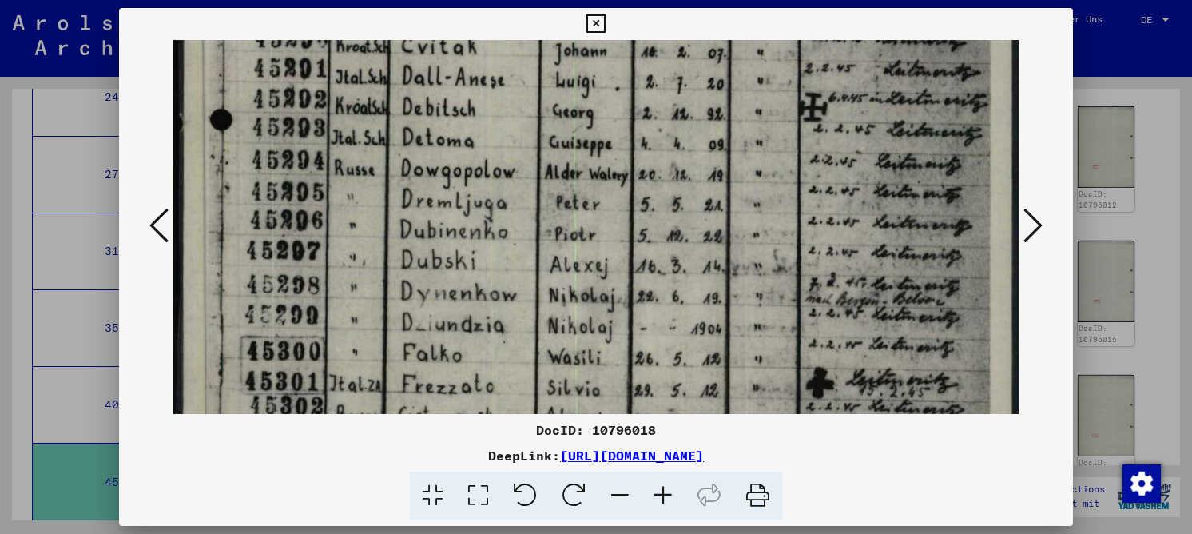
drag, startPoint x: 443, startPoint y: 292, endPoint x: 442, endPoint y: 196, distance: 95.8
click at [442, 196] on img at bounding box center [595, 280] width 845 height 1192
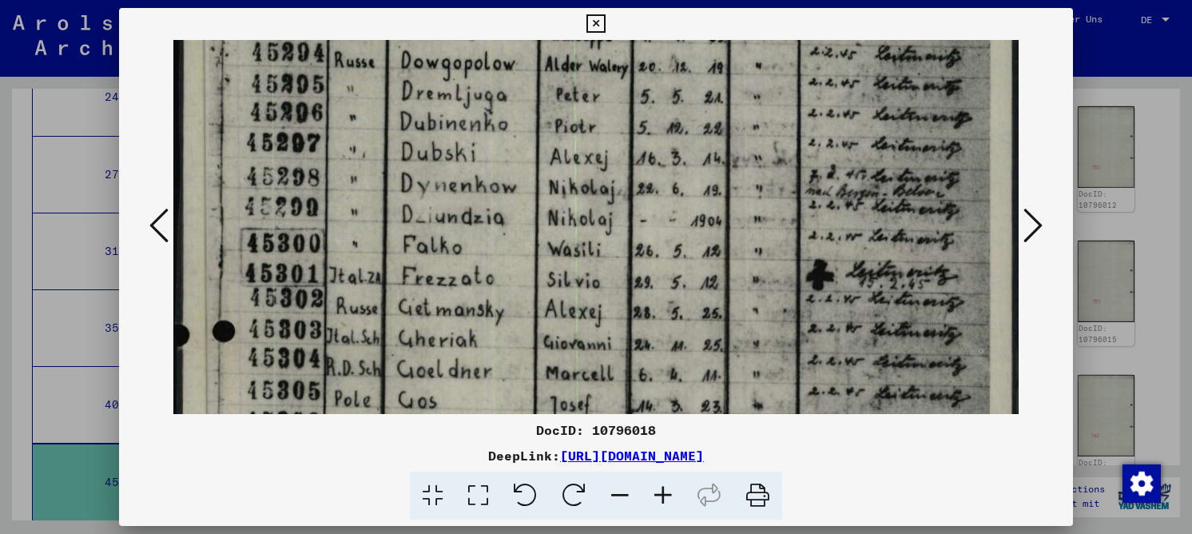
drag, startPoint x: 430, startPoint y: 321, endPoint x: 433, endPoint y: 220, distance: 100.7
click at [433, 220] on img at bounding box center [595, 172] width 845 height 1192
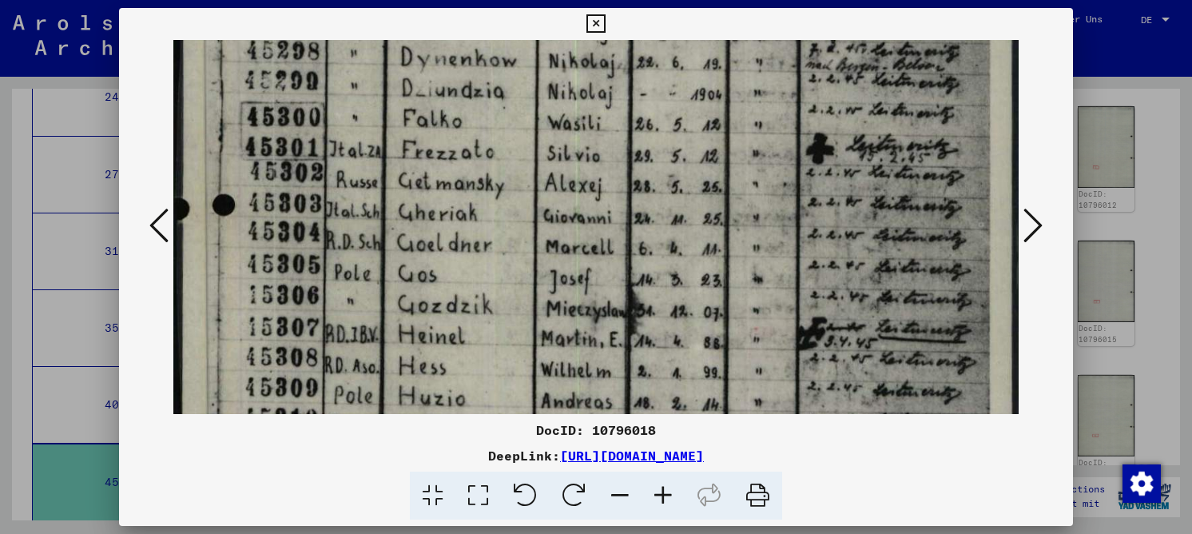
drag, startPoint x: 435, startPoint y: 308, endPoint x: 422, endPoint y: 181, distance: 126.9
click at [422, 181] on img at bounding box center [595, 46] width 845 height 1192
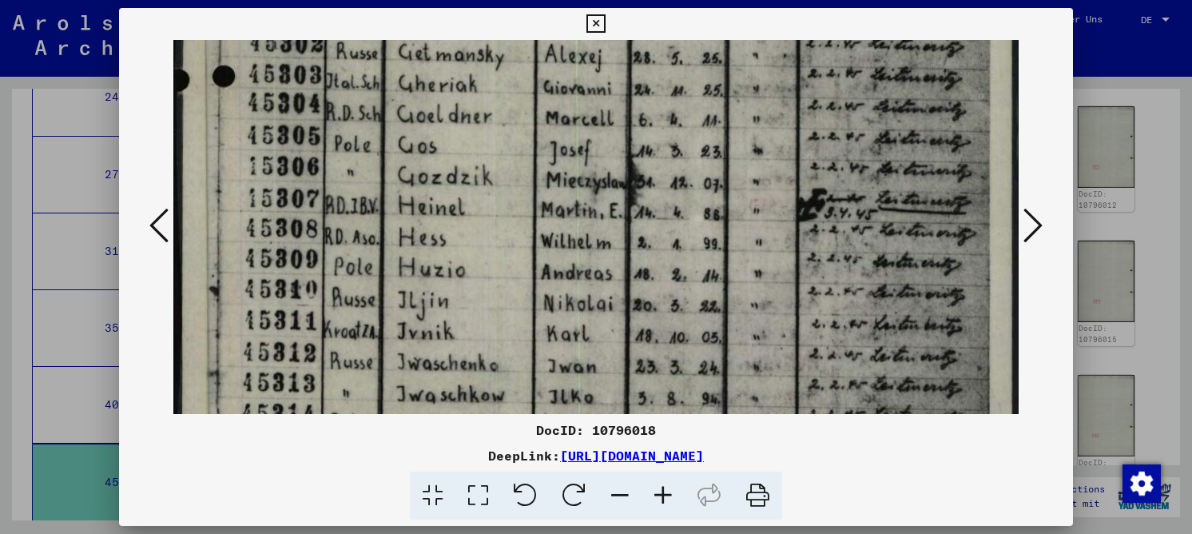
scroll to position [734, 0]
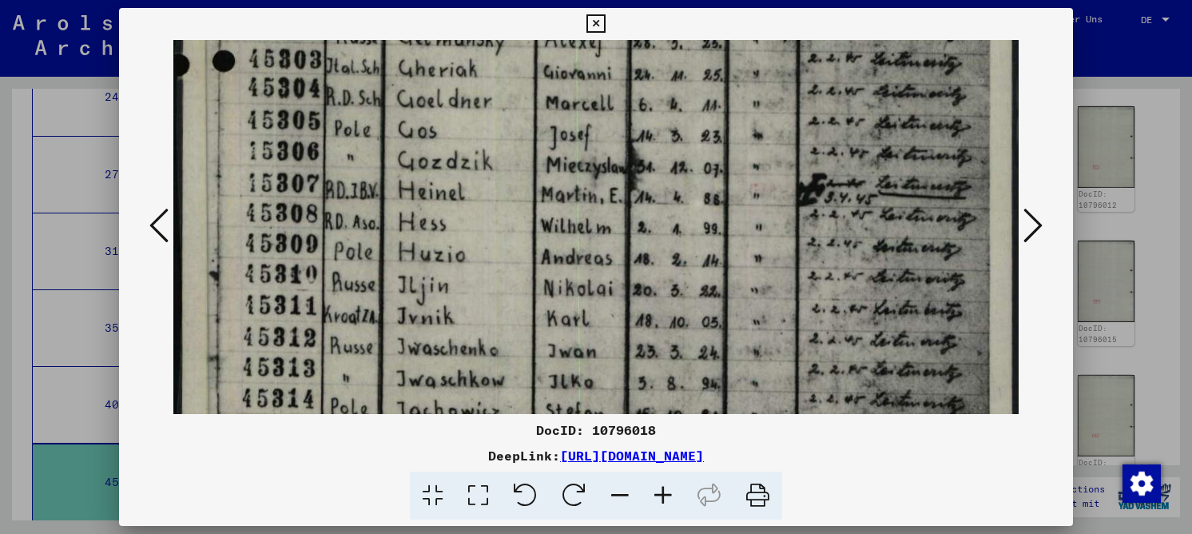
drag, startPoint x: 436, startPoint y: 266, endPoint x: 429, endPoint y: 138, distance: 128.0
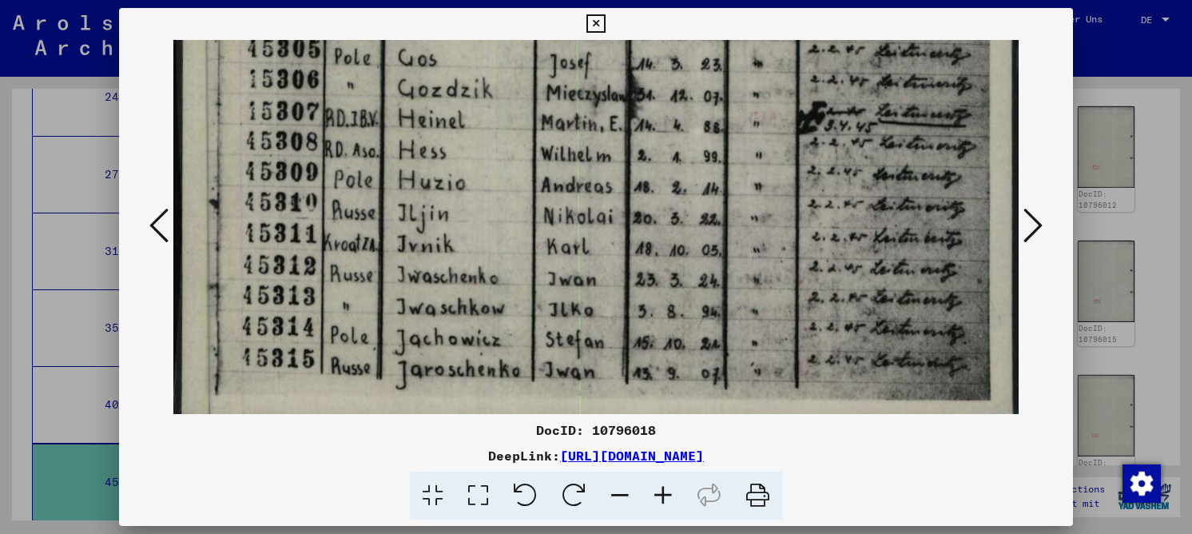
scroll to position [808, 0]
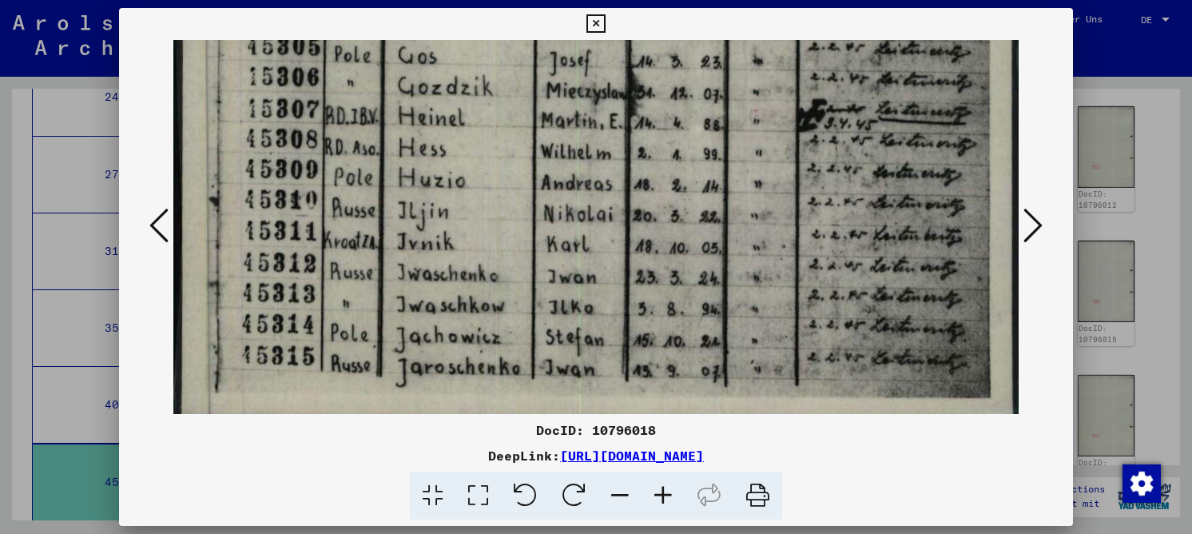
drag, startPoint x: 436, startPoint y: 214, endPoint x: 437, endPoint y: 186, distance: 28.0
click at [1033, 221] on icon at bounding box center [1032, 225] width 19 height 38
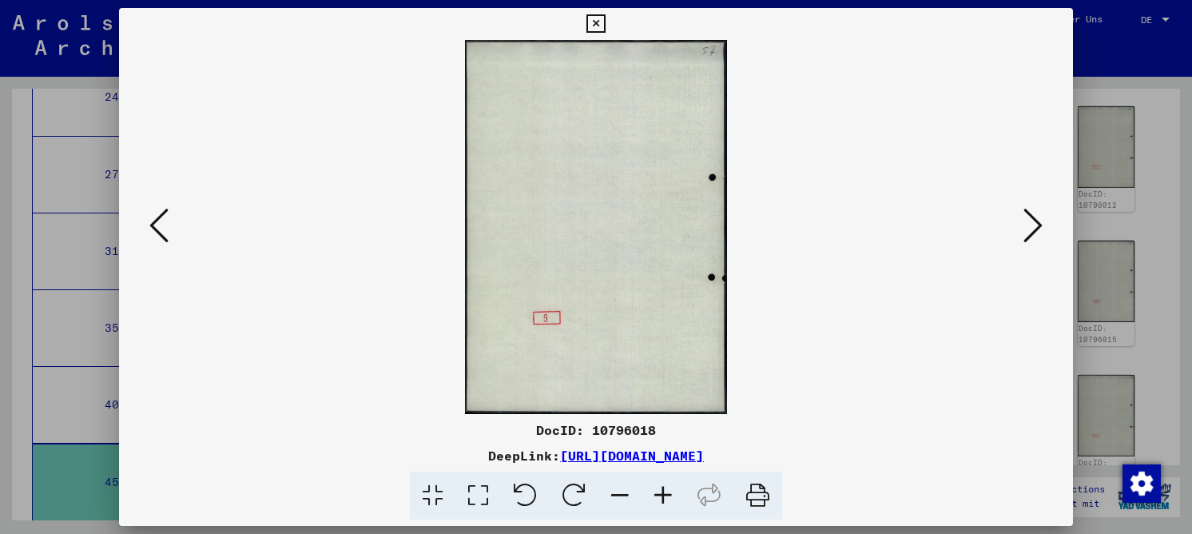
click at [1033, 221] on icon at bounding box center [1032, 225] width 19 height 38
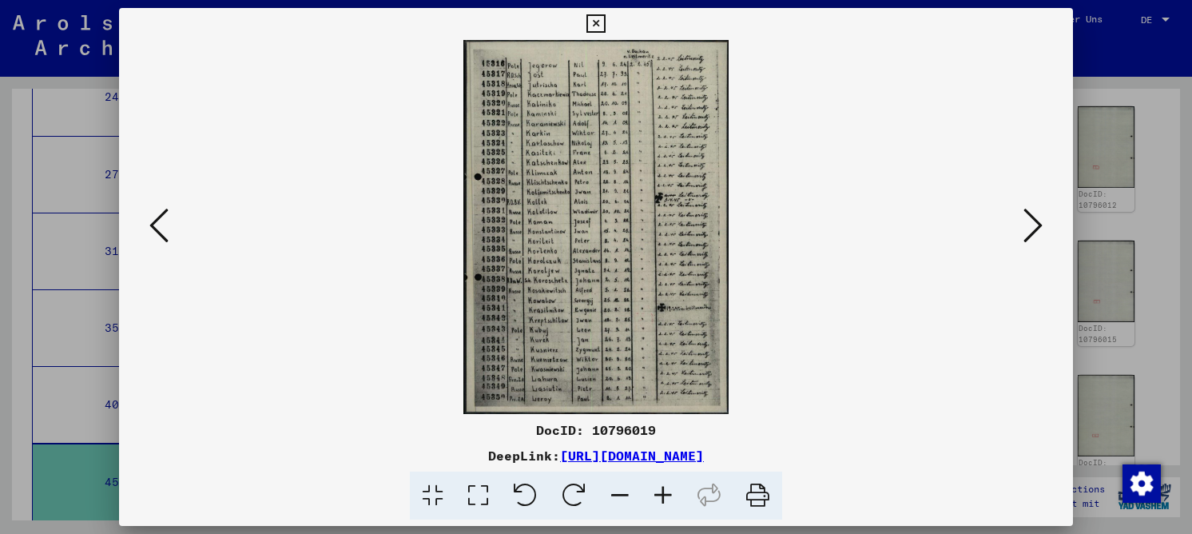
click at [476, 499] on icon at bounding box center [478, 495] width 46 height 49
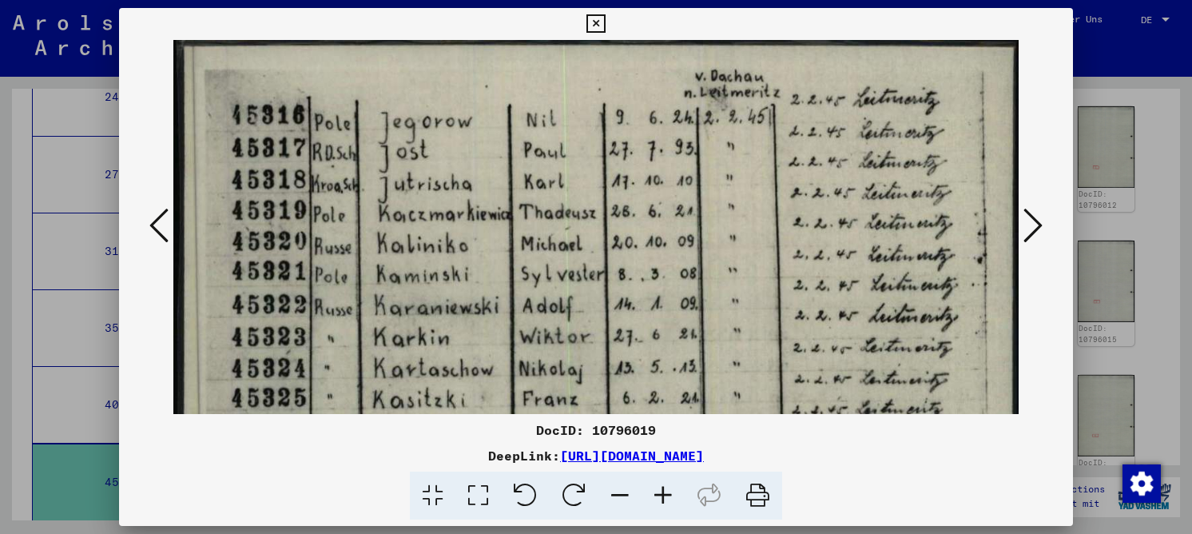
click at [164, 214] on icon at bounding box center [158, 225] width 19 height 38
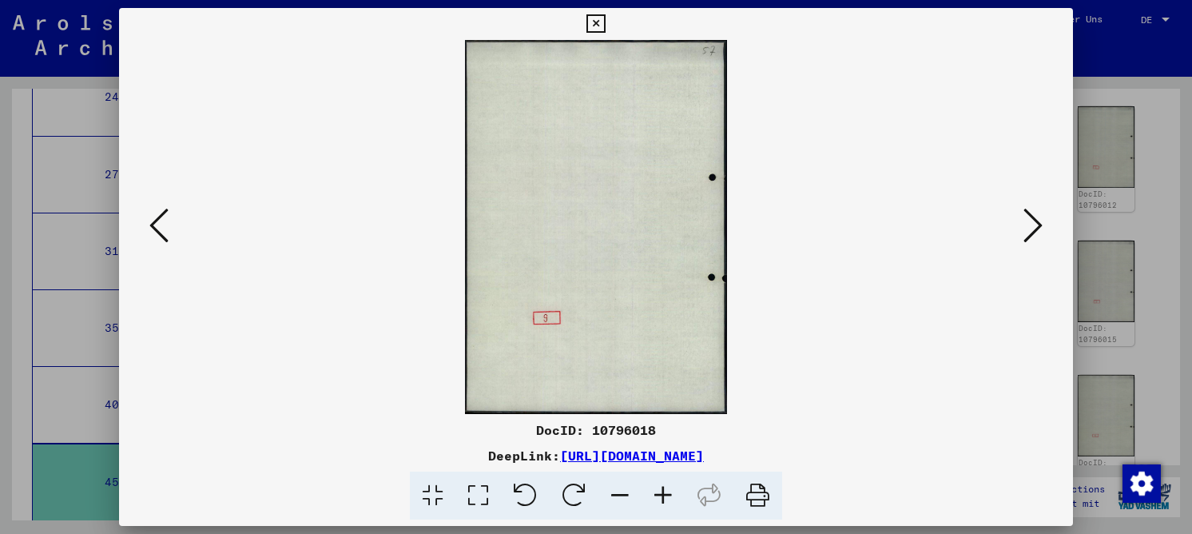
click at [164, 214] on icon at bounding box center [158, 225] width 19 height 38
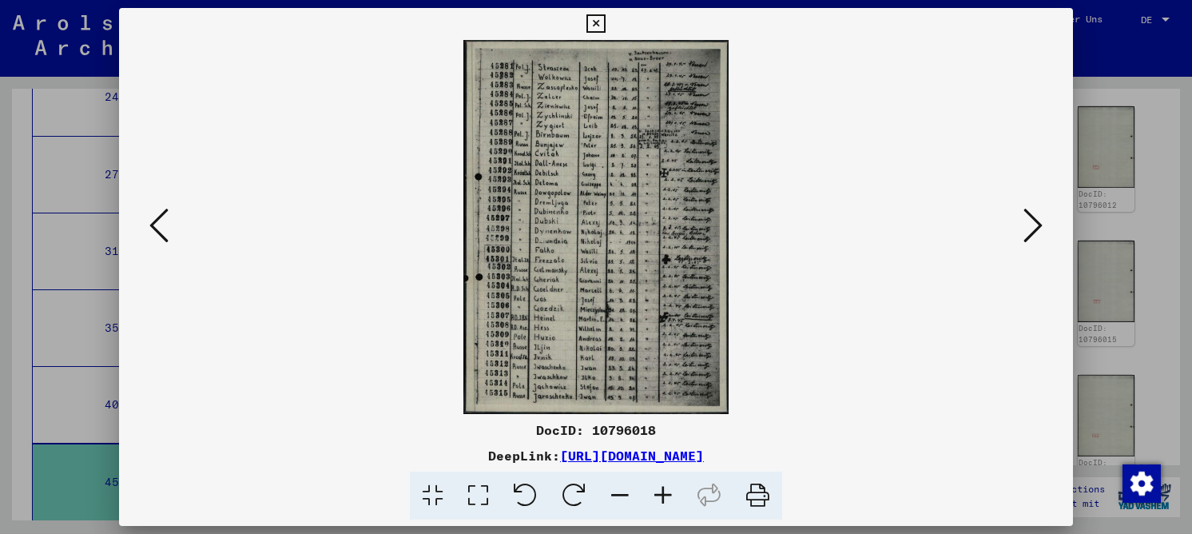
drag, startPoint x: 471, startPoint y: 494, endPoint x: 498, endPoint y: 366, distance: 130.6
click at [471, 493] on icon at bounding box center [478, 495] width 46 height 49
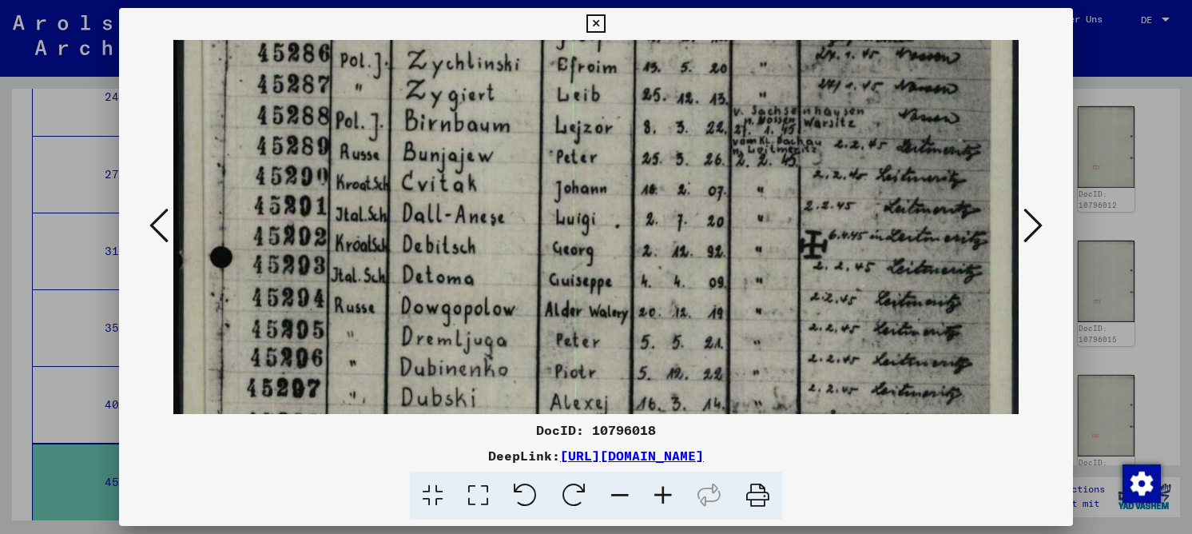
drag, startPoint x: 490, startPoint y: 345, endPoint x: 544, endPoint y: 7, distance: 342.1
click at [540, 8] on div "DocID: 10796018 DeepLink: [URL][DOMAIN_NAME]" at bounding box center [596, 264] width 954 height 512
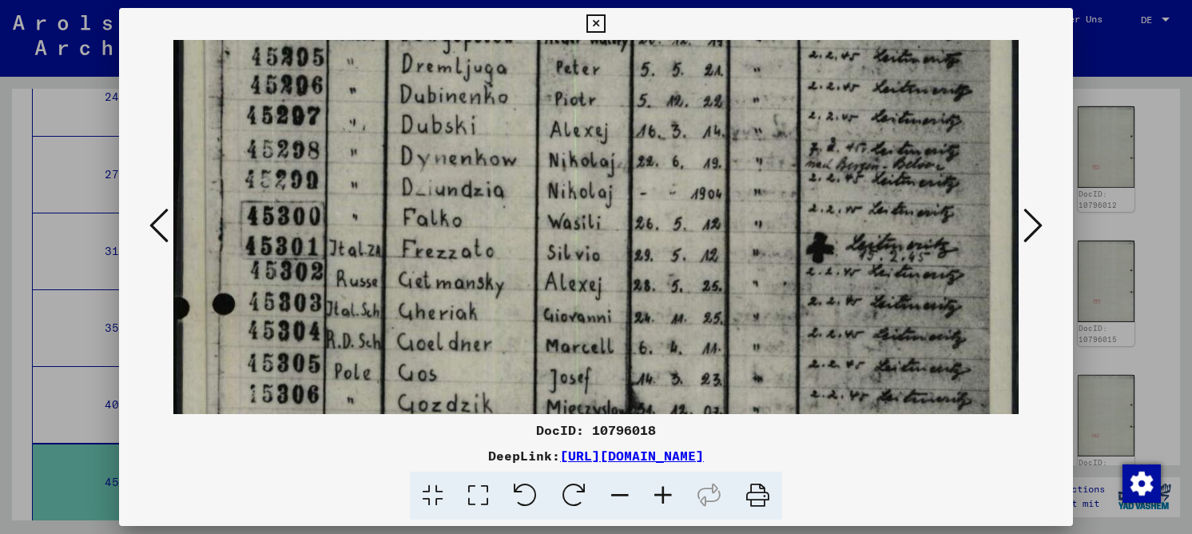
drag, startPoint x: 564, startPoint y: 301, endPoint x: 586, endPoint y: 69, distance: 233.5
click at [585, 70] on img at bounding box center [595, 145] width 845 height 1192
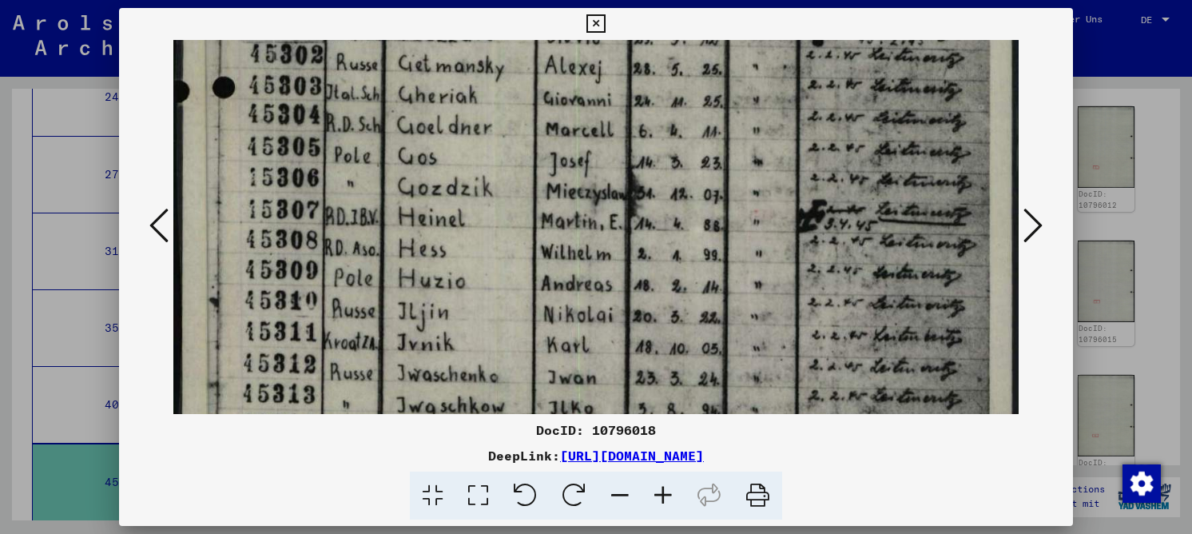
drag, startPoint x: 574, startPoint y: 249, endPoint x: 566, endPoint y: 153, distance: 96.2
click at [1035, 222] on icon at bounding box center [1032, 225] width 19 height 38
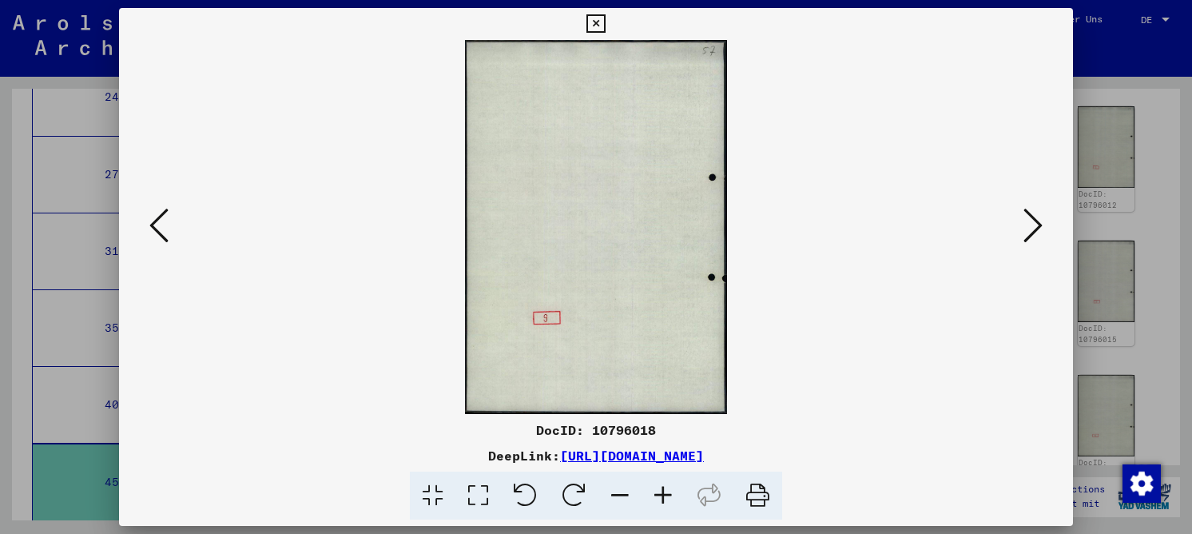
click at [1035, 222] on icon at bounding box center [1032, 225] width 19 height 38
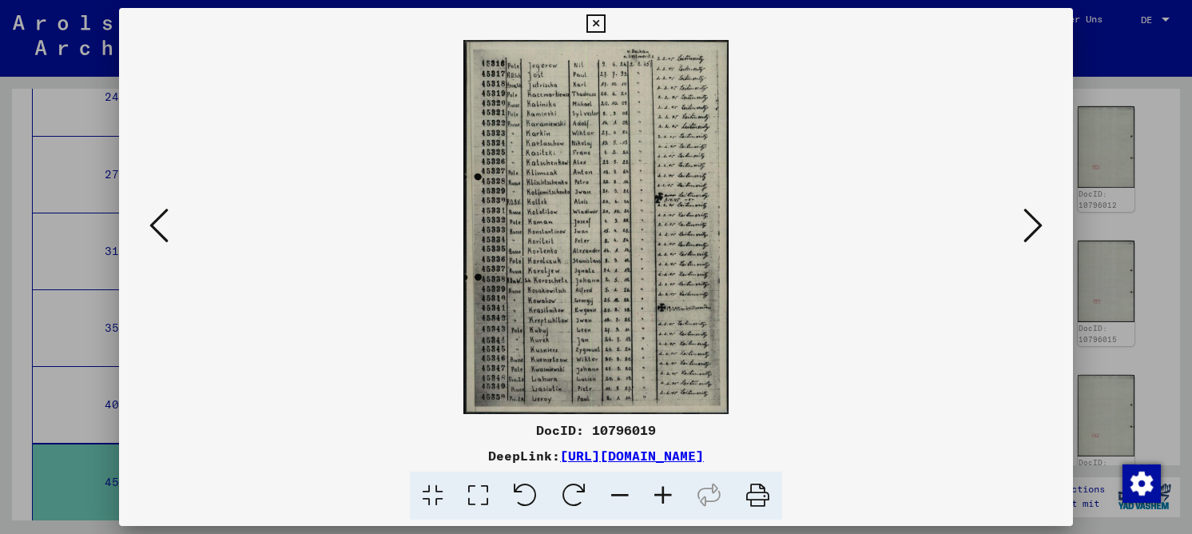
click at [473, 491] on icon at bounding box center [478, 495] width 46 height 49
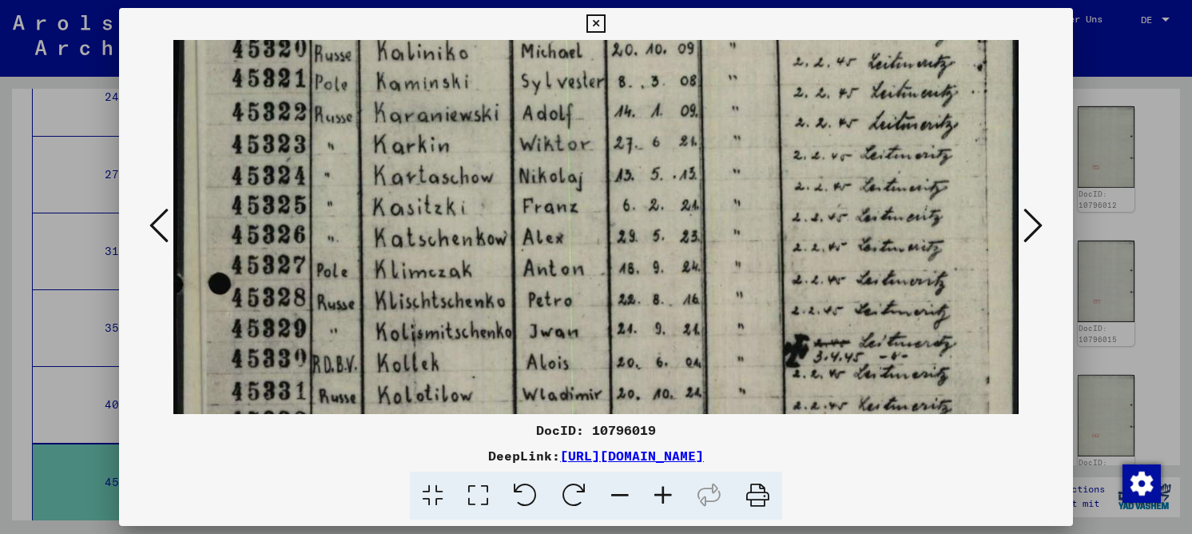
drag, startPoint x: 380, startPoint y: 273, endPoint x: 389, endPoint y: 93, distance: 179.9
click at [387, 81] on img at bounding box center [595, 443] width 845 height 1192
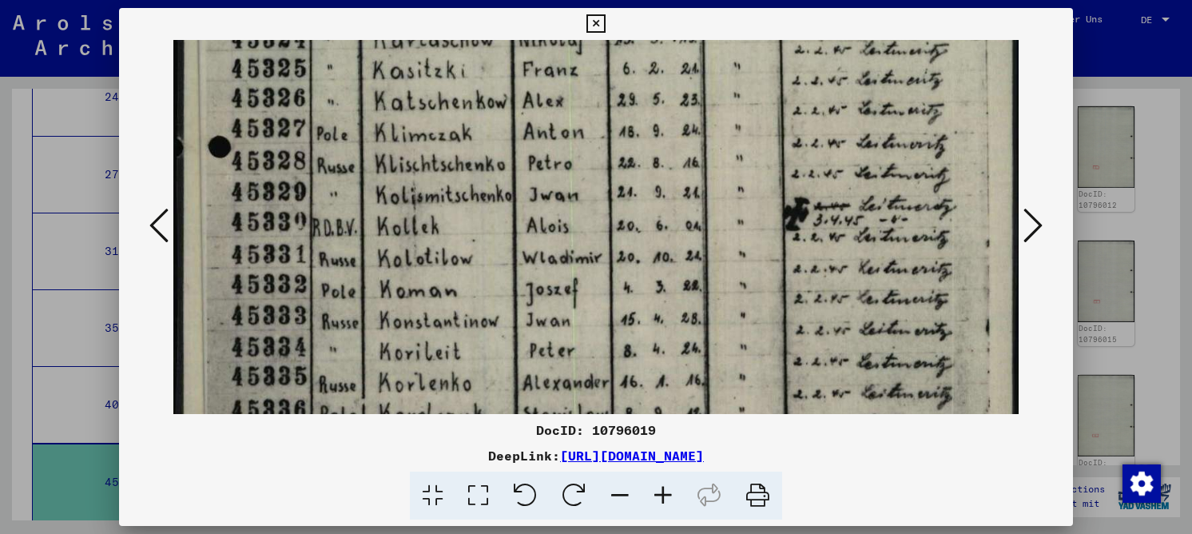
drag, startPoint x: 392, startPoint y: 280, endPoint x: 398, endPoint y: 143, distance: 136.7
click at [398, 143] on img at bounding box center [595, 307] width 845 height 1192
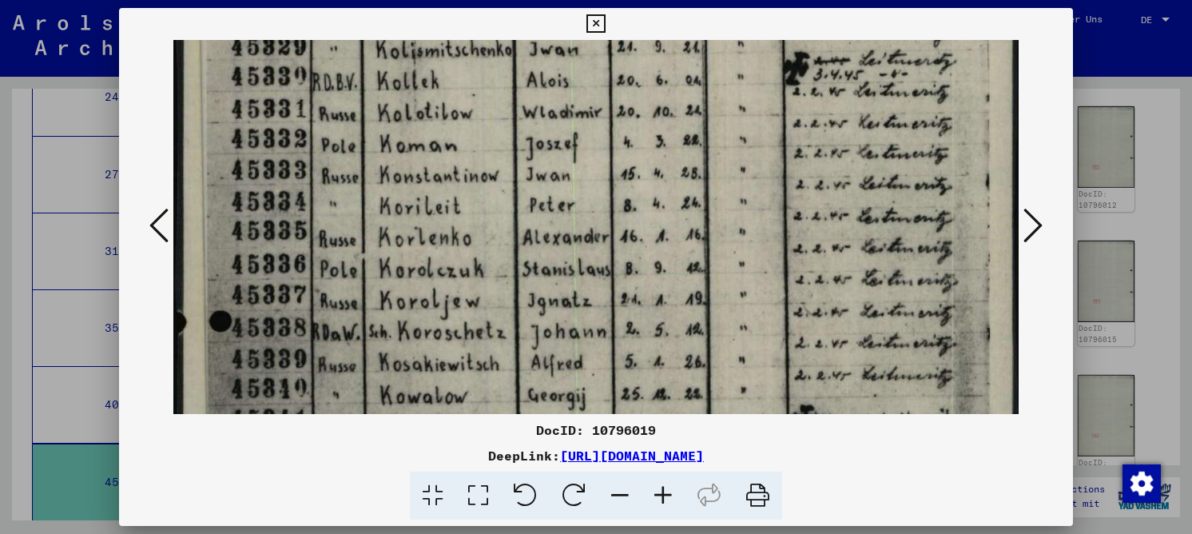
drag, startPoint x: 396, startPoint y: 284, endPoint x: 409, endPoint y: 141, distance: 142.7
click at [409, 138] on img at bounding box center [595, 161] width 845 height 1192
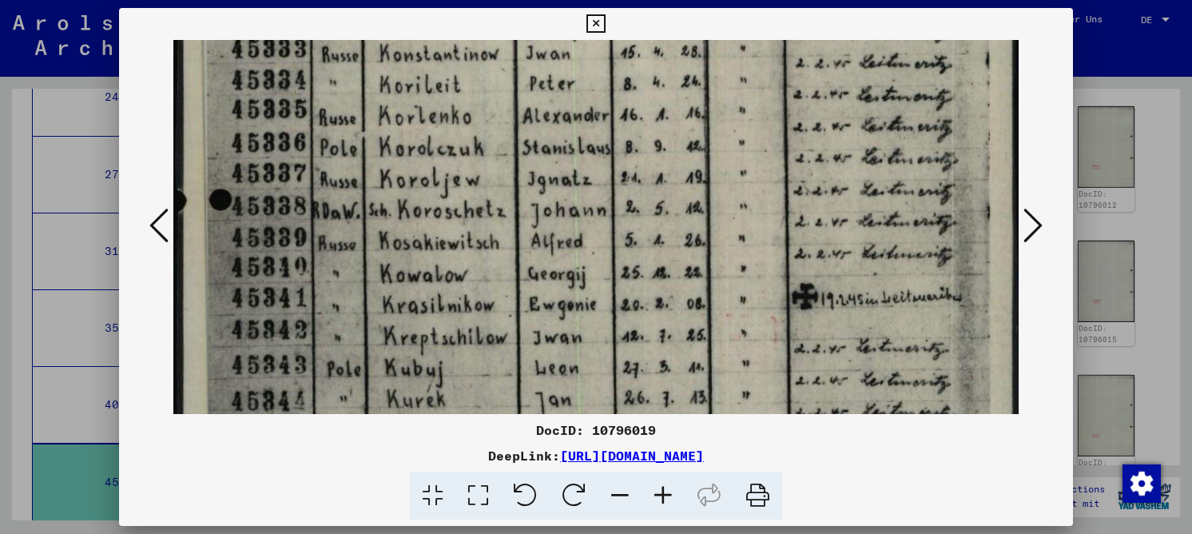
drag, startPoint x: 416, startPoint y: 244, endPoint x: 429, endPoint y: 168, distance: 77.7
click at [429, 168] on img at bounding box center [595, 40] width 845 height 1192
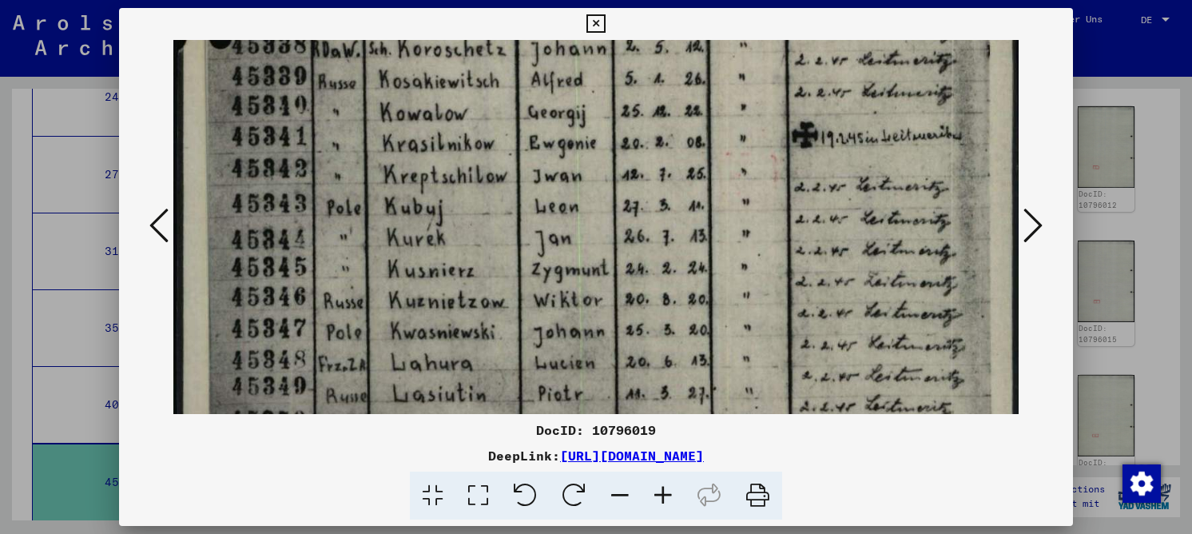
drag, startPoint x: 413, startPoint y: 278, endPoint x: 442, endPoint y: 124, distance: 157.0
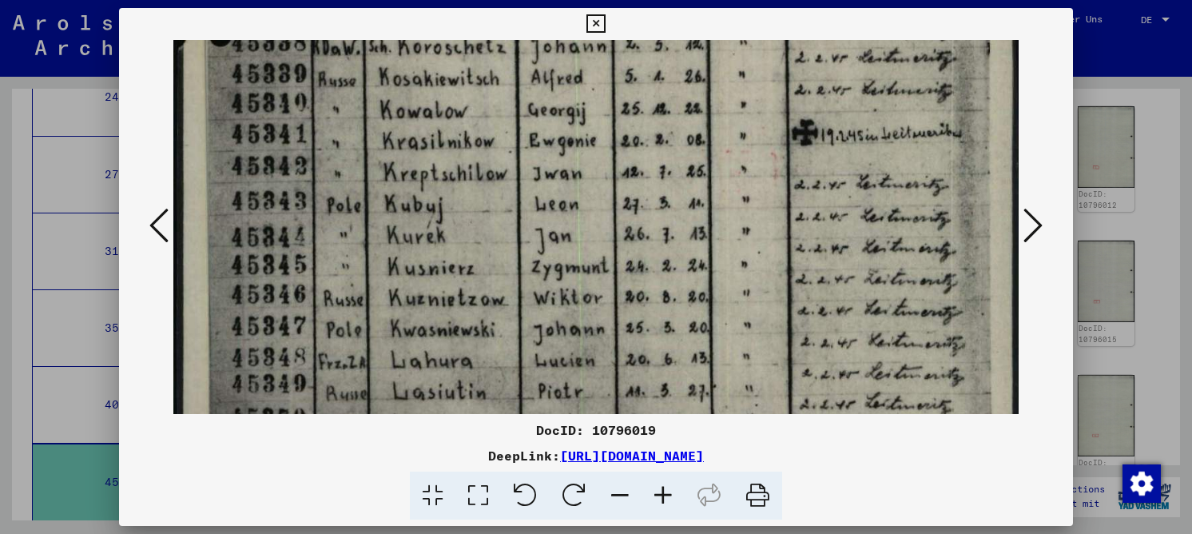
scroll to position [819, 0]
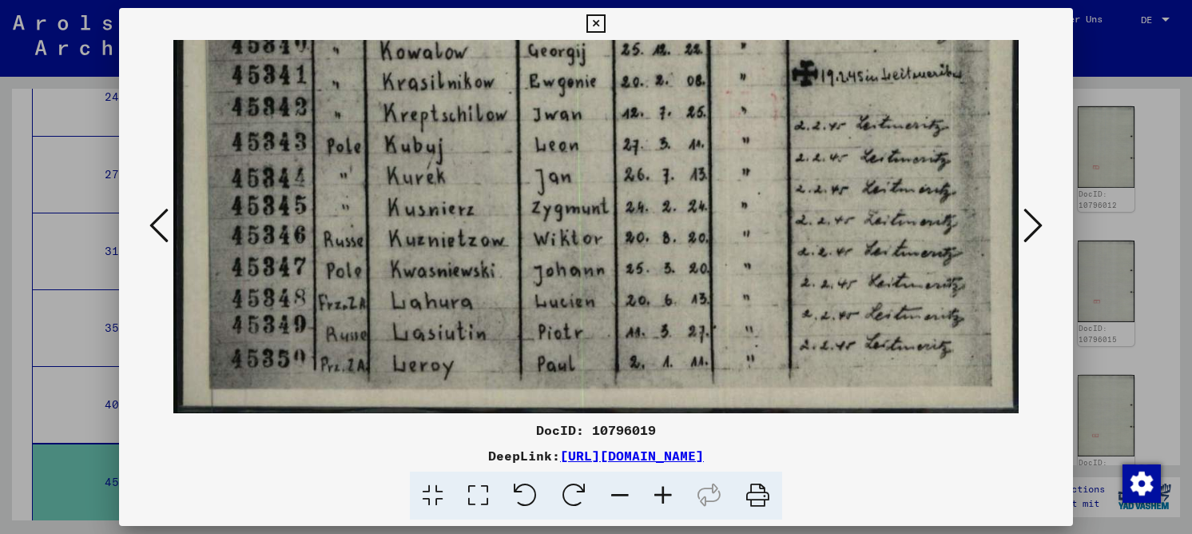
drag, startPoint x: 570, startPoint y: 254, endPoint x: 570, endPoint y: 161, distance: 92.7
click at [1033, 225] on icon at bounding box center [1032, 225] width 19 height 38
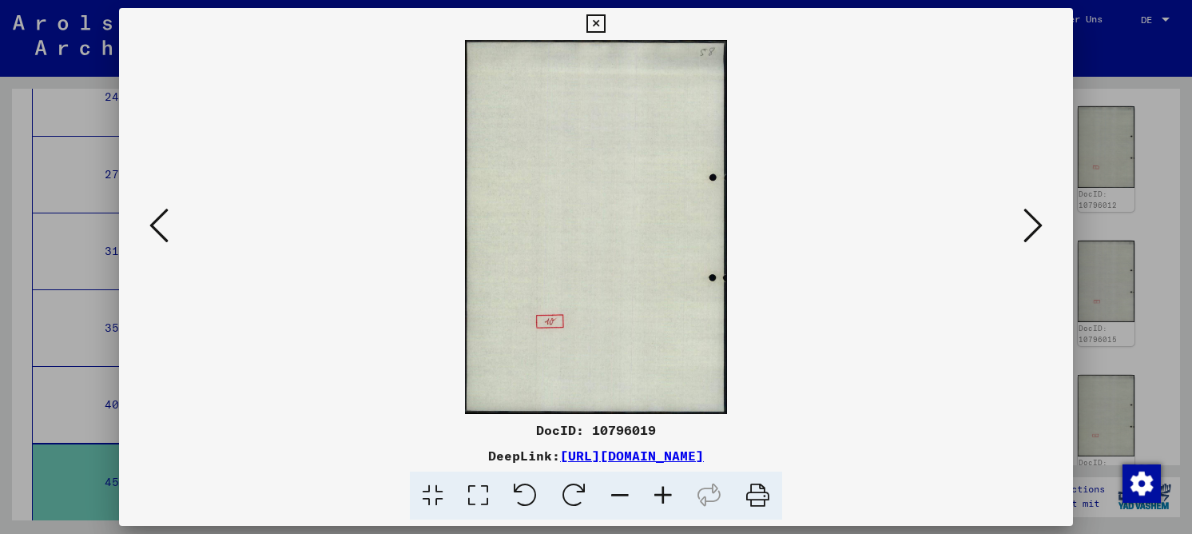
click at [1033, 225] on icon at bounding box center [1032, 225] width 19 height 38
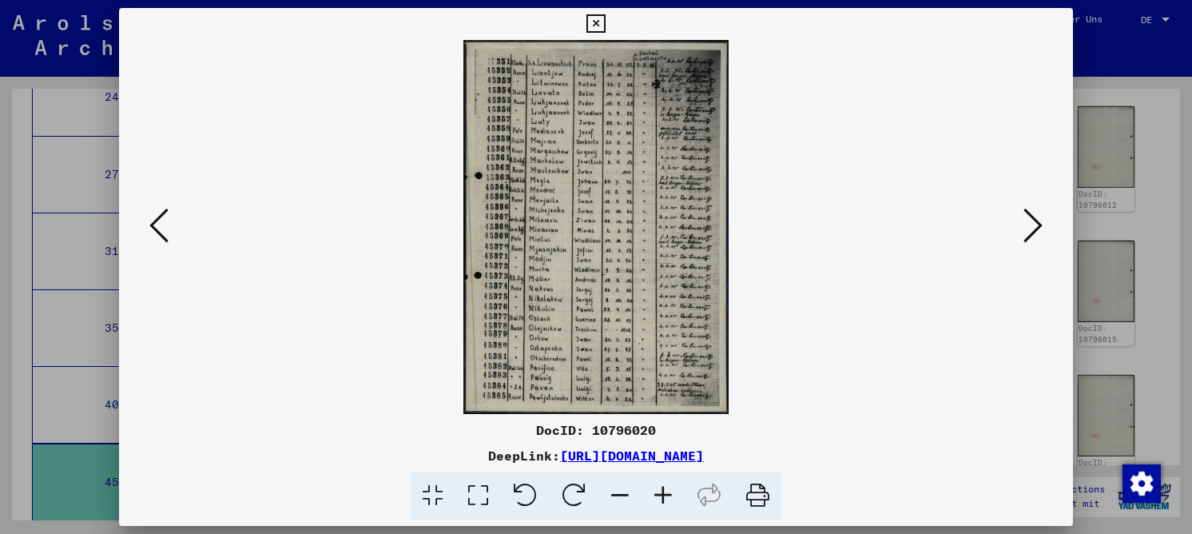
click at [471, 487] on icon at bounding box center [478, 495] width 46 height 49
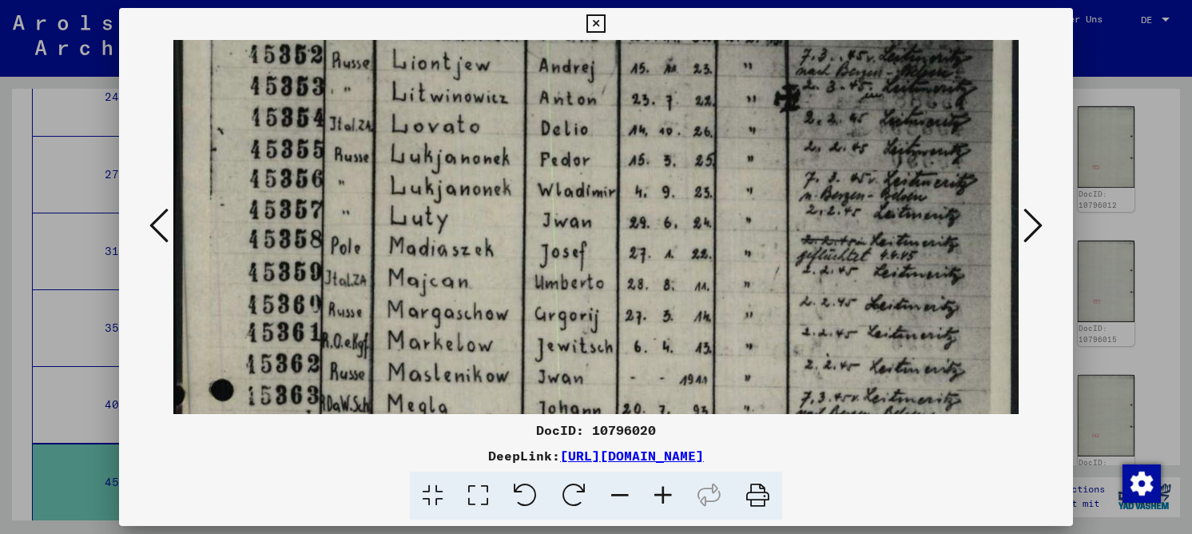
drag, startPoint x: 425, startPoint y: 289, endPoint x: 417, endPoint y: 228, distance: 61.2
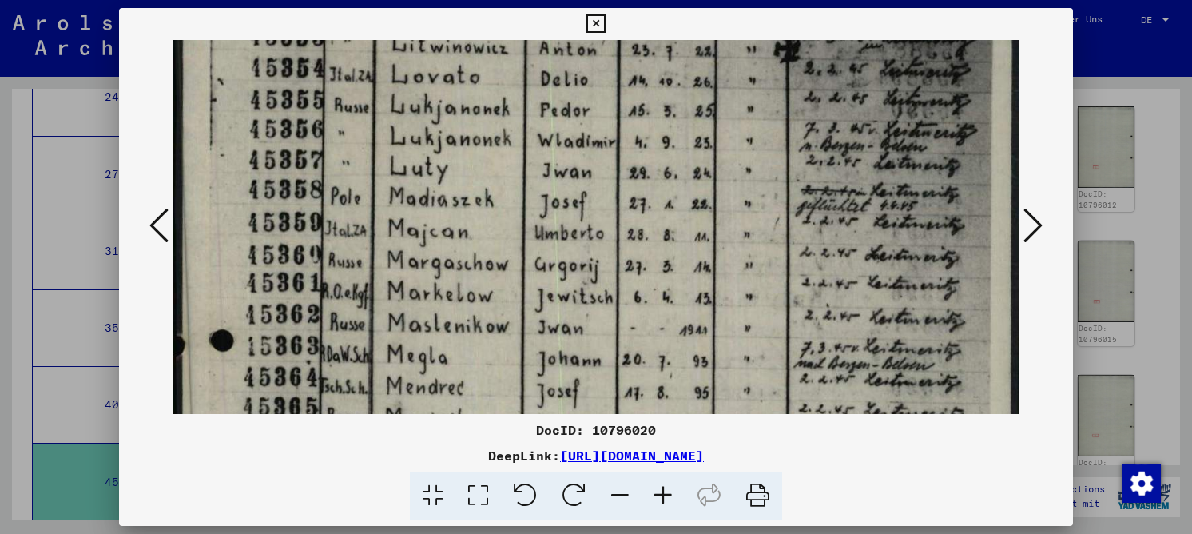
drag, startPoint x: 479, startPoint y: 308, endPoint x: 484, endPoint y: 258, distance: 49.8
click at [484, 258] on img at bounding box center [595, 504] width 845 height 1192
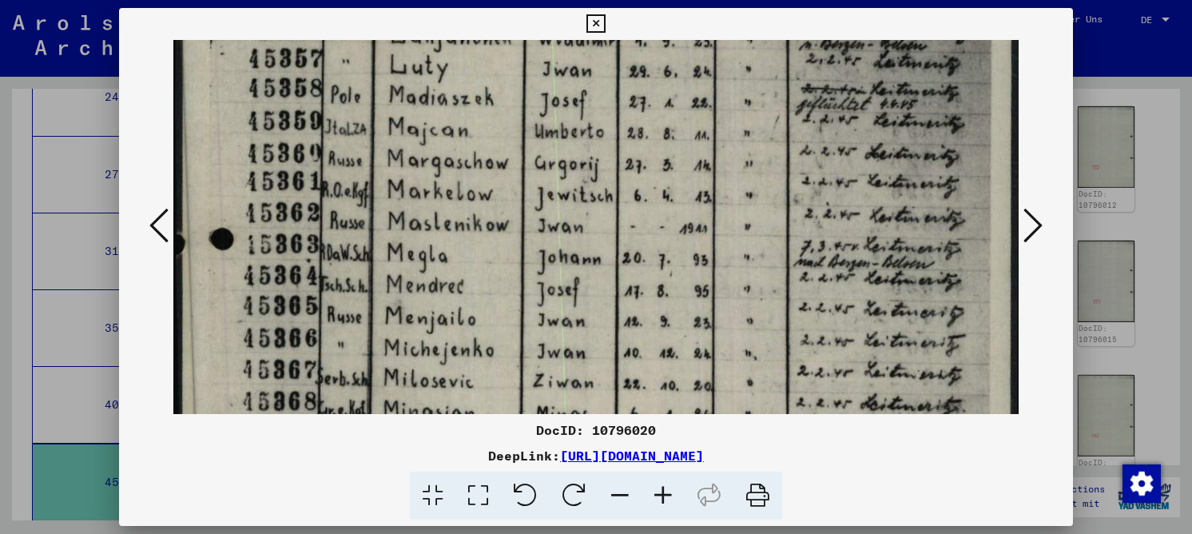
drag, startPoint x: 470, startPoint y: 297, endPoint x: 468, endPoint y: 206, distance: 91.1
click at [470, 206] on img at bounding box center [595, 403] width 845 height 1192
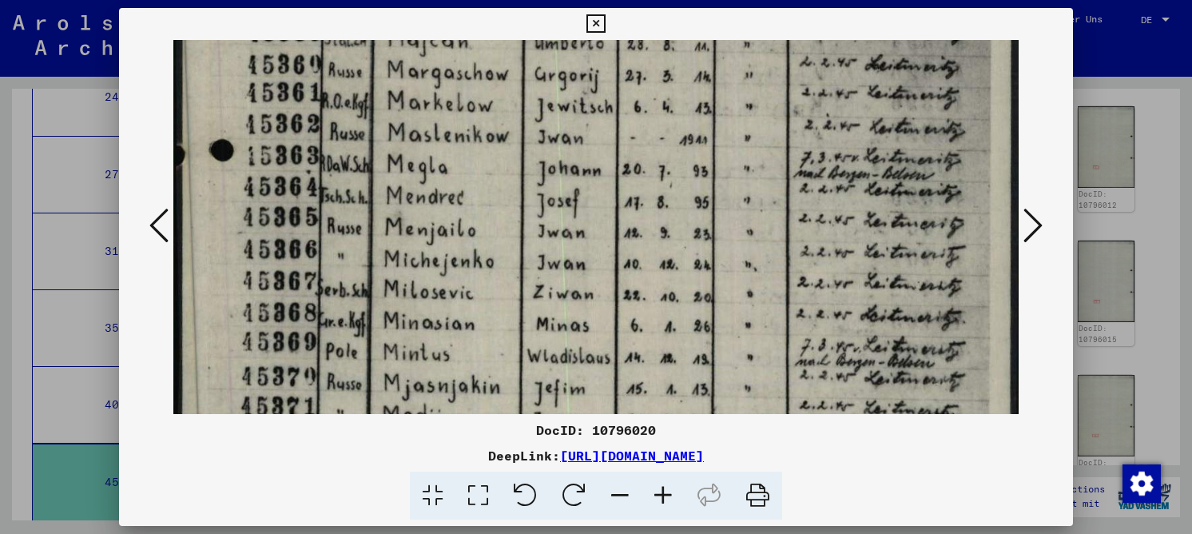
scroll to position [353, 0]
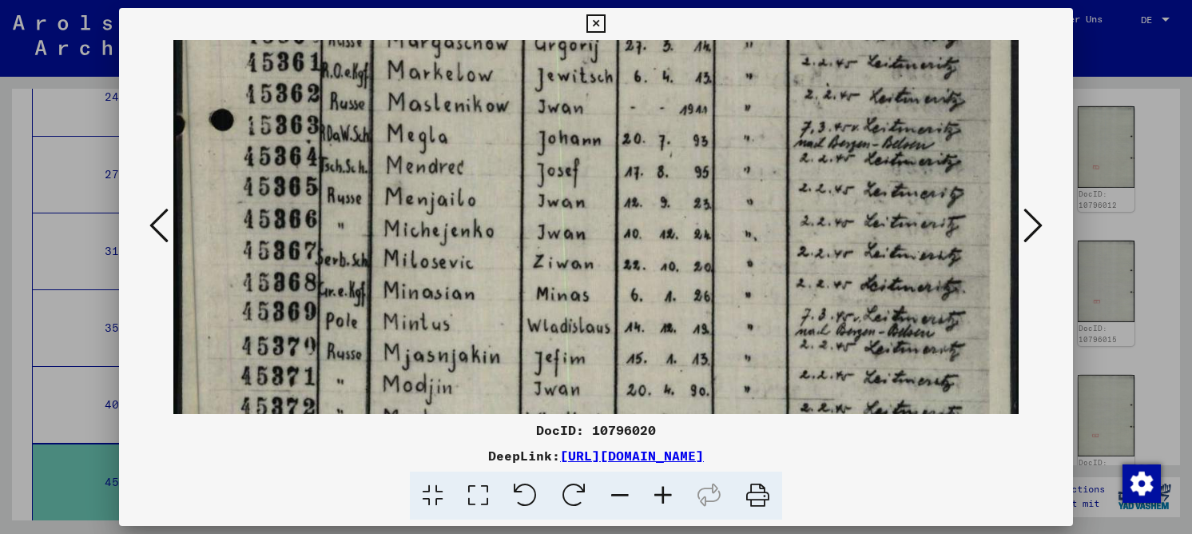
drag, startPoint x: 451, startPoint y: 284, endPoint x: 454, endPoint y: 176, distance: 107.9
click at [454, 176] on img at bounding box center [595, 284] width 845 height 1192
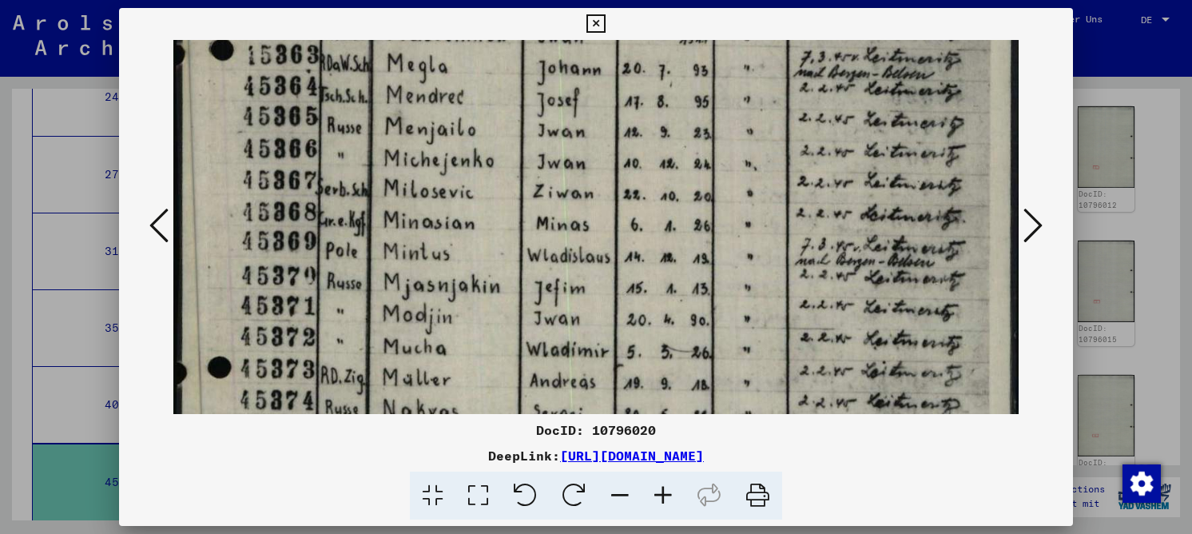
drag, startPoint x: 436, startPoint y: 277, endPoint x: 451, endPoint y: 238, distance: 42.0
click at [450, 207] on img at bounding box center [595, 213] width 845 height 1192
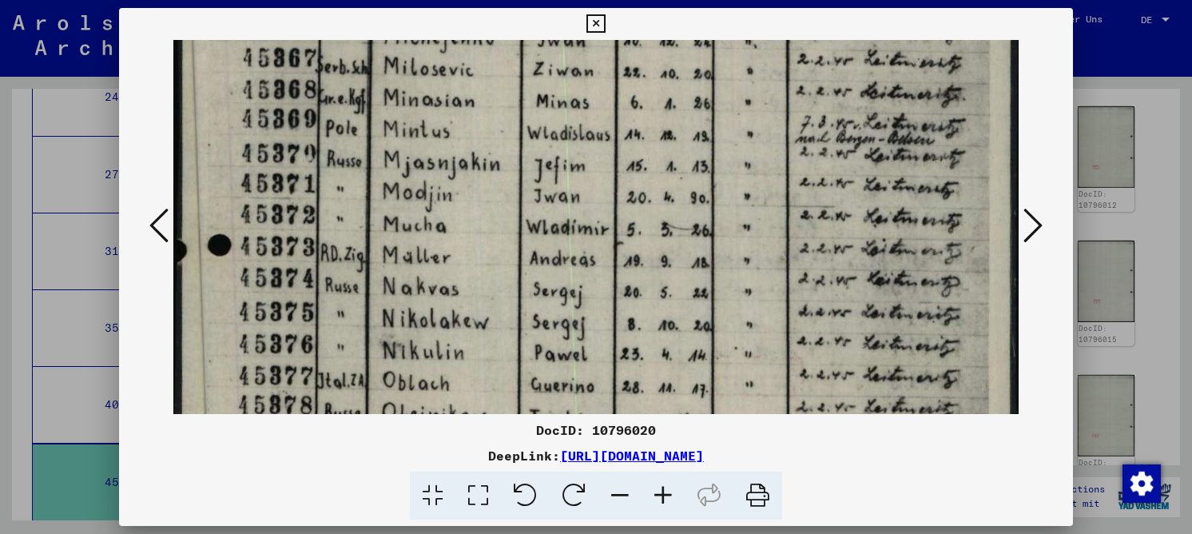
drag, startPoint x: 440, startPoint y: 294, endPoint x: 458, endPoint y: 188, distance: 106.9
click at [458, 188] on img at bounding box center [595, 91] width 845 height 1192
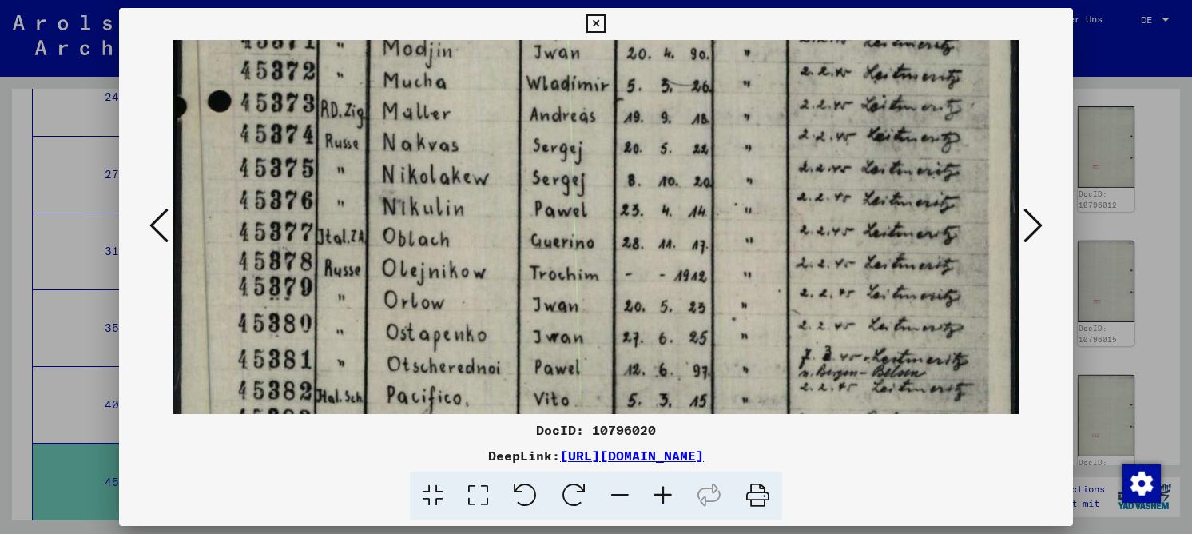
drag, startPoint x: 451, startPoint y: 254, endPoint x: 471, endPoint y: 139, distance: 116.7
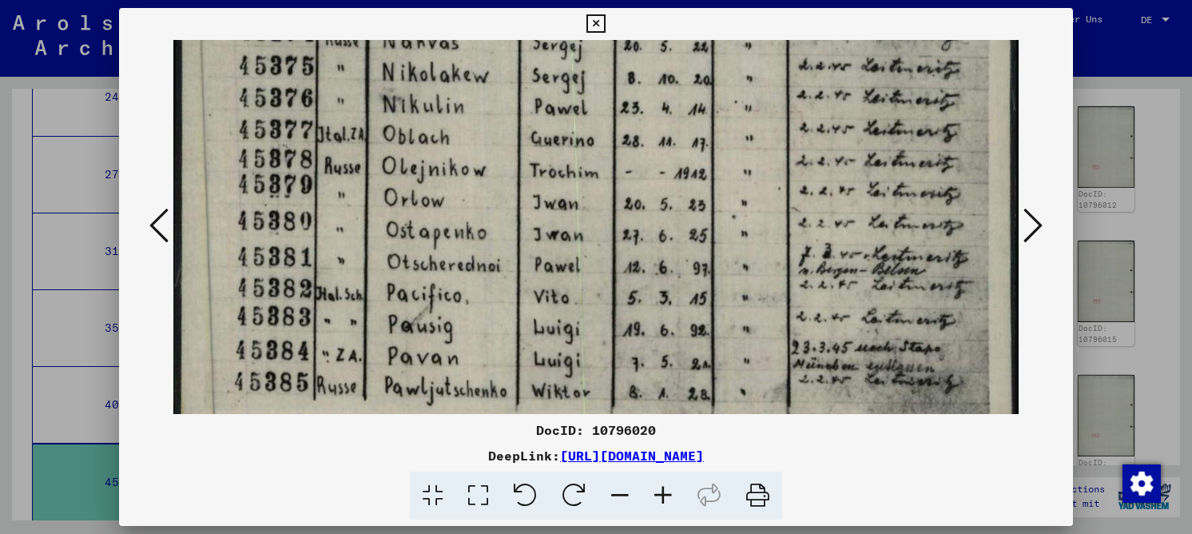
scroll to position [819, 0]
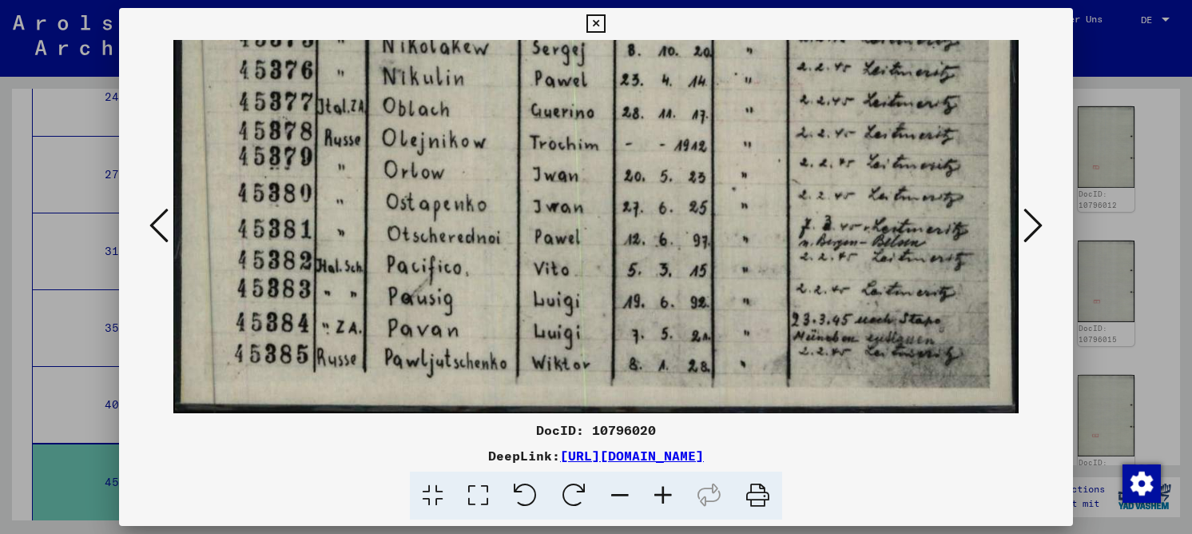
drag, startPoint x: 446, startPoint y: 187, endPoint x: 464, endPoint y: 114, distance: 75.0
click at [1036, 220] on icon at bounding box center [1032, 225] width 19 height 38
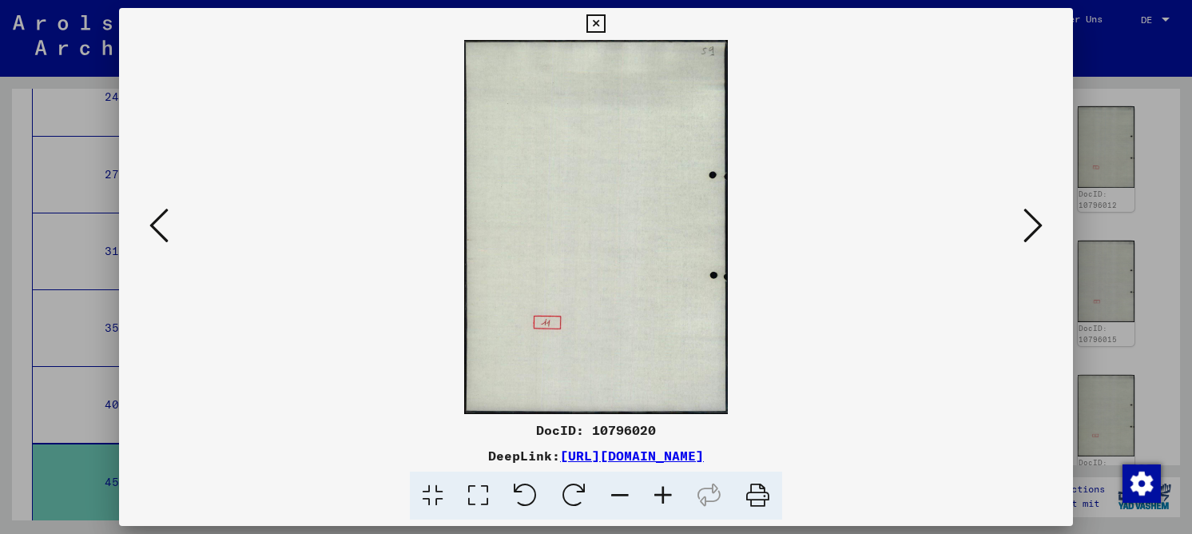
scroll to position [0, 0]
click at [1034, 220] on icon at bounding box center [1032, 225] width 19 height 38
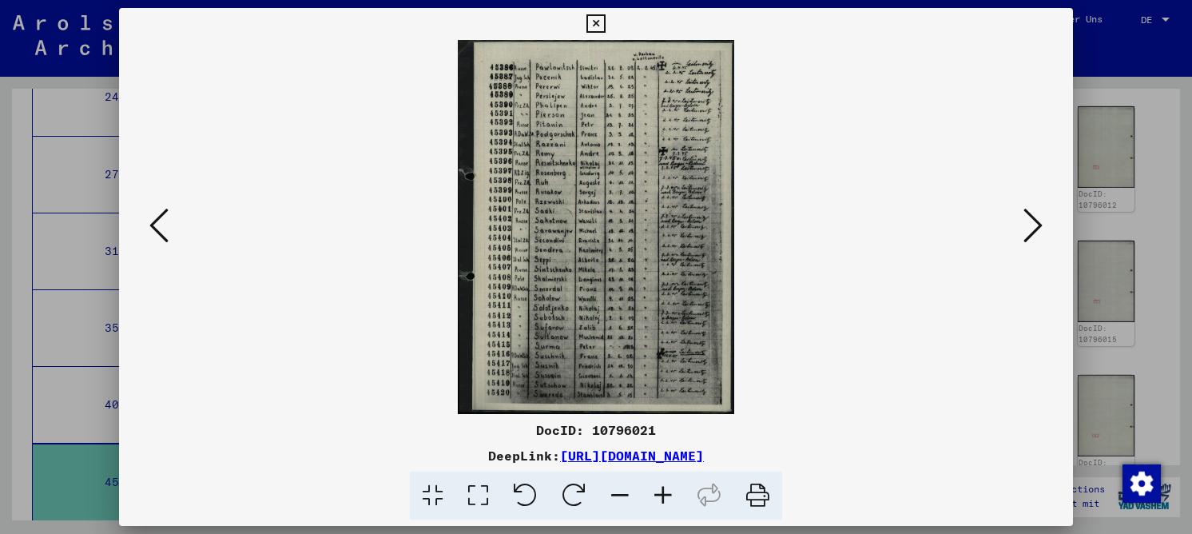
click at [481, 495] on icon at bounding box center [478, 495] width 46 height 49
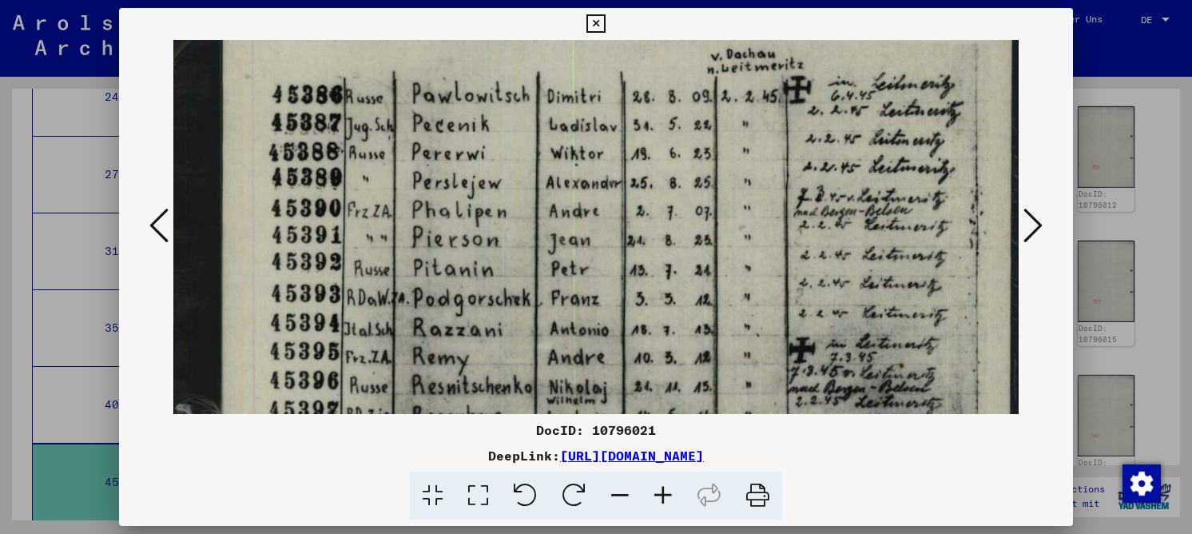
scroll to position [76, 0]
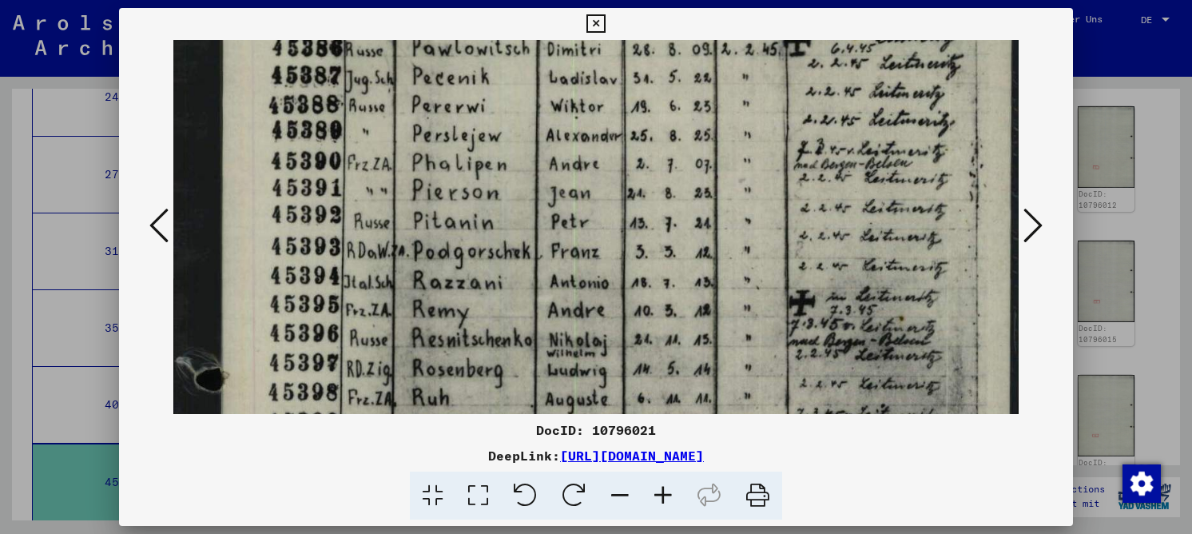
drag, startPoint x: 390, startPoint y: 271, endPoint x: 391, endPoint y: 195, distance: 75.9
click at [391, 195] on img at bounding box center [595, 534] width 845 height 1140
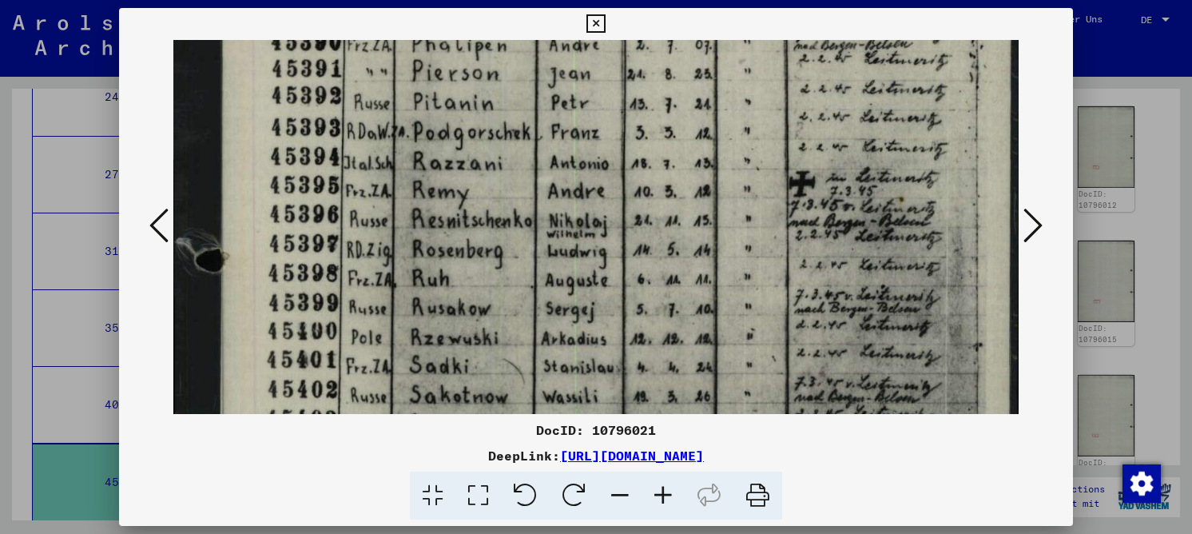
drag, startPoint x: 383, startPoint y: 321, endPoint x: 396, endPoint y: 204, distance: 118.2
click at [396, 204] on img at bounding box center [595, 415] width 845 height 1140
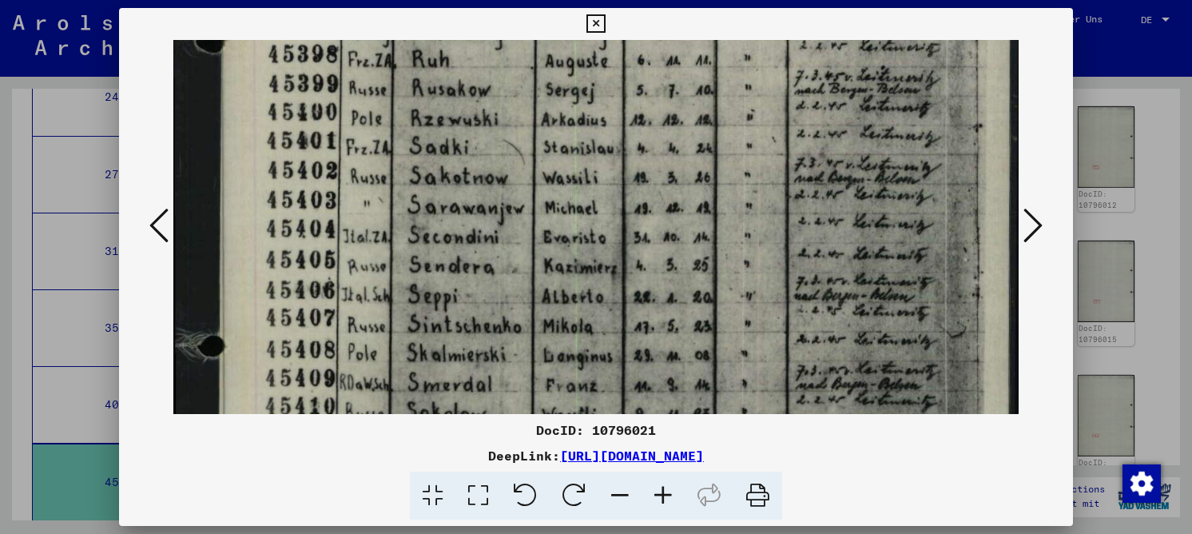
drag, startPoint x: 389, startPoint y: 281, endPoint x: 379, endPoint y: 81, distance: 199.9
click at [379, 82] on img at bounding box center [595, 196] width 845 height 1140
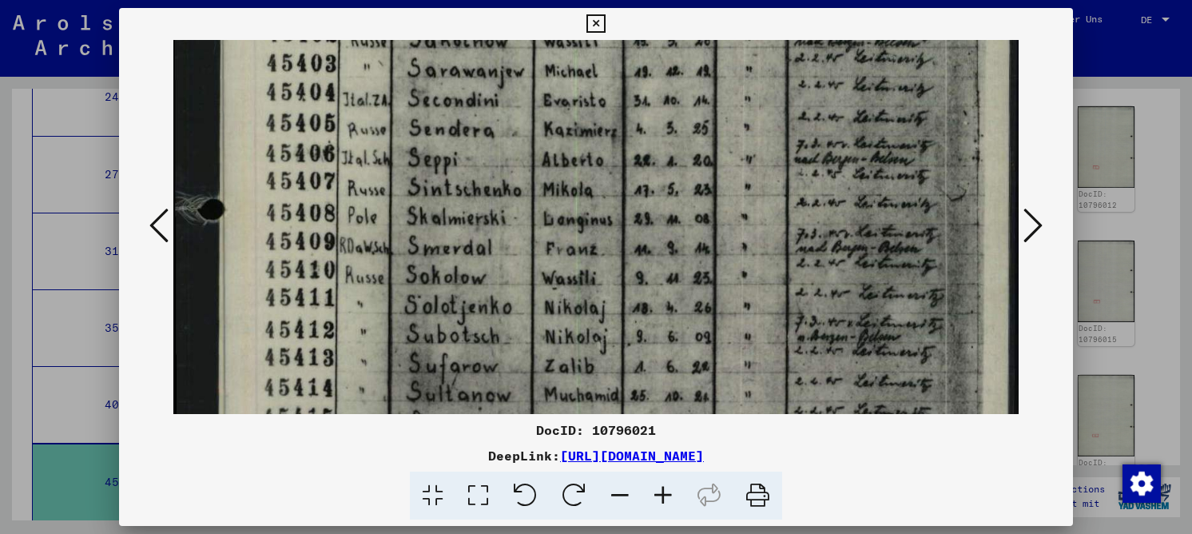
drag, startPoint x: 383, startPoint y: 285, endPoint x: 385, endPoint y: 173, distance: 112.6
click at [385, 173] on img at bounding box center [595, 60] width 845 height 1140
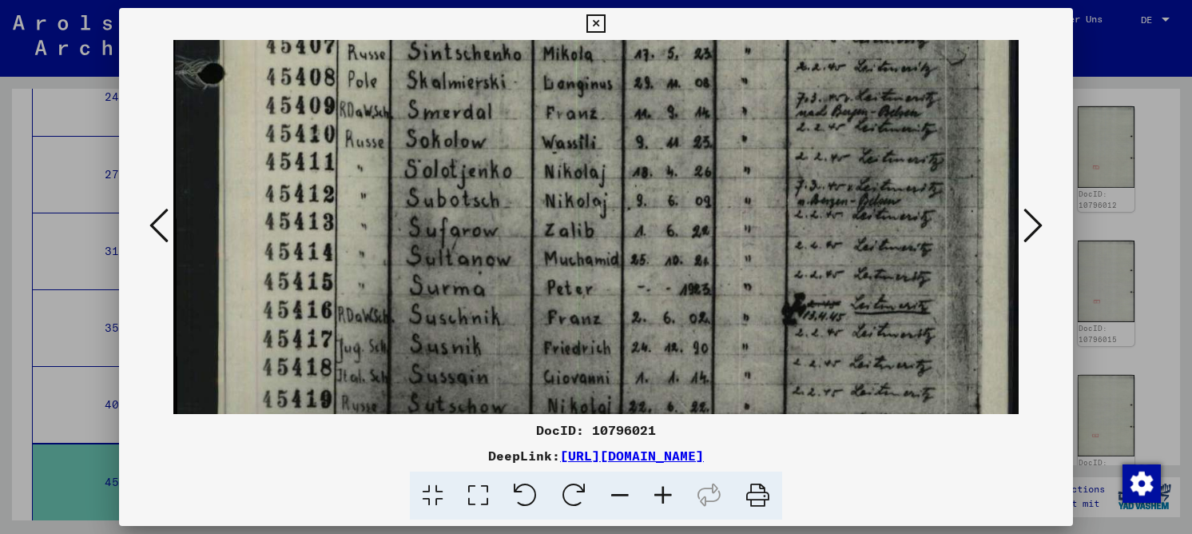
drag, startPoint x: 382, startPoint y: 258, endPoint x: 393, endPoint y: 156, distance: 102.8
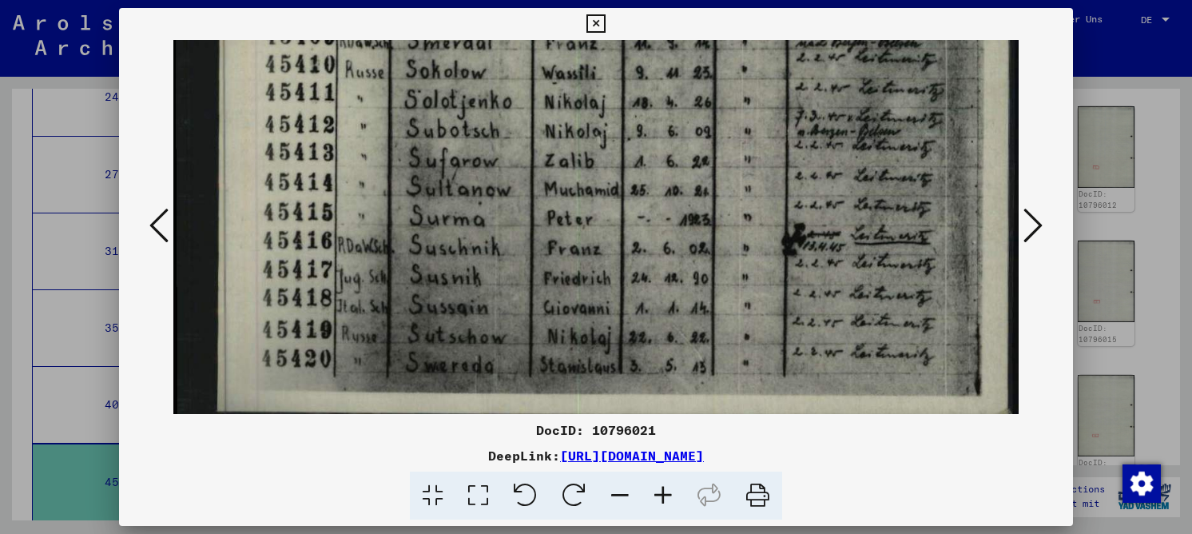
scroll to position [766, 0]
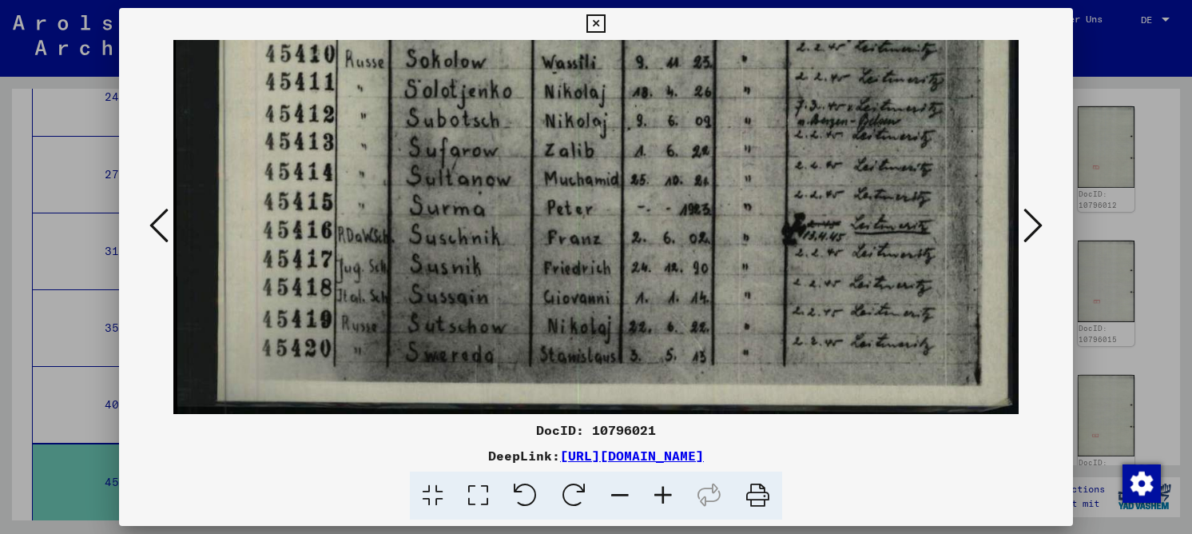
drag, startPoint x: 395, startPoint y: 269, endPoint x: 391, endPoint y: 223, distance: 46.4
click at [1034, 209] on icon at bounding box center [1032, 225] width 19 height 38
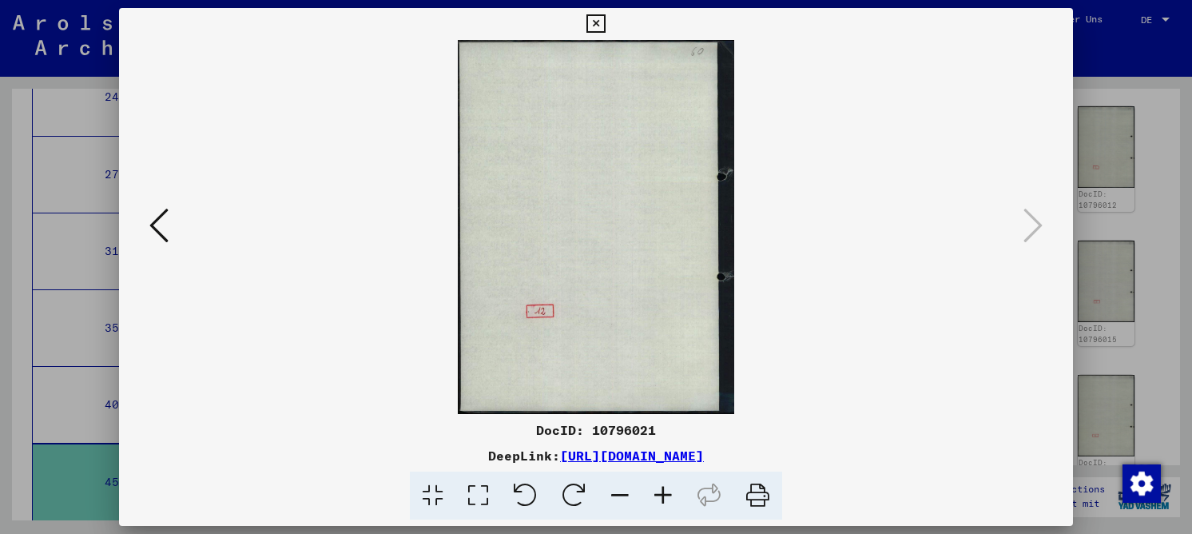
click at [593, 21] on icon at bounding box center [595, 23] width 18 height 19
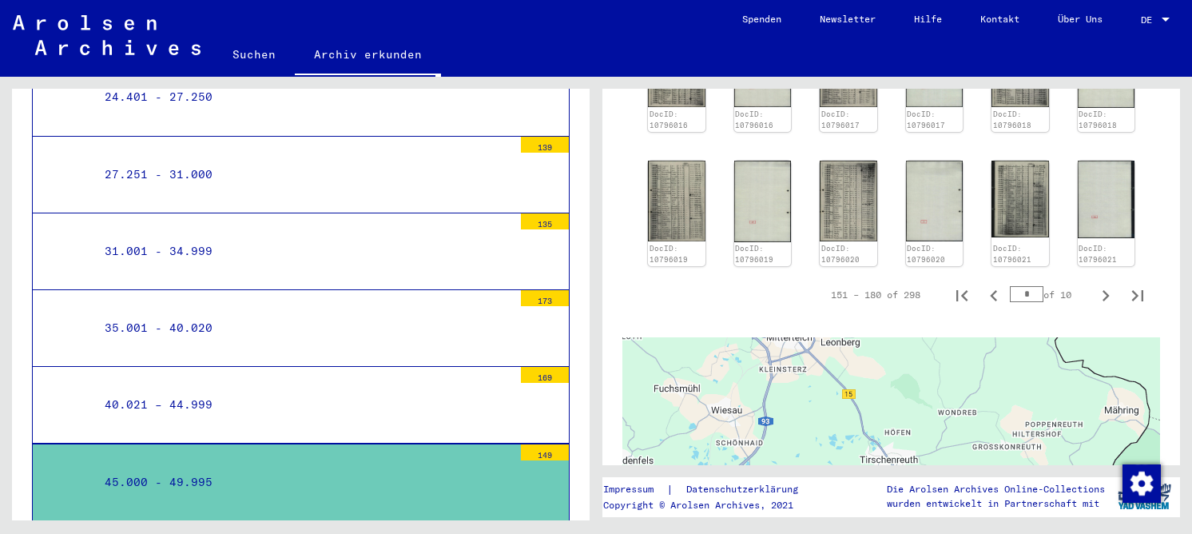
scroll to position [797, 0]
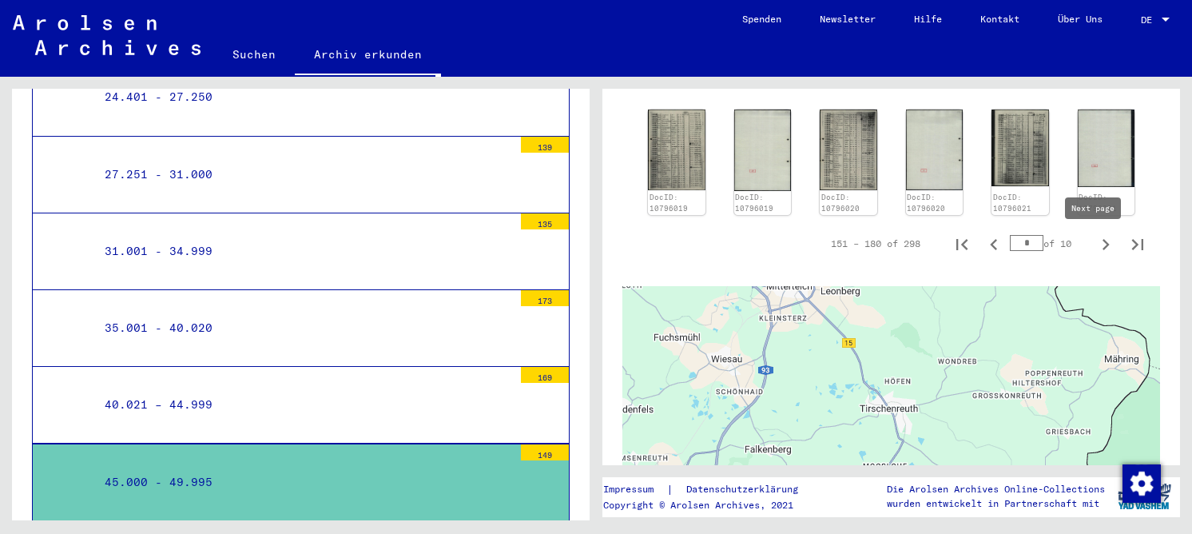
click at [1094, 251] on icon "Next page" at bounding box center [1105, 244] width 22 height 22
type input "*"
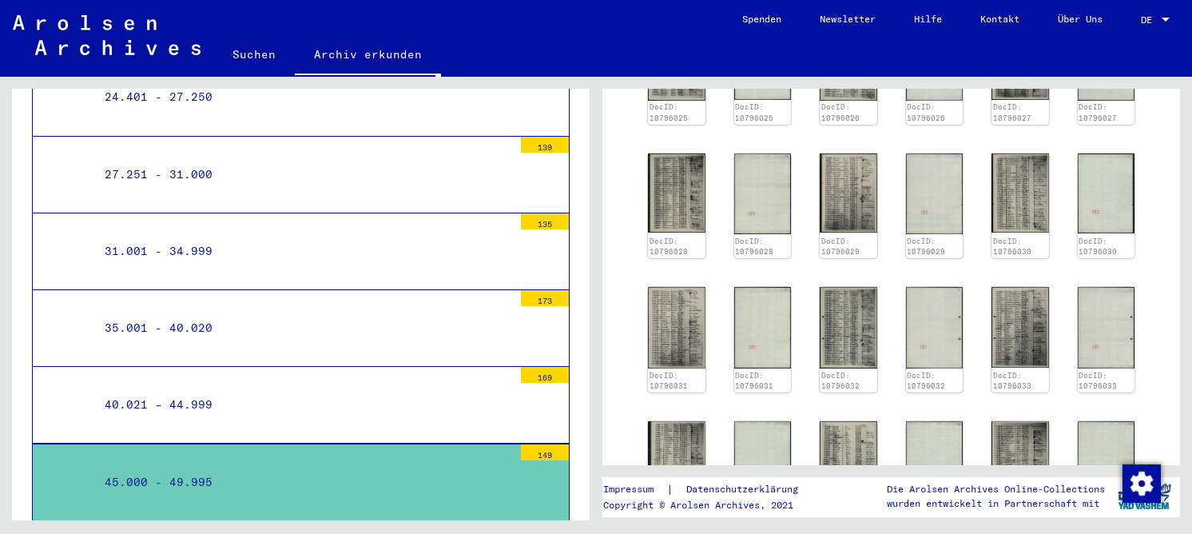
scroll to position [398, 0]
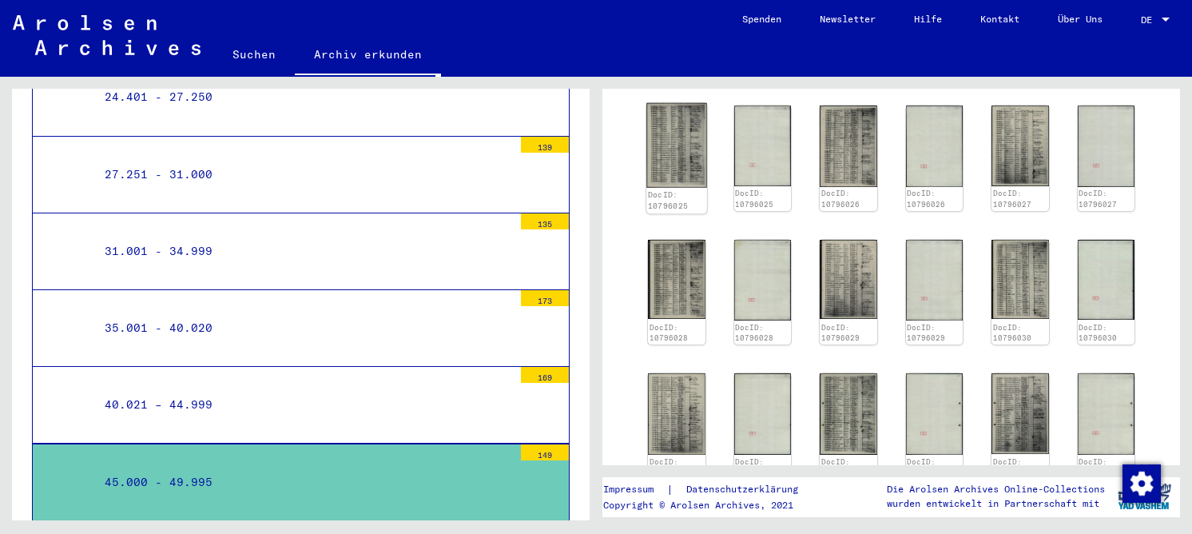
click at [679, 169] on img at bounding box center [676, 145] width 60 height 85
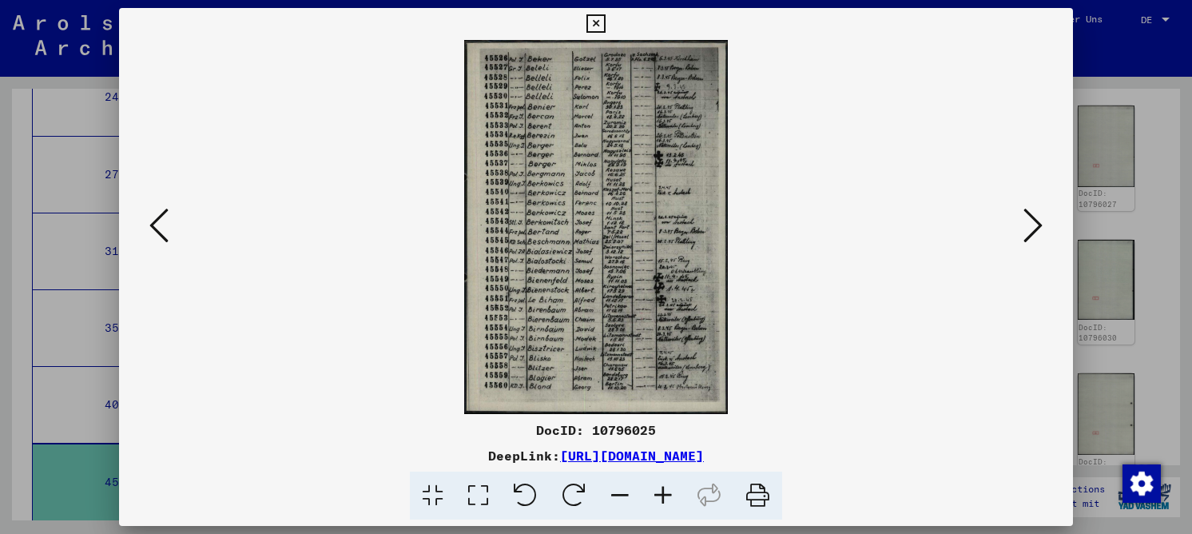
drag, startPoint x: 482, startPoint y: 498, endPoint x: 484, endPoint y: 477, distance: 20.8
click at [482, 490] on icon at bounding box center [478, 495] width 46 height 49
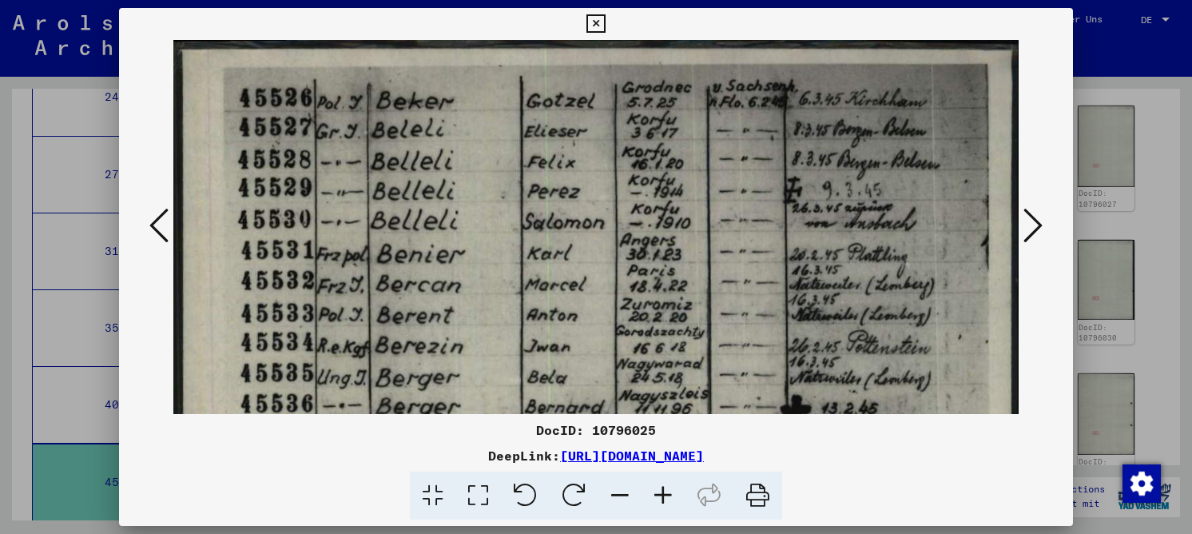
click at [585, 24] on button at bounding box center [595, 24] width 28 height 32
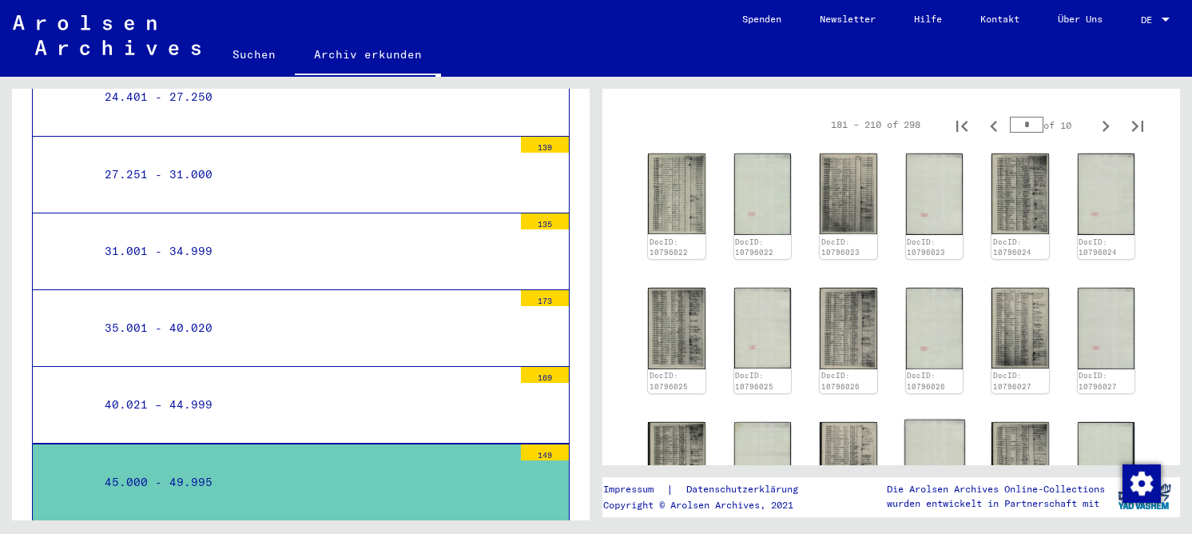
scroll to position [158, 0]
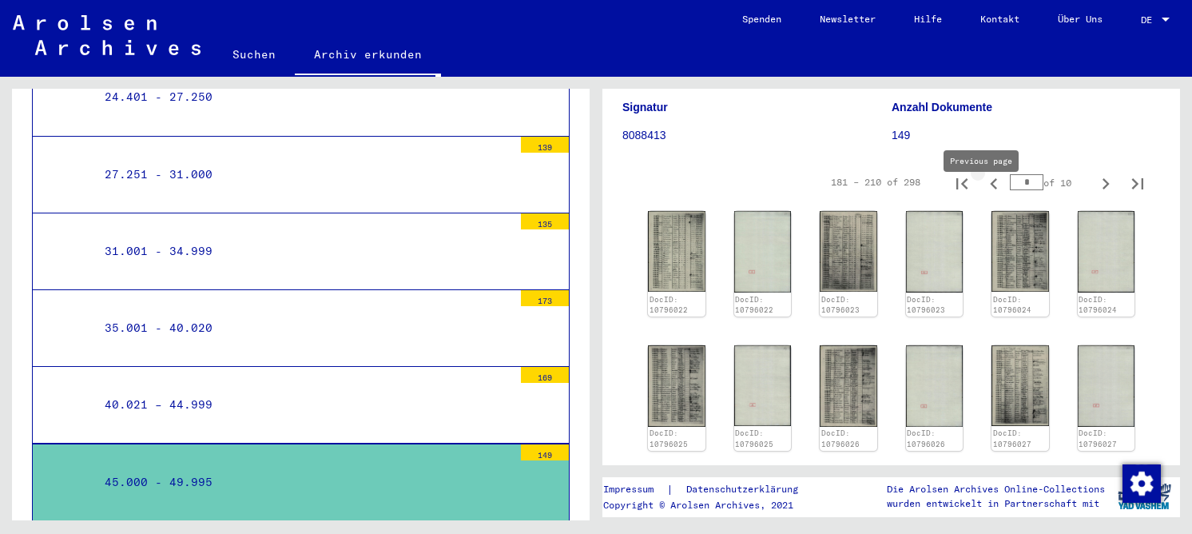
click at [984, 195] on icon "Previous page" at bounding box center [993, 184] width 22 height 22
type input "*"
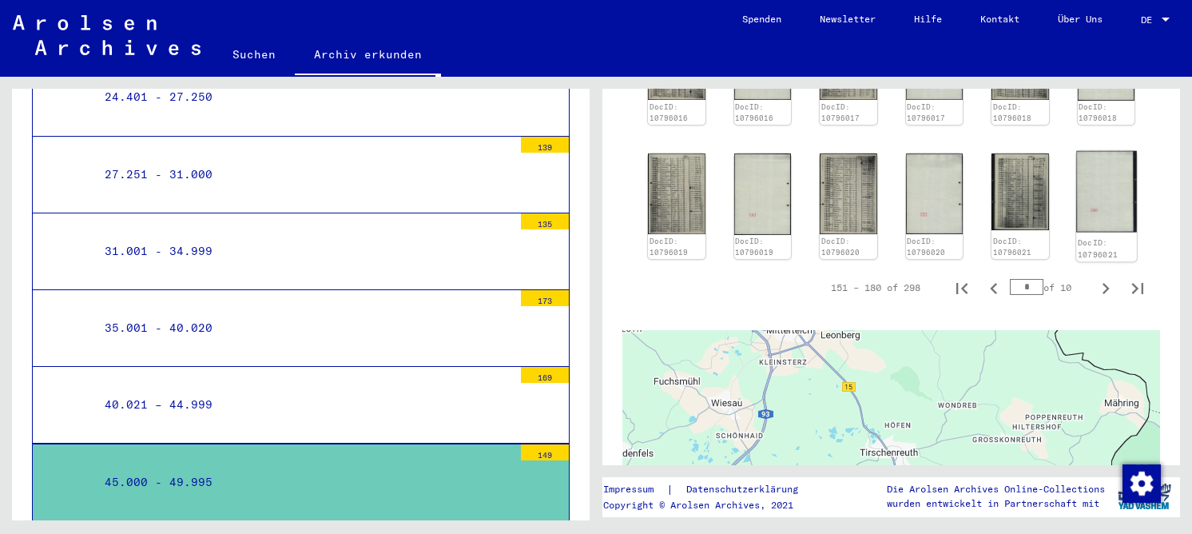
scroll to position [717, 0]
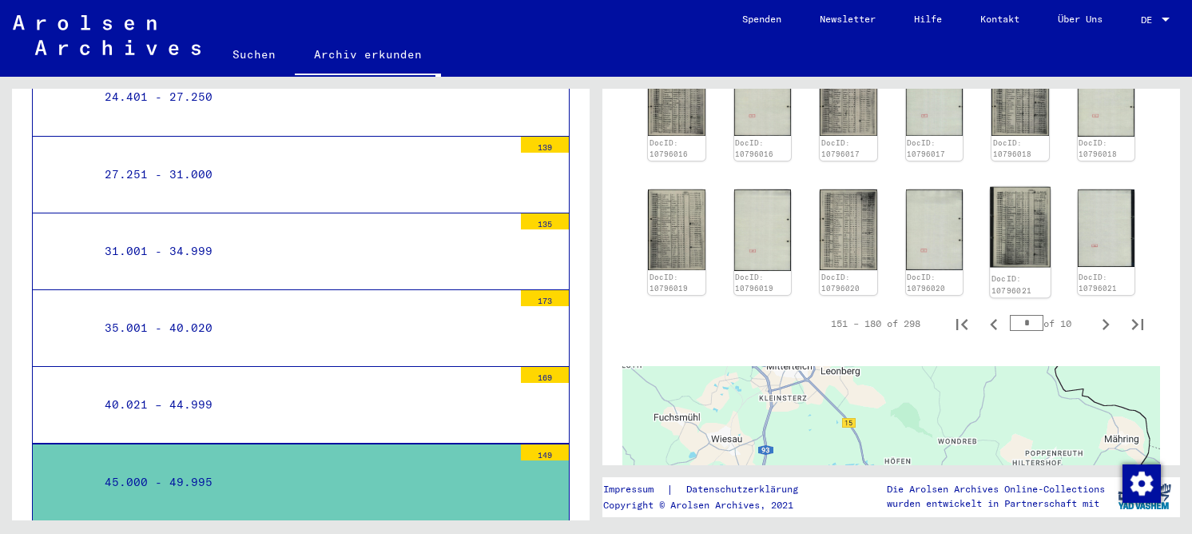
click at [1002, 239] on img at bounding box center [1020, 227] width 60 height 81
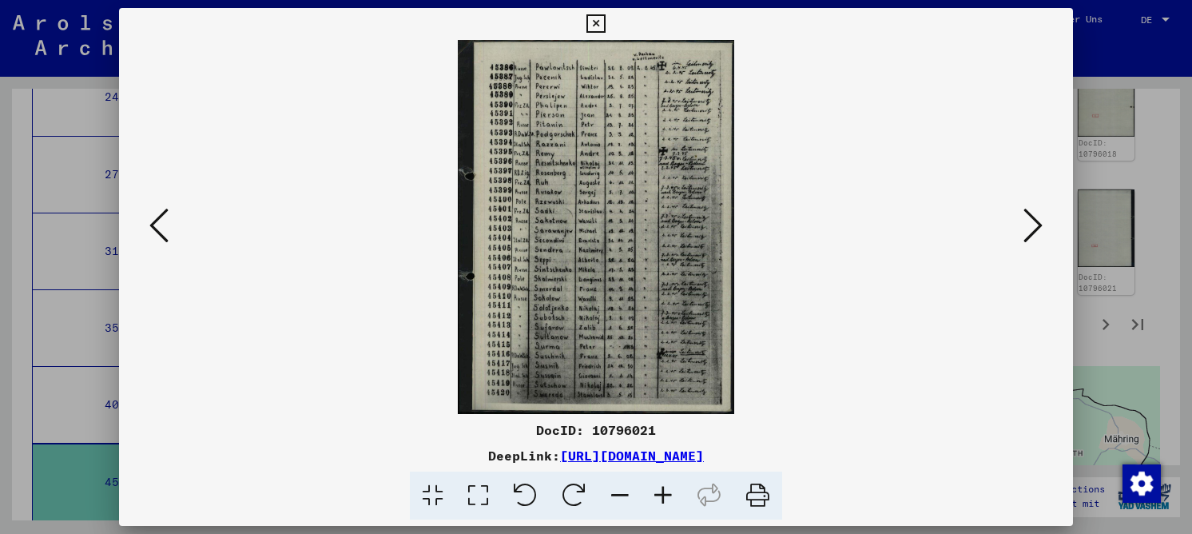
click at [473, 496] on icon at bounding box center [478, 495] width 46 height 49
